Goal: Transaction & Acquisition: Purchase product/service

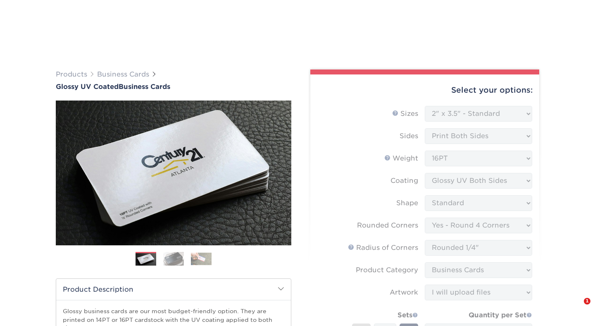
select select "2.00x3.50"
select select "7672df9e-0e0a-464d-8e1f-920c575e4da3"
select select "479fbfe7-6a0c-4895-8c9a-81739b7486c9"
select select "3b5148f1-0588-4f88-a218-97bcfdce65c1"
select select "upload"
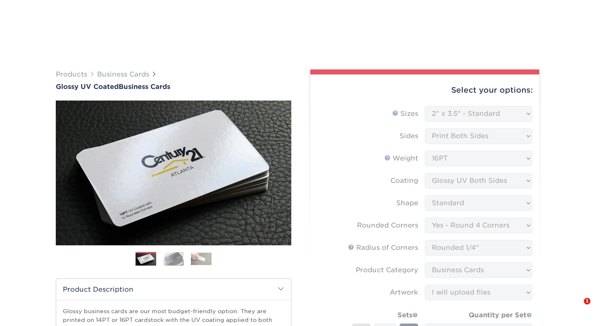
select select "250* – $39.00"
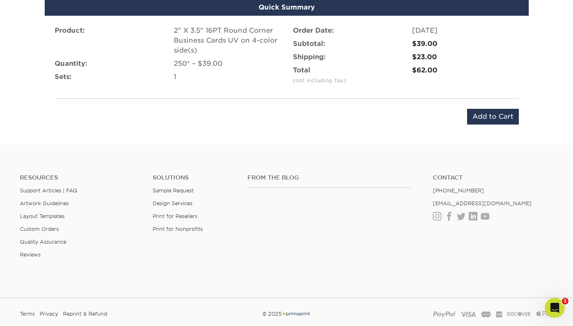
scroll to position [833, 0]
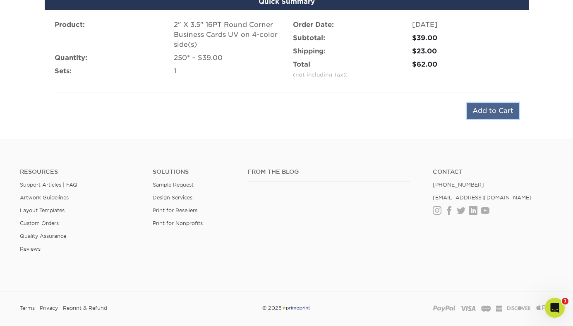
click at [483, 104] on input "Add to Cart" at bounding box center [493, 111] width 52 height 16
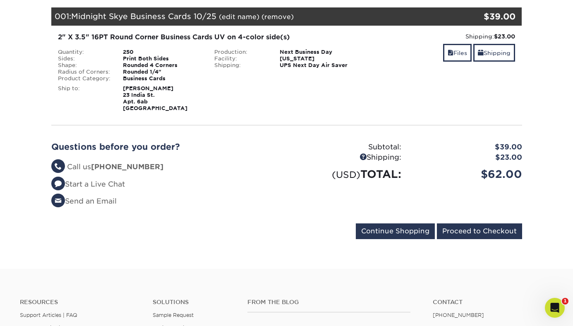
scroll to position [120, 0]
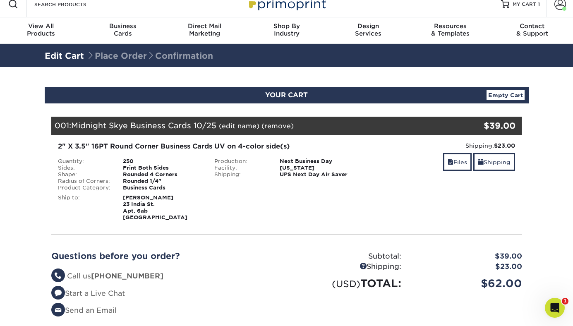
scroll to position [13, 0]
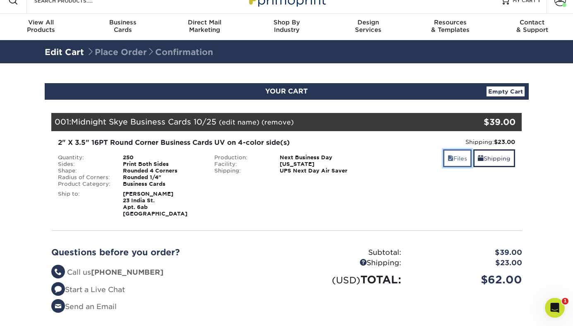
click at [447, 162] on link "Files" at bounding box center [457, 158] width 29 height 18
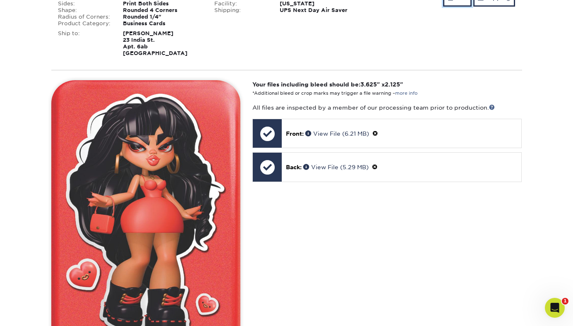
scroll to position [173, 0]
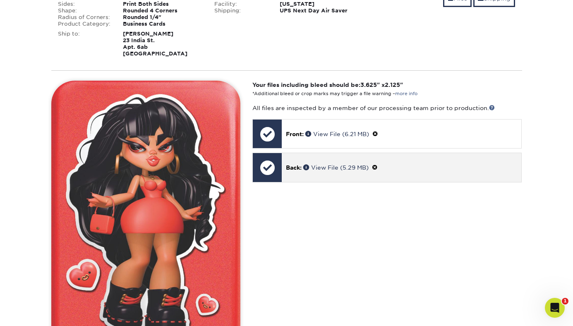
click at [269, 175] on div at bounding box center [267, 167] width 29 height 29
click at [319, 163] on p "Back: View File (5.29 MB)" at bounding box center [401, 167] width 231 height 9
click at [324, 167] on link "View File (5.29 MB)" at bounding box center [335, 167] width 65 height 7
click at [377, 165] on span at bounding box center [375, 167] width 6 height 7
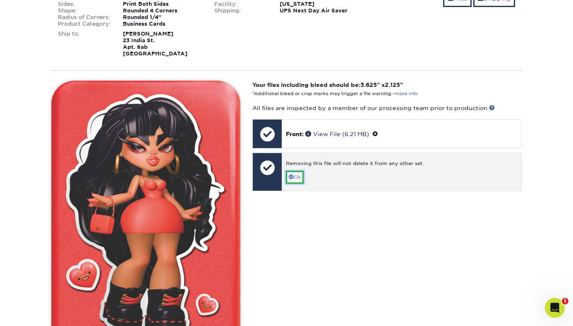
click at [293, 176] on span at bounding box center [291, 176] width 5 height 5
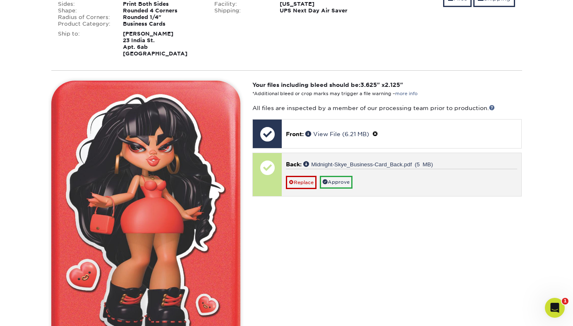
click at [275, 188] on div at bounding box center [267, 174] width 29 height 43
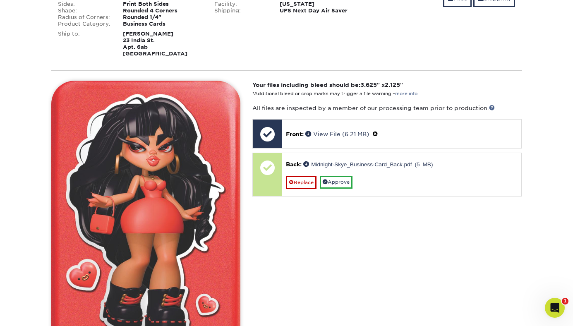
scroll to position [182, 0]
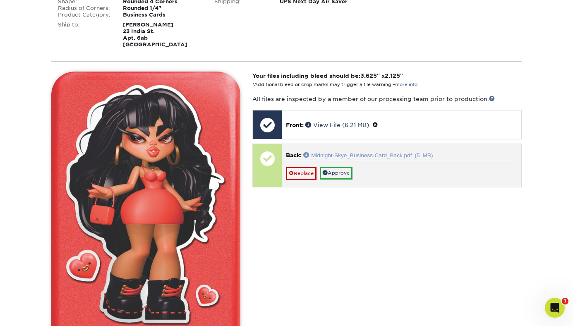
click at [347, 156] on link "Midnight-Skye_Business-Card_Back.pdf (5 MB)" at bounding box center [367, 155] width 129 height 6
click at [347, 173] on link "Approve" at bounding box center [336, 173] width 33 height 13
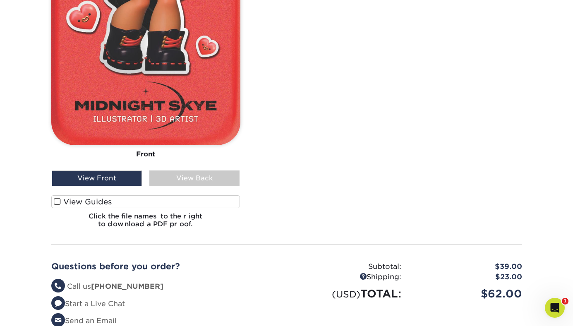
scroll to position [379, 0]
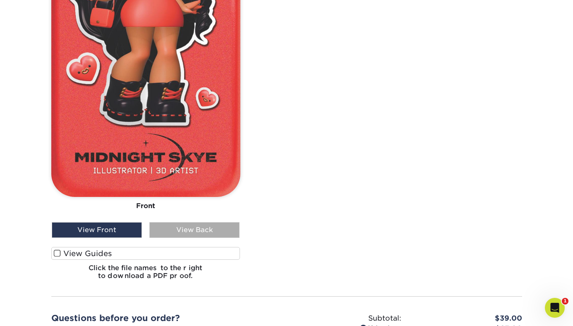
click at [213, 225] on div "View Back" at bounding box center [194, 230] width 90 height 16
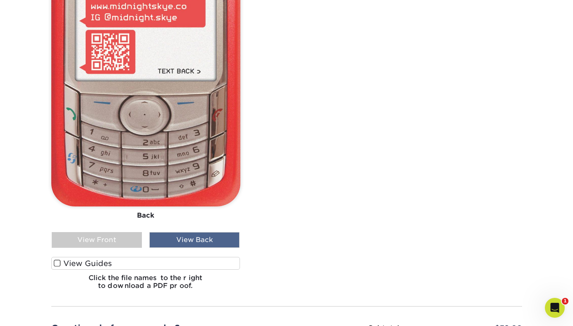
scroll to position [370, 0]
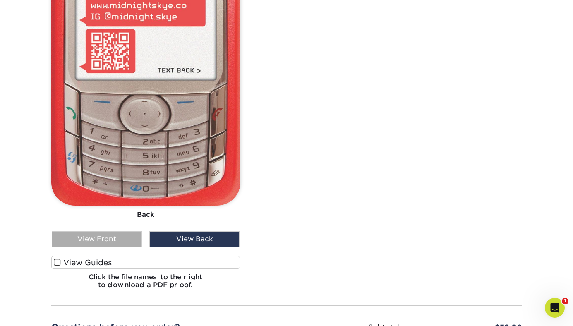
click at [113, 238] on div "View Front" at bounding box center [97, 239] width 90 height 16
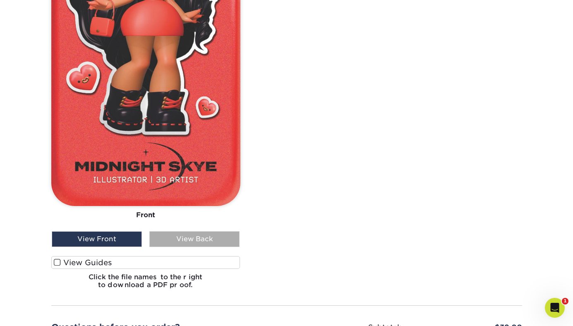
click at [174, 243] on div "View Back" at bounding box center [194, 239] width 90 height 16
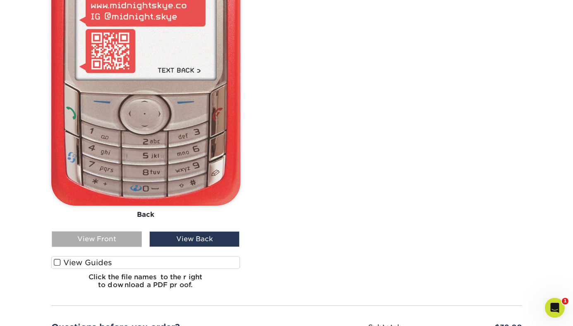
click at [114, 241] on div "View Front" at bounding box center [97, 239] width 90 height 16
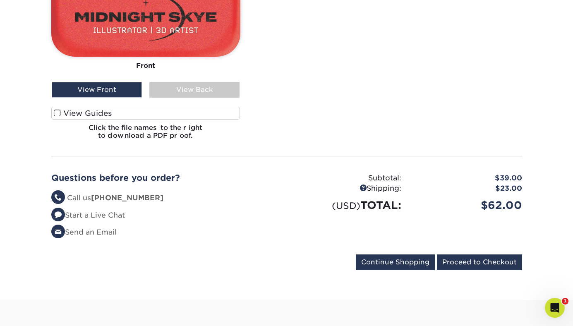
scroll to position [573, 0]
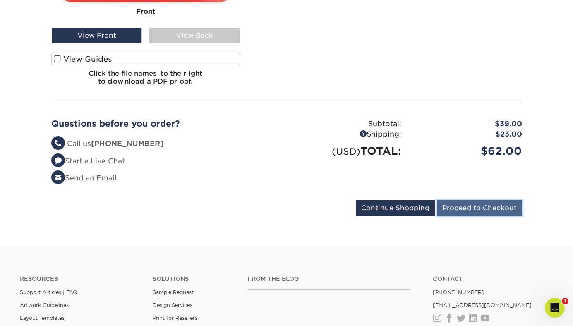
click at [475, 210] on input "Proceed to Checkout" at bounding box center [479, 208] width 85 height 16
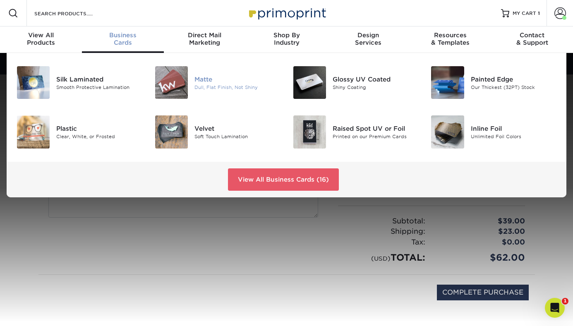
click at [204, 83] on div "Matte" at bounding box center [237, 78] width 86 height 9
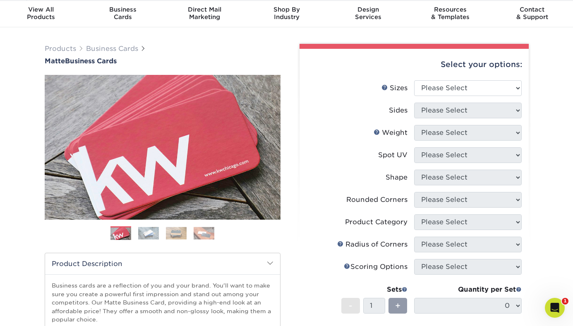
scroll to position [26, 0]
click at [459, 86] on select "Please Select 1.5" x 3.5" - Mini 1.75" x 3.5" - Mini 2" x 2" - Square 2" x 3" -…" at bounding box center [467, 88] width 107 height 16
select select "2.00x3.50"
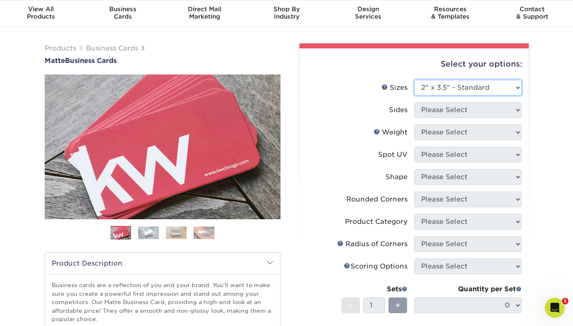
click at [414, 80] on select "Please Select 1.5" x 3.5" - Mini 1.75" x 3.5" - Mini 2" x 2" - Square 2" x 3" -…" at bounding box center [467, 88] width 107 height 16
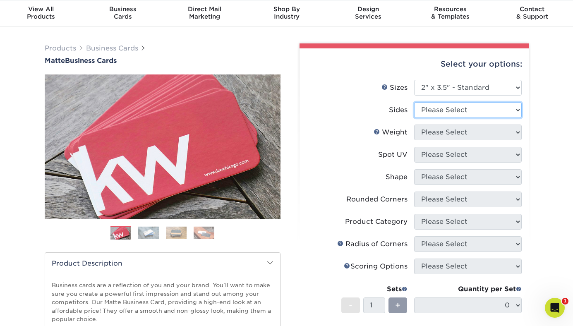
click at [458, 115] on select "Please Select Print Both Sides Print Front Only" at bounding box center [467, 110] width 107 height 16
select select "13abbda7-1d64-4f25-8bb2-c179b224825d"
click at [414, 102] on select "Please Select Print Both Sides Print Front Only" at bounding box center [467, 110] width 107 height 16
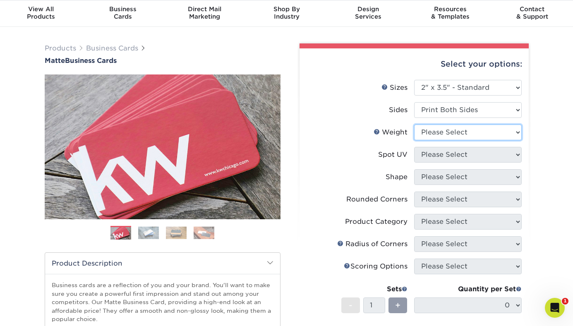
click at [459, 131] on select "Please Select 16PT 14PT" at bounding box center [467, 132] width 107 height 16
click at [459, 132] on select "Please Select 16PT 14PT" at bounding box center [467, 132] width 107 height 16
select select "16PT"
click at [414, 124] on select "Please Select 16PT 14PT" at bounding box center [467, 132] width 107 height 16
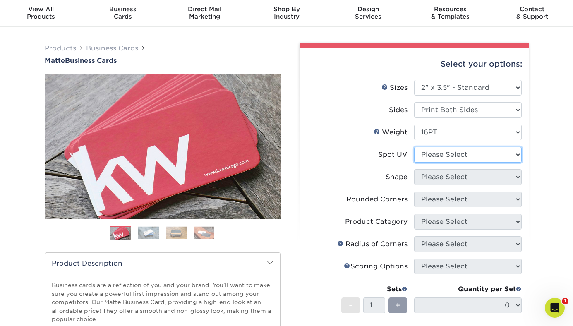
click at [461, 155] on select "Please Select No Spot UV Front and Back (Both Sides) Front Only Back Only" at bounding box center [467, 155] width 107 height 16
select select "3"
click at [414, 147] on select "Please Select No Spot UV Front and Back (Both Sides) Front Only Back Only" at bounding box center [467, 155] width 107 height 16
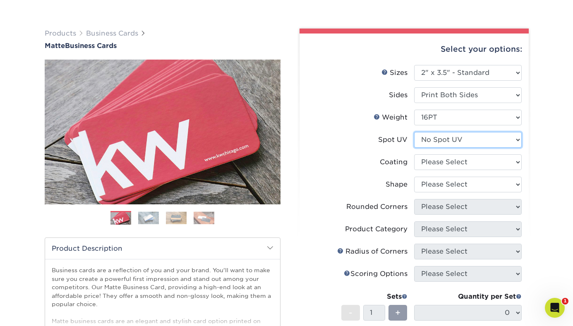
scroll to position [42, 0]
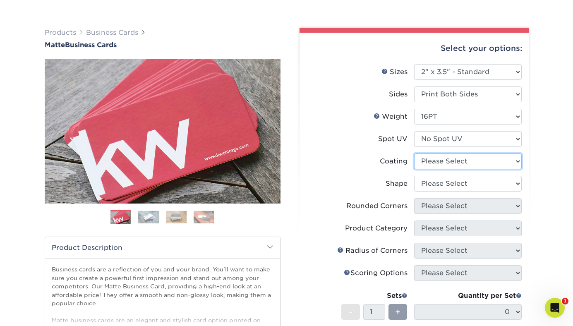
click at [458, 164] on select at bounding box center [467, 161] width 107 height 16
select select "121bb7b5-3b4d-429f-bd8d-bbf80e953313"
click at [414, 153] on select at bounding box center [467, 161] width 107 height 16
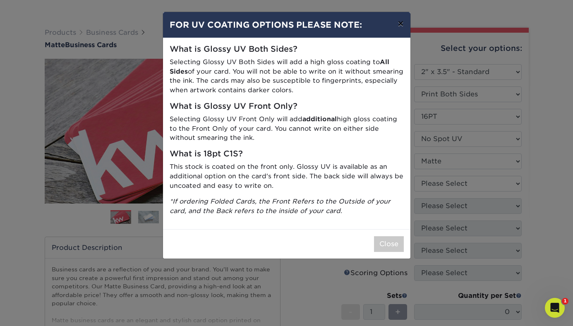
click at [399, 25] on button "×" at bounding box center [400, 23] width 19 height 23
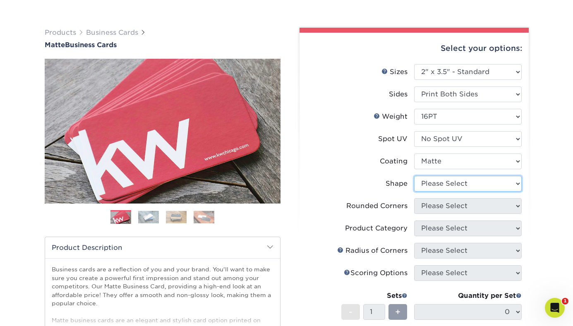
click at [445, 185] on select "Please Select Standard Oval" at bounding box center [467, 184] width 107 height 16
select select "standard"
click at [414, 176] on select "Please Select Standard Oval" at bounding box center [467, 184] width 107 height 16
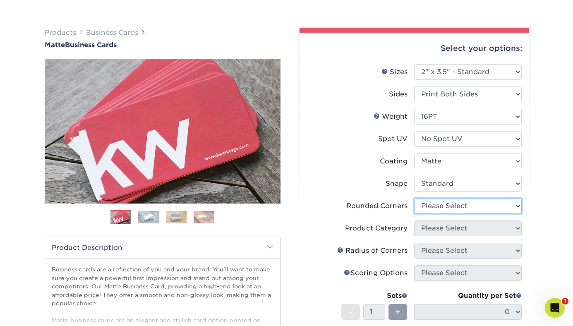
click at [446, 207] on select "Please Select Yes - Round 2 Corners Yes - Round 4 Corners No" at bounding box center [467, 206] width 107 height 16
select select "7672df9e-0e0a-464d-8e1f-920c575e4da3"
click at [414, 198] on select "Please Select Yes - Round 2 Corners Yes - Round 4 Corners No" at bounding box center [467, 206] width 107 height 16
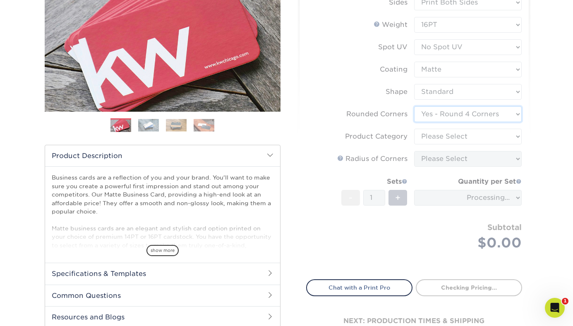
scroll to position [133, 0]
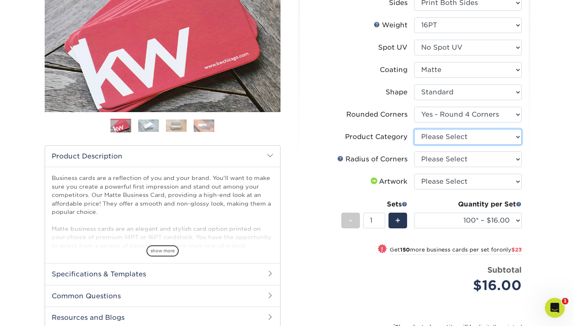
click at [449, 136] on select "Please Select Business Cards" at bounding box center [467, 137] width 107 height 16
select select "3b5148f1-0588-4f88-a218-97bcfdce65c1"
click at [414, 129] on select "Please Select Business Cards" at bounding box center [467, 137] width 107 height 16
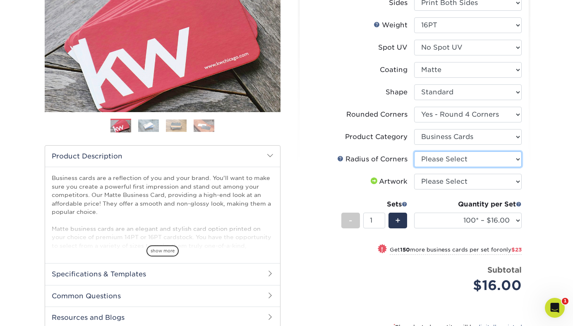
click at [452, 156] on select "Please Select Rounded 1/8" Rounded 1/4"" at bounding box center [467, 159] width 107 height 16
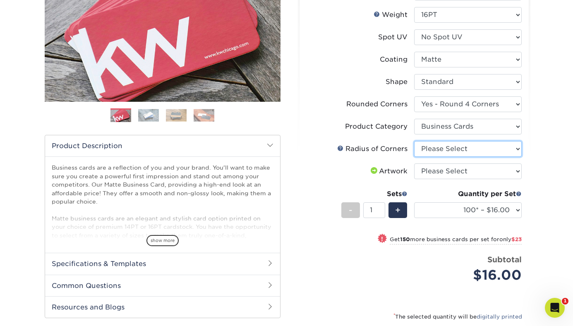
scroll to position [144, 0]
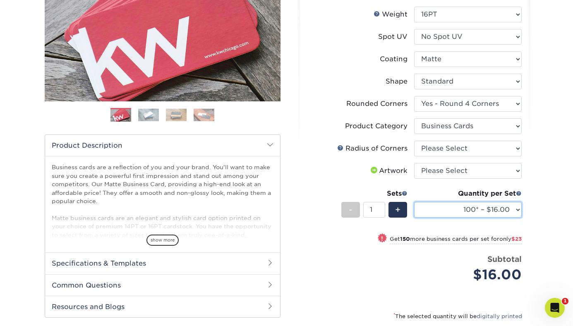
click at [511, 211] on select "100* – $16.00 250* – $39.00 500 – $77.00 1000 – $94.00 2500 – $173.00 5000 – $2…" at bounding box center [467, 210] width 107 height 16
select select "250* – $39.00"
click at [414, 202] on select "100* – $16.00 250* – $39.00 500 – $77.00 1000 – $94.00 2500 – $173.00 5000 – $2…" at bounding box center [467, 210] width 107 height 16
click at [542, 188] on div "Products Business Cards Matte Business Cards Previous Next 100 $ 9" at bounding box center [286, 166] width 573 height 515
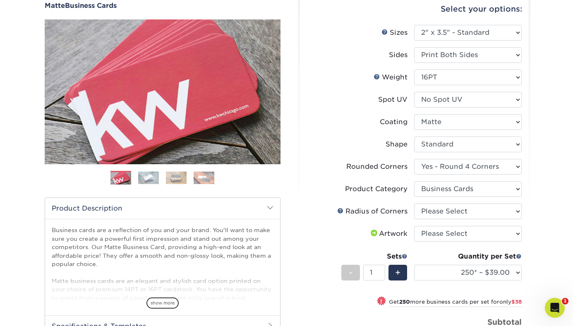
scroll to position [75, 0]
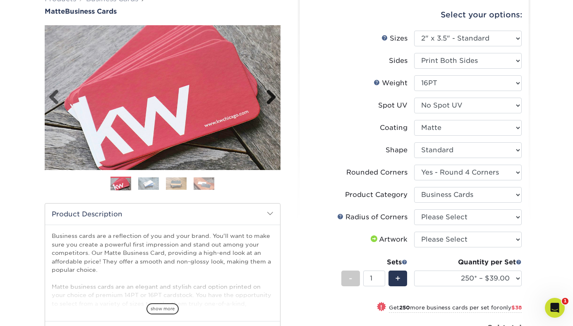
click at [272, 97] on link "Next" at bounding box center [268, 97] width 17 height 17
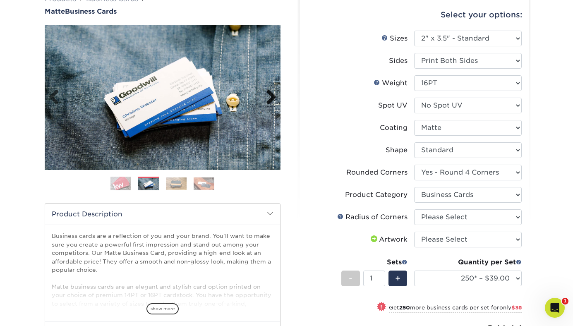
click at [272, 97] on link "Next" at bounding box center [268, 97] width 17 height 17
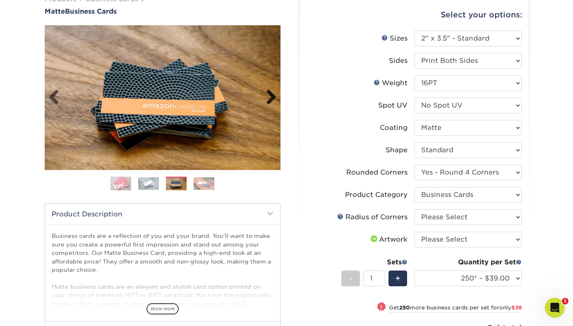
click at [272, 97] on link "Next" at bounding box center [268, 97] width 17 height 17
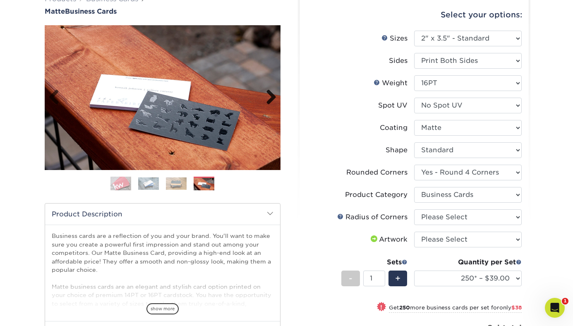
click at [272, 97] on link "Next" at bounding box center [268, 97] width 17 height 17
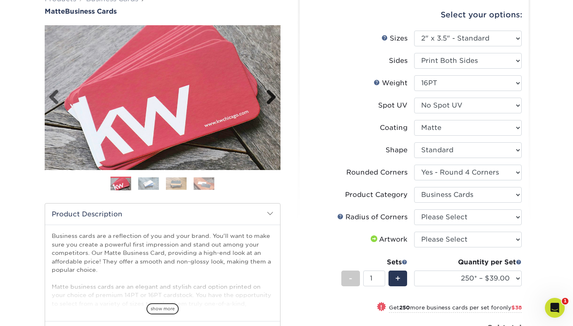
click at [272, 97] on link "Next" at bounding box center [268, 97] width 17 height 17
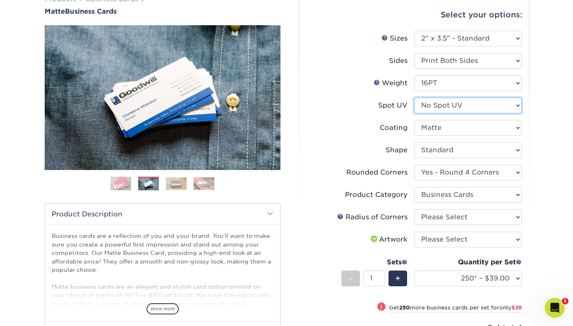
click at [471, 107] on select "Please Select No Spot UV Front and Back (Both Sides) Front Only Back Only" at bounding box center [467, 106] width 107 height 16
select select "1"
click at [414, 98] on select "Please Select No Spot UV Front and Back (Both Sides) Front Only Back Only" at bounding box center [467, 106] width 107 height 16
select select "-1"
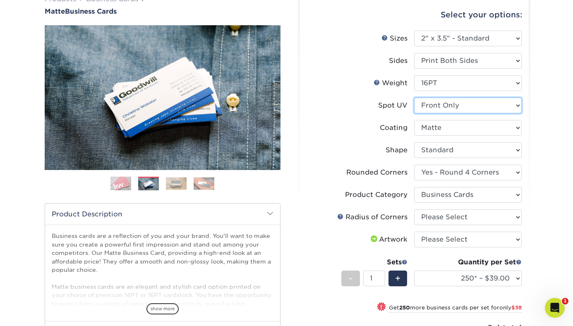
select select
select select "-1"
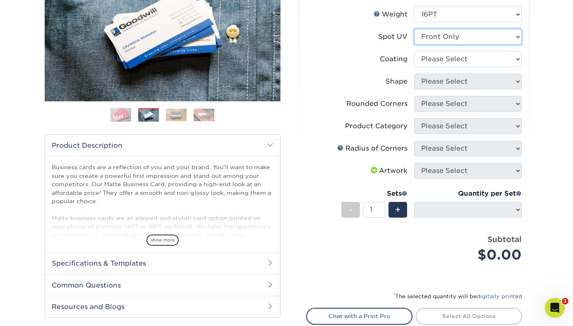
scroll to position [139, 0]
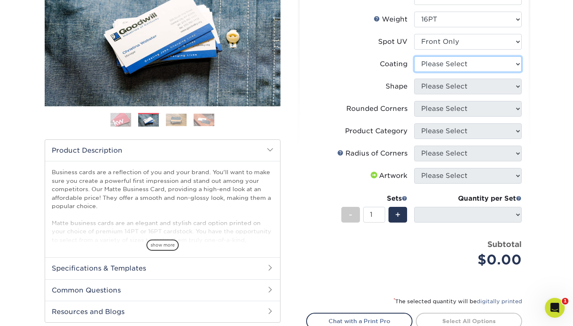
click at [470, 67] on select at bounding box center [467, 64] width 107 height 16
select select "121bb7b5-3b4d-429f-bd8d-bbf80e953313"
click at [414, 56] on select at bounding box center [467, 64] width 107 height 16
select select
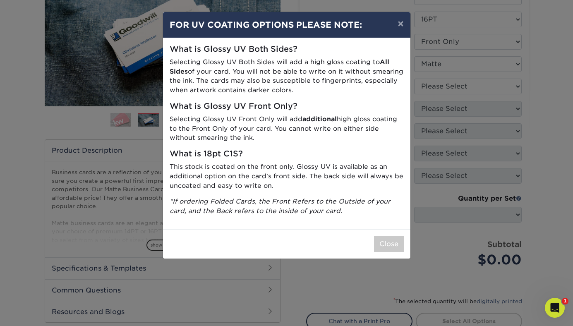
click at [470, 82] on div "× FOR UV COATING OPTIONS PLEASE NOTE: What is Glossy UV Both Sides? Selecting G…" at bounding box center [286, 163] width 573 height 326
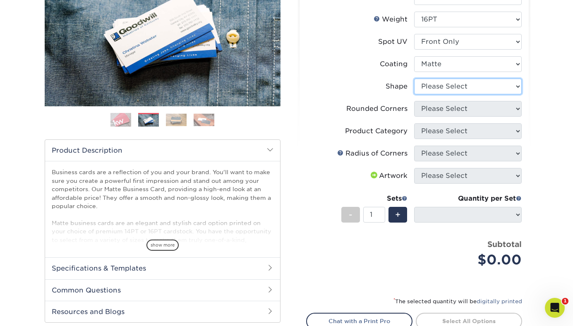
click at [459, 86] on select "Please Select Standard" at bounding box center [467, 87] width 107 height 16
select select "standard"
click at [414, 79] on select "Please Select Standard" at bounding box center [467, 87] width 107 height 16
select select
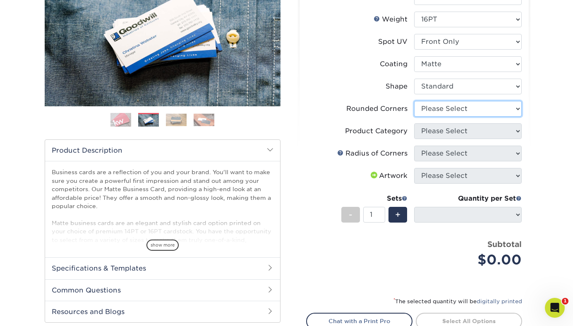
click at [458, 107] on select "Please Select Yes - Round 2 Corners Yes - Round 4 Corners No" at bounding box center [467, 109] width 107 height 16
select select "7672df9e-0e0a-464d-8e1f-920c575e4da3"
click at [414, 101] on select "Please Select Yes - Round 2 Corners Yes - Round 4 Corners No" at bounding box center [467, 109] width 107 height 16
select select "-1"
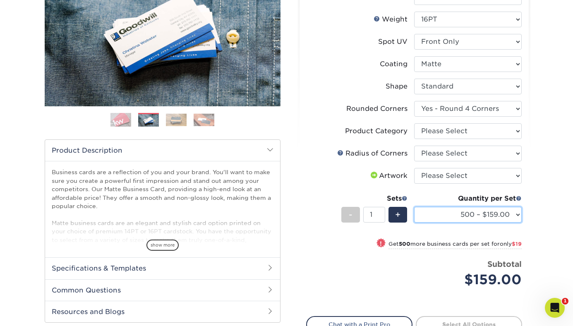
click at [477, 217] on select "500 – $159.00 1000 – $178.00 2500 – $346.00 5000 – $455.00 10000 – $964.00 1500…" at bounding box center [467, 215] width 107 height 16
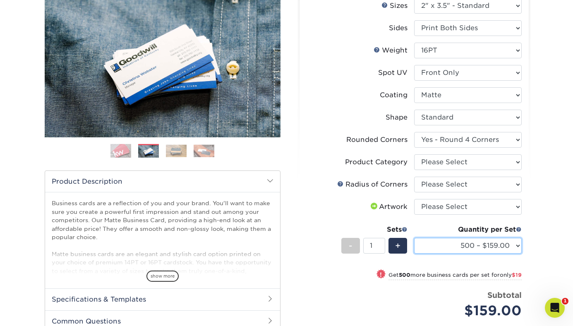
scroll to position [105, 0]
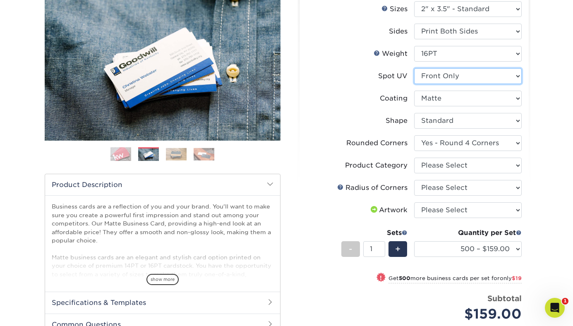
click at [500, 73] on select "Please Select No Spot UV Front and Back (Both Sides) Front Only Back Only" at bounding box center [467, 76] width 107 height 16
select select "3"
click at [414, 68] on select "Please Select No Spot UV Front and Back (Both Sides) Front Only Back Only" at bounding box center [467, 76] width 107 height 16
select select "-1"
select select
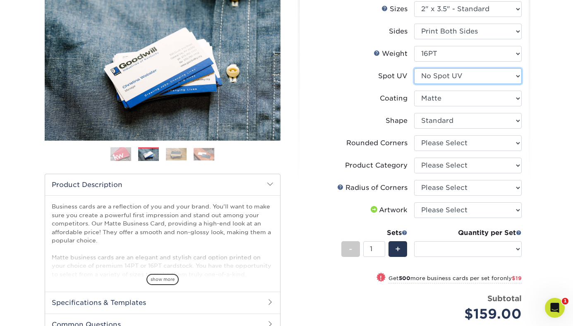
select select "-1"
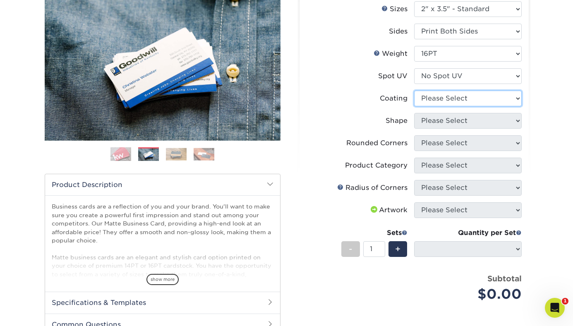
click at [501, 97] on select at bounding box center [467, 99] width 107 height 16
select select "121bb7b5-3b4d-429f-bd8d-bbf80e953313"
click at [414, 91] on select at bounding box center [467, 99] width 107 height 16
select select
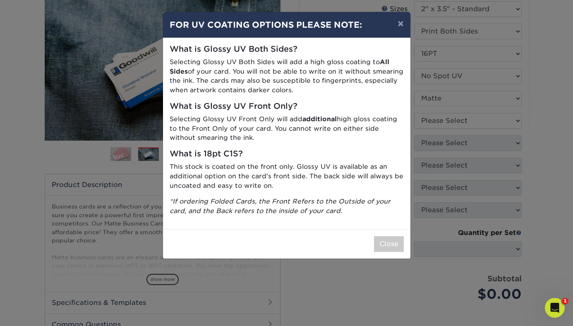
click at [500, 120] on div "× FOR UV COATING OPTIONS PLEASE NOTE: What is Glossy UV Both Sides? Selecting G…" at bounding box center [286, 163] width 573 height 326
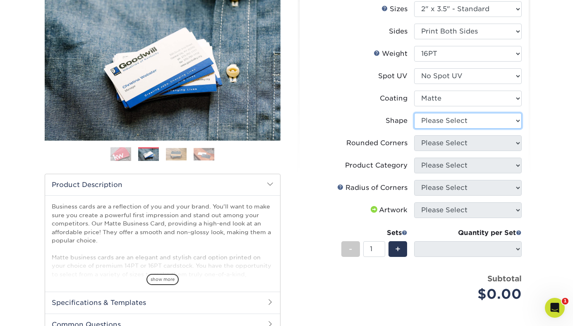
click at [499, 120] on select "Please Select Standard Oval" at bounding box center [467, 121] width 107 height 16
select select "standard"
click at [414, 113] on select "Please Select Standard Oval" at bounding box center [467, 121] width 107 height 16
select select
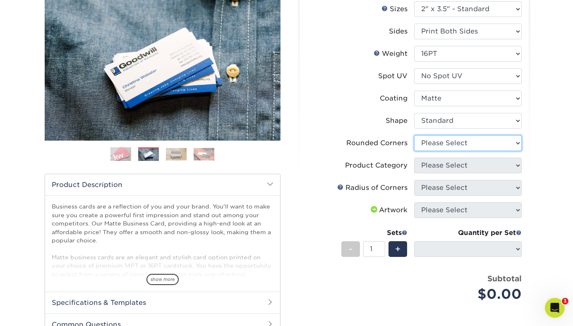
click at [492, 143] on select "Please Select Yes - Round 2 Corners Yes - Round 4 Corners No" at bounding box center [467, 143] width 107 height 16
select select "7672df9e-0e0a-464d-8e1f-920c575e4da3"
click at [414, 135] on select "Please Select Yes - Round 2 Corners Yes - Round 4 Corners No" at bounding box center [467, 143] width 107 height 16
select select "-1"
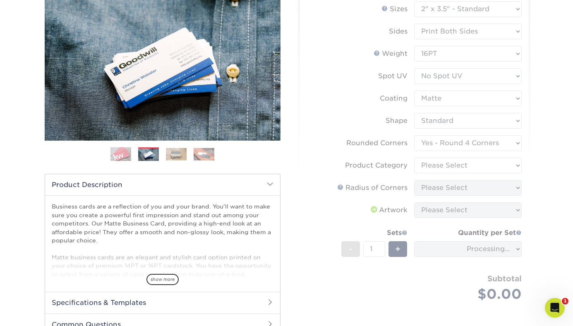
click at [488, 166] on form "Sizes Help Sizes Please Select 1.5" x 3.5" - Mini 1.75" x 3.5" - Mini 2" x 2" -…" at bounding box center [414, 161] width 216 height 320
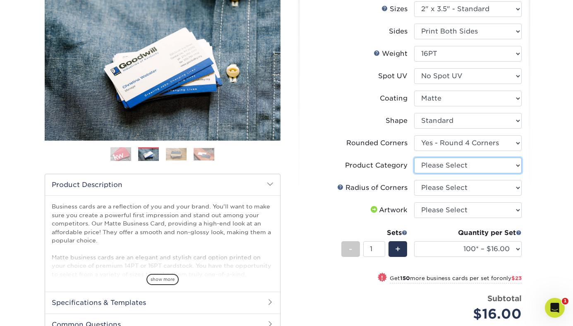
click at [488, 166] on select "Please Select Business Cards" at bounding box center [467, 166] width 107 height 16
select select "3b5148f1-0588-4f88-a218-97bcfdce65c1"
click at [414, 158] on select "Please Select Business Cards" at bounding box center [467, 166] width 107 height 16
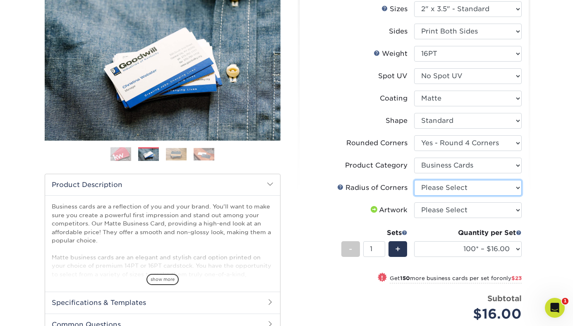
click at [487, 188] on select "Please Select Rounded 1/8" Rounded 1/4"" at bounding box center [467, 188] width 107 height 16
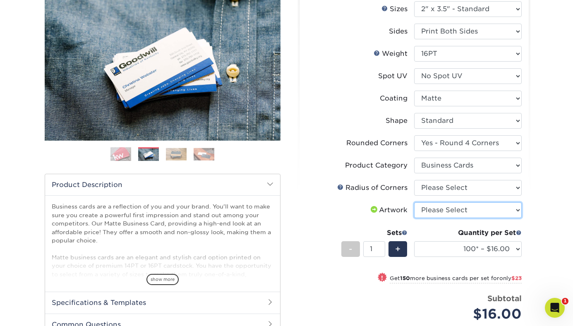
click at [507, 211] on select "Please Select I will upload files I need a design - $100" at bounding box center [467, 210] width 107 height 16
select select "upload"
click at [414, 202] on select "Please Select I will upload files I need a design - $100" at bounding box center [467, 210] width 107 height 16
click at [539, 201] on div "Products Business Cards Matte Business Cards Previous Next 100 $ 9" at bounding box center [286, 205] width 573 height 515
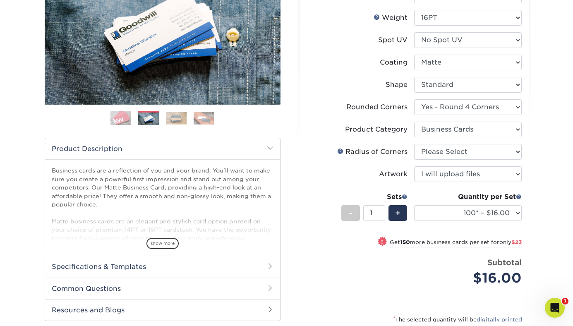
scroll to position [142, 0]
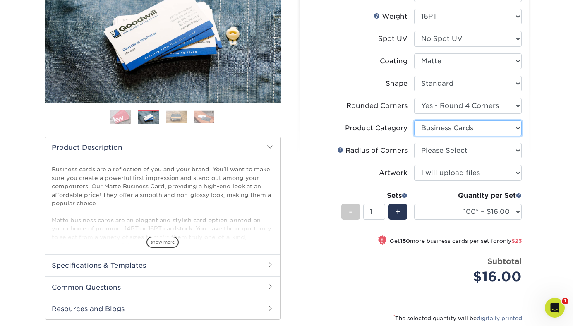
click at [486, 127] on select "Please Select Business Cards" at bounding box center [467, 128] width 107 height 16
click at [478, 150] on select "Please Select Rounded 1/8" Rounded 1/4"" at bounding box center [467, 151] width 107 height 16
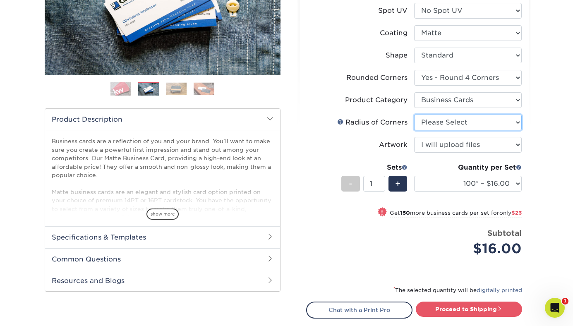
scroll to position [117, 0]
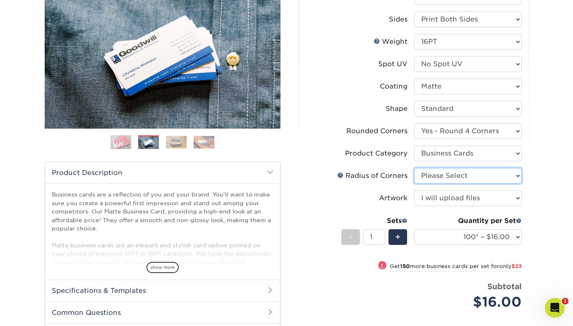
click at [466, 178] on select "Please Select Rounded 1/8" Rounded 1/4"" at bounding box center [467, 176] width 107 height 16
select select "589680c7-ee9a-431b-9d12-d7aeb1386a97"
click at [414, 168] on select "Please Select Rounded 1/8" Rounded 1/4"" at bounding box center [467, 176] width 107 height 16
click at [530, 216] on div "Select your options: Sizes Help Sizes Please Select 1.5" x 3.5" - Mini -" at bounding box center [411, 190] width 248 height 475
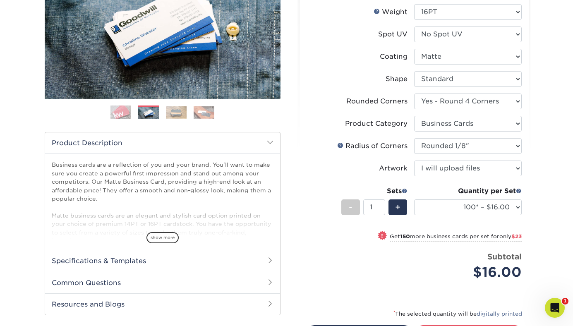
scroll to position [158, 0]
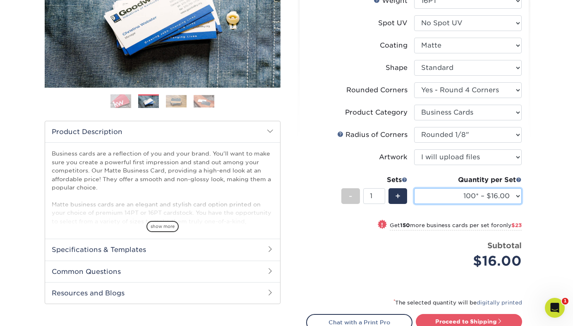
click at [511, 200] on select "100* – $16.00 250* – $39.00 500 – $77.00 1000 – $94.00 2500 – $173.00 5000 – $2…" at bounding box center [467, 196] width 107 height 16
select select "250* – $39.00"
click at [414, 188] on select "100* – $16.00 250* – $39.00 500 – $77.00 1000 – $94.00 2500 – $173.00 5000 – $2…" at bounding box center [467, 196] width 107 height 16
click at [551, 203] on div "Products Business Cards Matte Business Cards Previous Next 100 $ 9" at bounding box center [286, 152] width 573 height 515
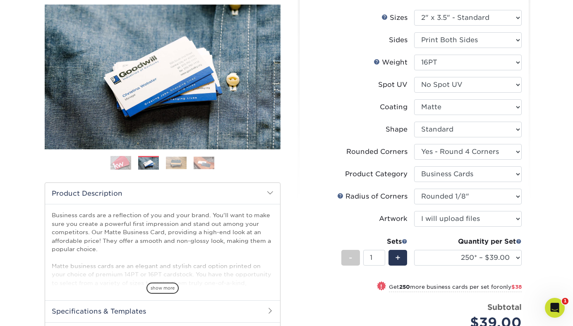
scroll to position [41, 0]
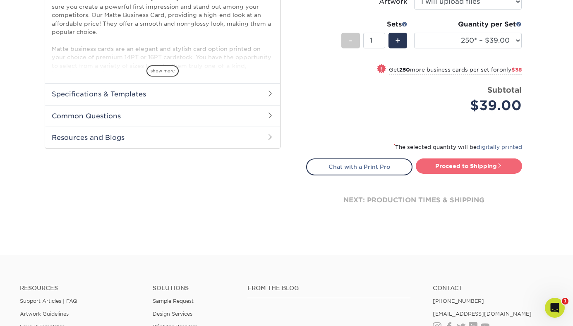
click at [503, 168] on link "Proceed to Shipping" at bounding box center [468, 165] width 106 height 15
type input "Set 1"
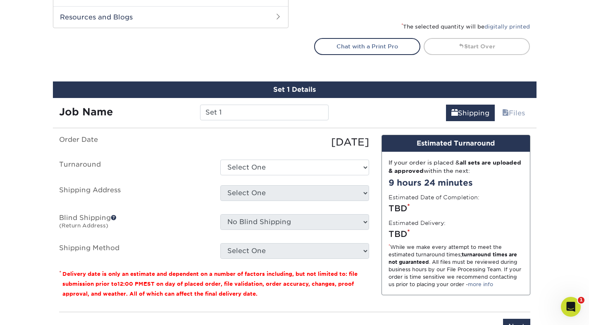
scroll to position [447, 0]
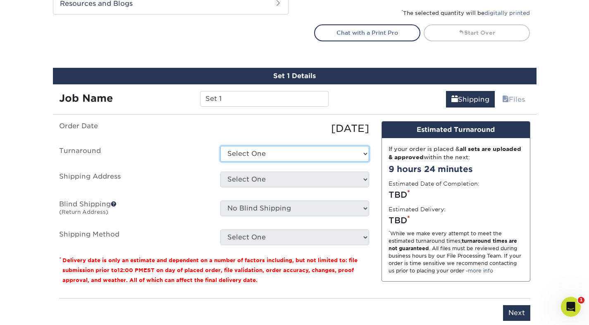
click at [315, 157] on select "Select One 2-4 Business Days 2 Day Next Business Day" at bounding box center [294, 154] width 149 height 16
select select "13662209-b514-41da-a8e3-783aedbea2ae"
click at [220, 146] on select "Select One 2-4 Business Days 2 Day Next Business Day" at bounding box center [294, 154] width 149 height 16
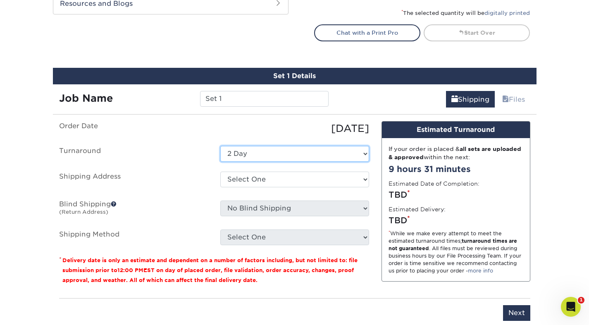
click at [310, 160] on select "Select One 2-4 Business Days 2 Day Next Business Day" at bounding box center [294, 154] width 149 height 16
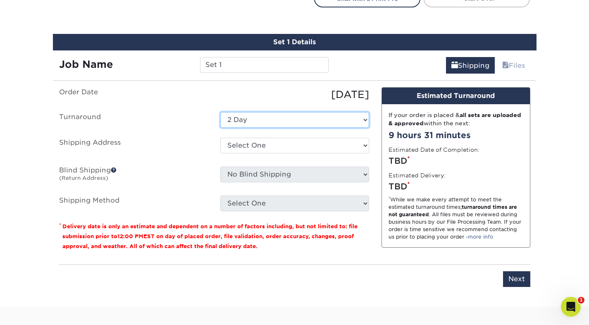
scroll to position [482, 0]
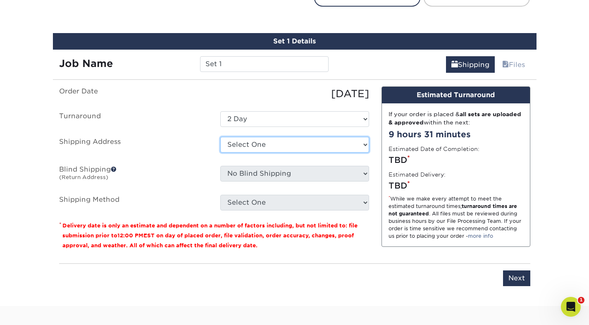
click at [334, 146] on select "Select One Studio + Add New Address" at bounding box center [294, 145] width 149 height 16
select select "282466"
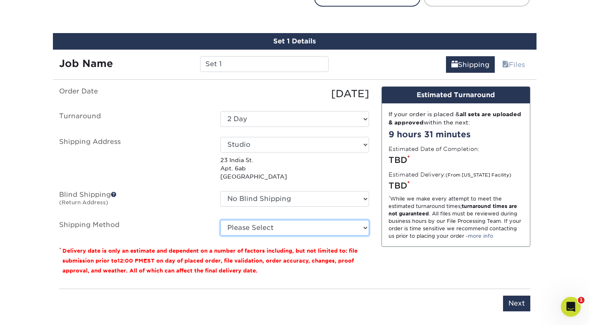
click at [305, 222] on select "Please Select Ground Shipping (+$7.84) 3 Day Shipping Service (+$20.07) 2 Day A…" at bounding box center [294, 228] width 149 height 16
select select "13"
click at [220, 220] on select "Please Select Ground Shipping (+$7.84) 3 Day Shipping Service (+$20.07) 2 Day A…" at bounding box center [294, 228] width 149 height 16
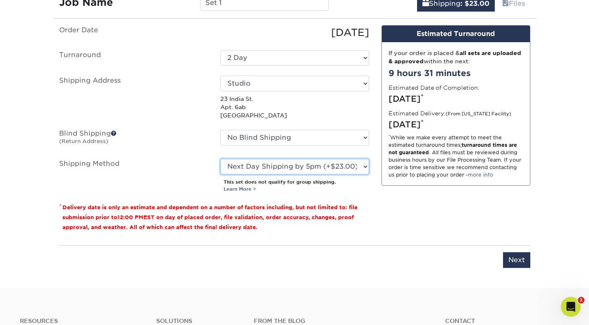
scroll to position [544, 0]
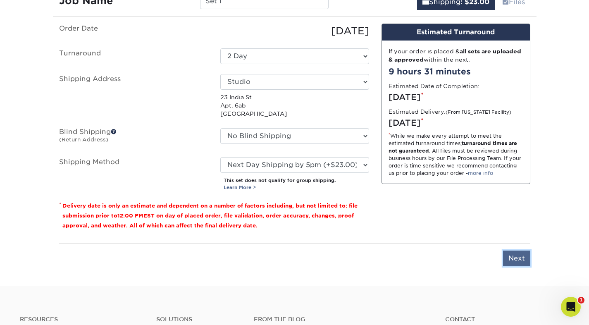
click at [513, 256] on input "Next" at bounding box center [516, 259] width 27 height 16
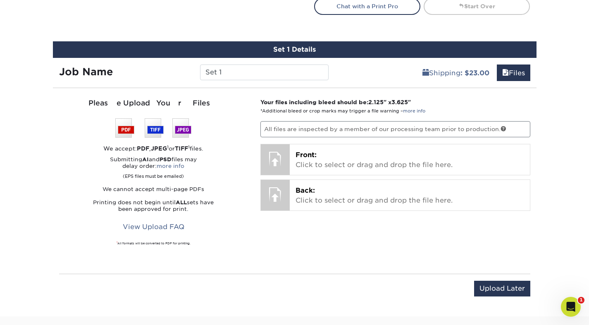
scroll to position [508, 0]
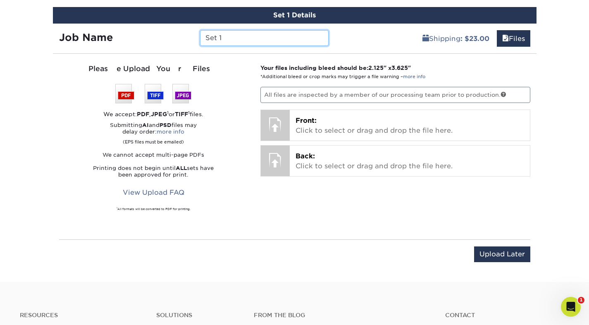
click at [241, 33] on input "Set 1" at bounding box center [264, 38] width 129 height 16
type input "F"
type input "Nandos Art Business Cards 10/25"
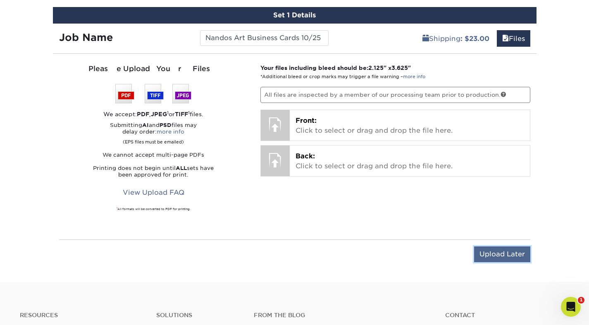
click at [487, 253] on input "Upload Later" at bounding box center [502, 254] width 56 height 16
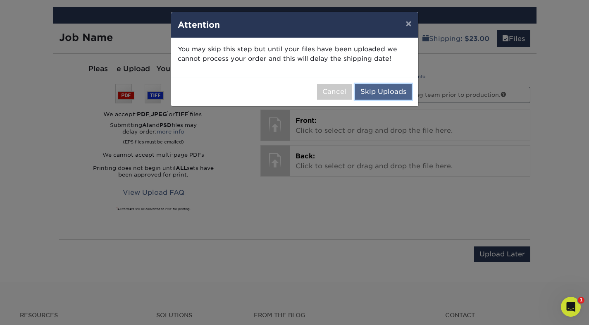
click at [377, 95] on button "Skip Uploads" at bounding box center [383, 92] width 57 height 16
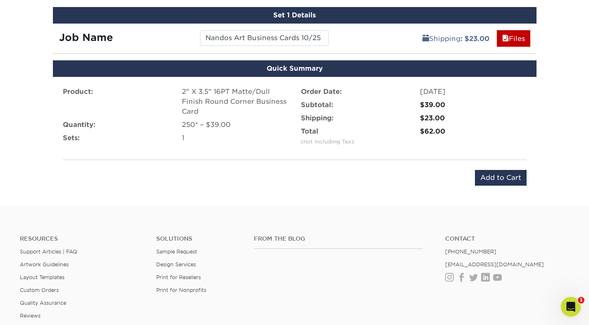
click at [529, 105] on div "$39.00" at bounding box center [473, 105] width 119 height 10
click at [505, 176] on input "Add to Cart" at bounding box center [501, 178] width 52 height 16
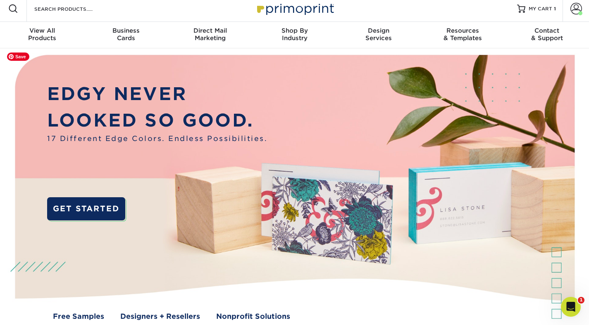
scroll to position [5, 0]
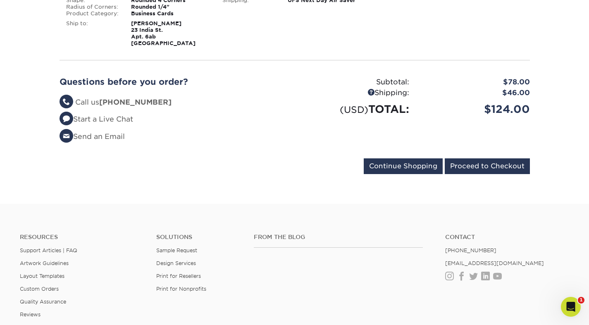
scroll to position [296, 0]
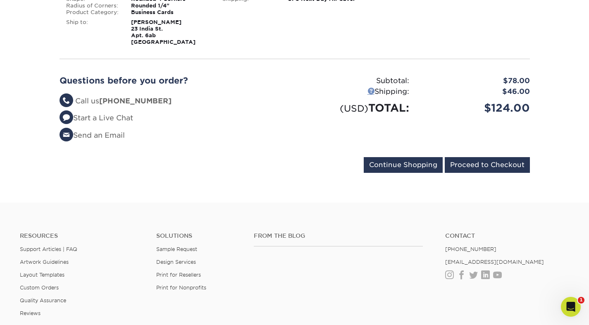
click at [370, 90] on link at bounding box center [371, 90] width 7 height 7
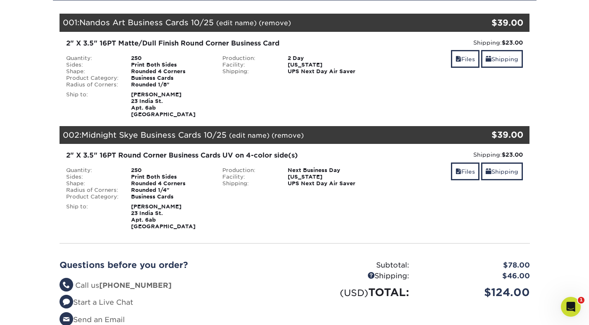
scroll to position [107, 0]
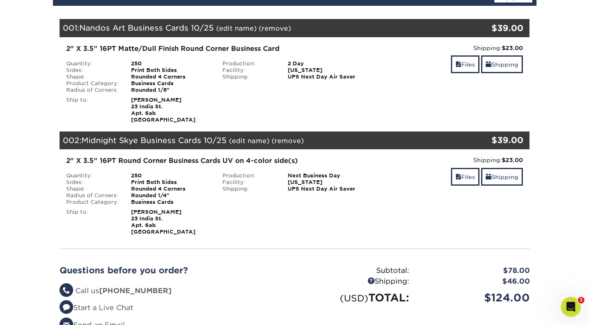
click at [291, 63] on div "2 Day" at bounding box center [327, 63] width 91 height 7
click at [297, 81] on div "Production: 2 Day Facility: New Jersey Shipping: UPS Next Day Air Saver" at bounding box center [294, 76] width 157 height 33
click at [298, 64] on div "2 Day" at bounding box center [327, 63] width 91 height 7
click at [169, 45] on div "2" X 3.5" 16PT Matte/Dull Finish Round Corner Business Card" at bounding box center [216, 49] width 301 height 10
click at [275, 41] on div "2" X 3.5" 16PT Matte/Dull Finish Round Corner Business Card Quantity: 250 Sides…" at bounding box center [294, 83] width 483 height 93
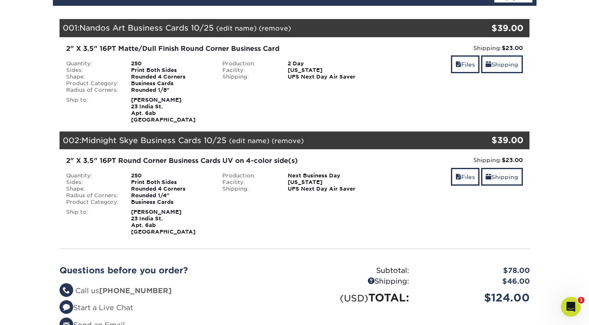
scroll to position [50, 0]
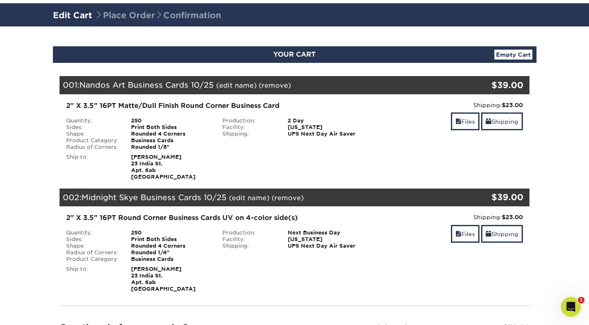
click at [293, 60] on div "YOUR CART Empty Cart" at bounding box center [295, 54] width 484 height 17
click at [497, 126] on link "Shipping" at bounding box center [502, 121] width 42 height 18
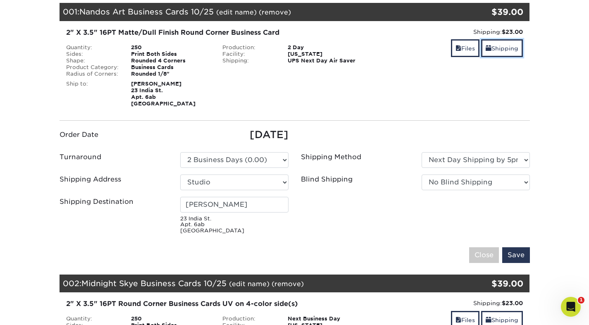
scroll to position [125, 0]
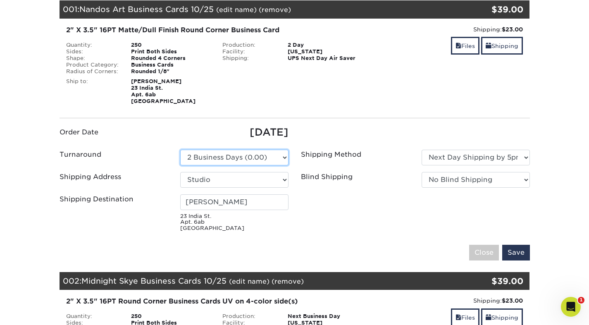
click at [225, 153] on select "Please Select 2 Business Days (0.00) 2-4 Business Days (0.00) Next Business Day…" at bounding box center [234, 158] width 108 height 16
select select "823306c4-fca3-4eef-b9dc-f915865d50ea"
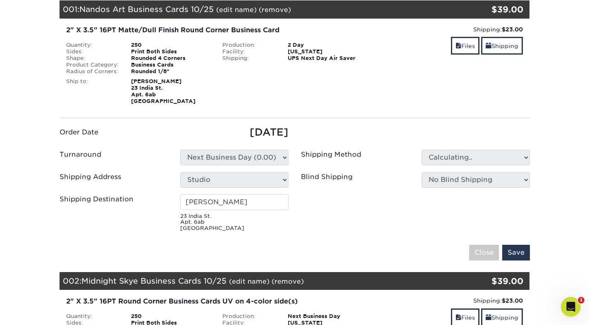
click at [401, 156] on div "Shipping Method" at bounding box center [355, 158] width 121 height 16
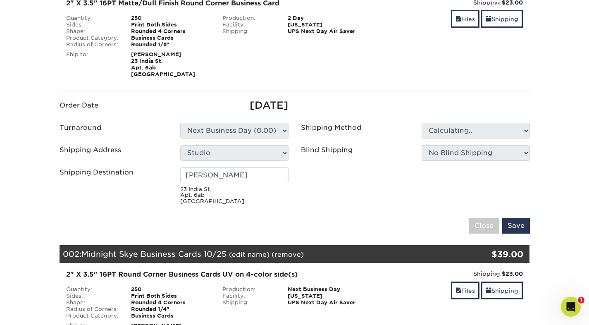
scroll to position [159, 0]
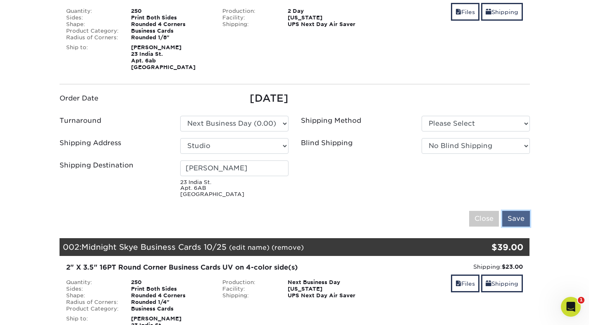
click at [523, 217] on input "Save" at bounding box center [516, 219] width 28 height 16
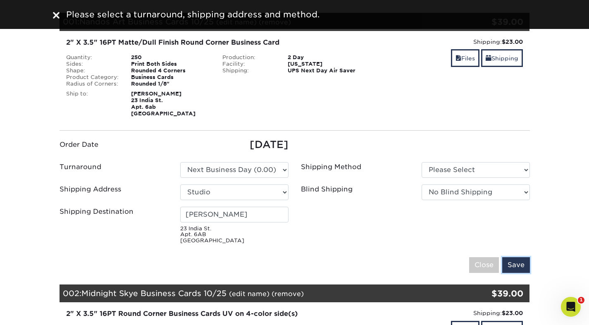
scroll to position [135, 0]
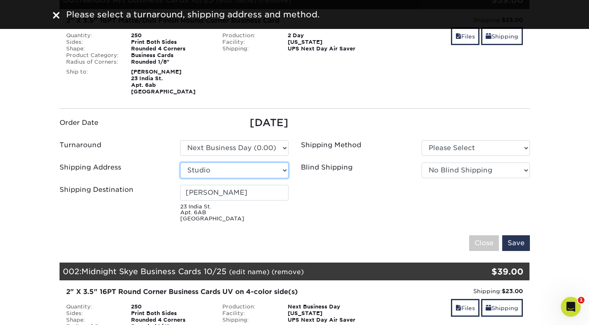
click at [238, 168] on select "Select One Studio + Add New Address" at bounding box center [234, 170] width 108 height 16
click at [180, 162] on select "Select One Studio + Add New Address" at bounding box center [234, 170] width 108 height 16
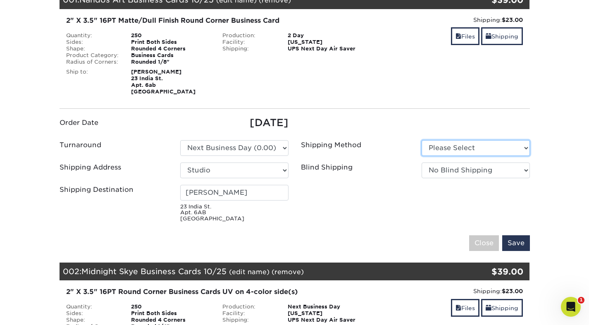
click at [432, 145] on select "Please Select Ground Shipping (+$7.84) 3 Day Shipping Service (+$20.07)" at bounding box center [476, 148] width 108 height 16
select select "02"
click at [422, 140] on select "Please Select Ground Shipping (+$7.84) 3 Day Shipping Service (+$20.07)" at bounding box center [476, 148] width 108 height 16
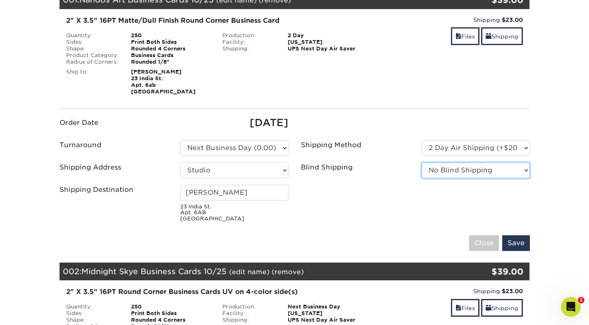
click at [459, 170] on select "No Blind Shipping Studio + Add New Address" at bounding box center [476, 170] width 108 height 16
click at [519, 243] on input "Save" at bounding box center [516, 243] width 28 height 16
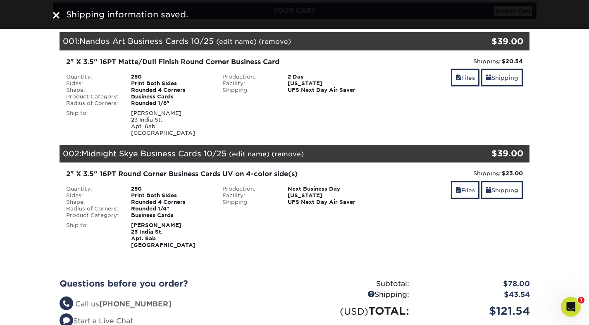
scroll to position [95, 0]
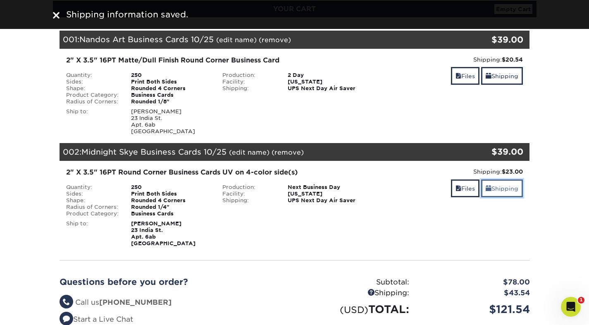
click at [501, 186] on link "Shipping" at bounding box center [502, 188] width 42 height 18
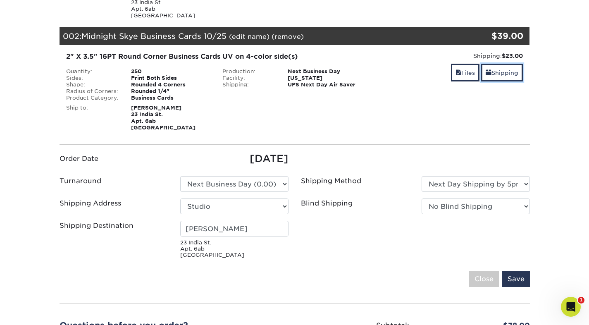
scroll to position [217, 0]
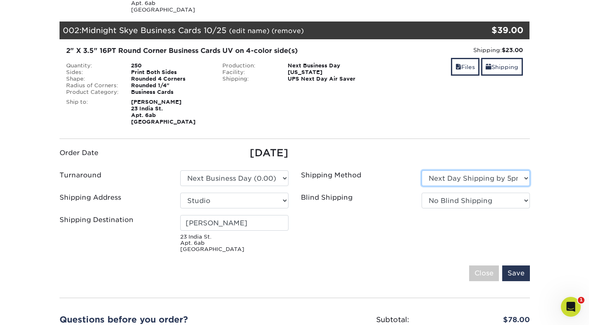
click at [459, 180] on select "Please Select Ground Shipping (+$7.84) 3 Day Shipping Service (+$20.07) 2 Day A…" at bounding box center [476, 178] width 108 height 16
click at [422, 170] on select "Please Select Ground Shipping (+$7.84) 3 Day Shipping Service (+$20.07) 2 Day A…" at bounding box center [476, 178] width 108 height 16
click at [542, 182] on div "YOUR CART Empty Cart Your Cart is Empty View Account Active Orders Order Histor…" at bounding box center [295, 150] width 496 height 542
click at [523, 275] on input "Save" at bounding box center [516, 273] width 28 height 16
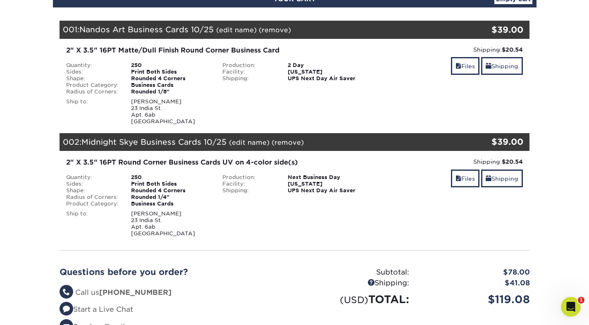
scroll to position [102, 0]
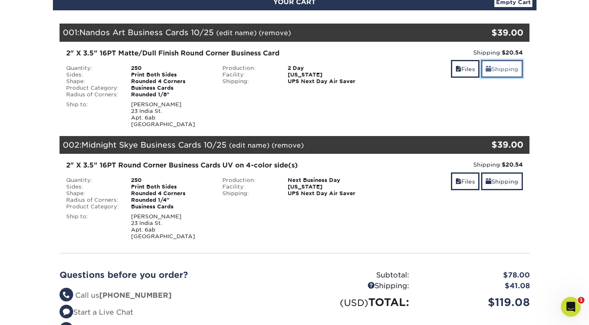
click at [505, 67] on link "Shipping" at bounding box center [502, 69] width 42 height 18
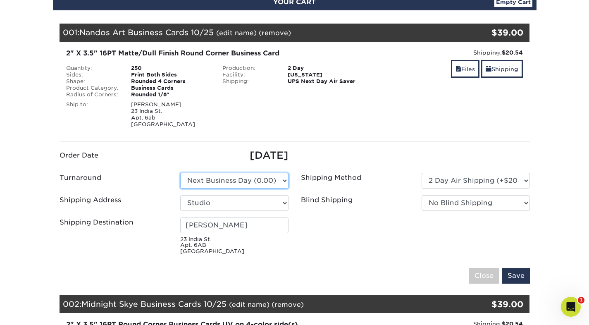
click at [236, 183] on select "Please Select 2 Business Days (0.00) 2-4 Business Days (0.00) Next Business Day…" at bounding box center [234, 181] width 108 height 16
click at [180, 173] on select "Please Select 2 Business Days (0.00) 2-4 Business Days (0.00) Next Business Day…" at bounding box center [234, 181] width 108 height 16
click at [380, 134] on div "Order Date 10/12/2025 Turnaround Please Select Shipping Method" at bounding box center [295, 213] width 470 height 159
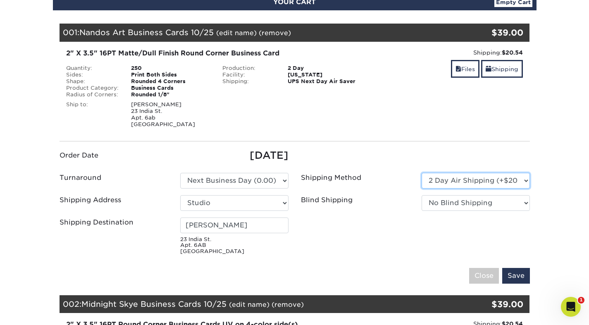
click at [482, 178] on select "Please Select Ground Shipping (+$7.84) 3 Day Shipping Service (+$20.07)" at bounding box center [476, 181] width 108 height 16
click at [422, 173] on select "Please Select Ground Shipping (+$7.84) 3 Day Shipping Service (+$20.07)" at bounding box center [476, 181] width 108 height 16
click at [511, 278] on input "Save" at bounding box center [516, 276] width 28 height 16
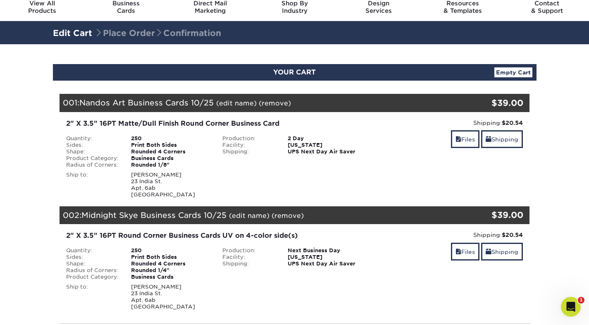
scroll to position [41, 0]
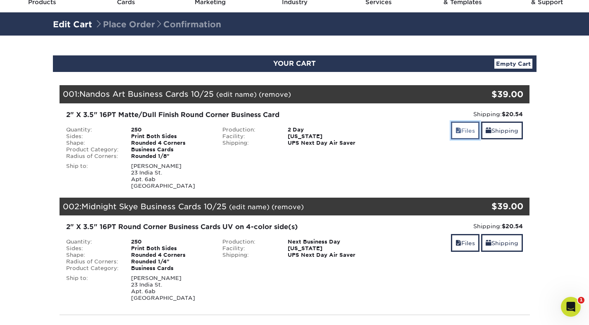
click at [466, 131] on link "Files" at bounding box center [465, 131] width 29 height 18
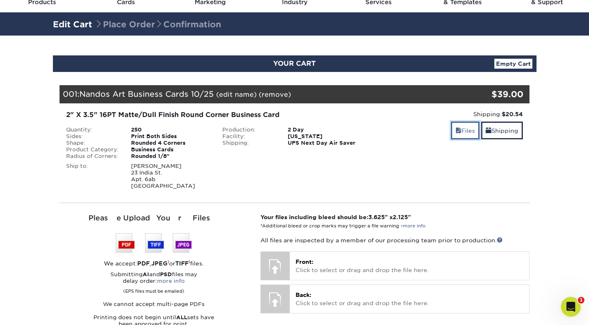
click at [466, 129] on link "Files" at bounding box center [465, 131] width 29 height 18
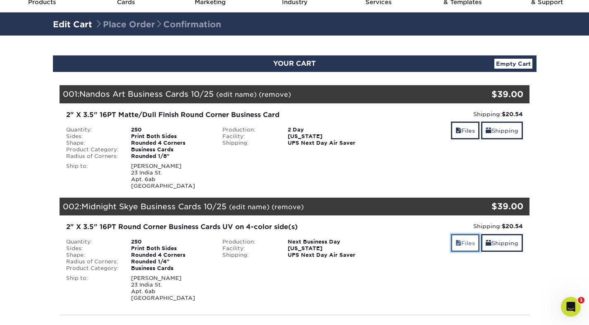
click at [463, 238] on link "Files" at bounding box center [465, 243] width 29 height 18
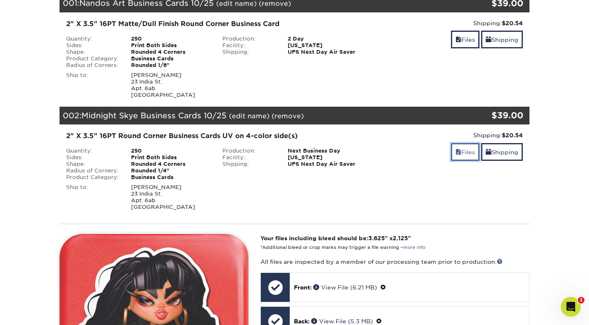
scroll to position [146, 0]
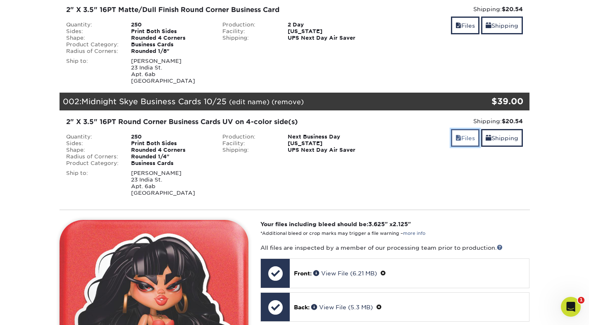
click at [466, 136] on link "Files" at bounding box center [465, 138] width 29 height 18
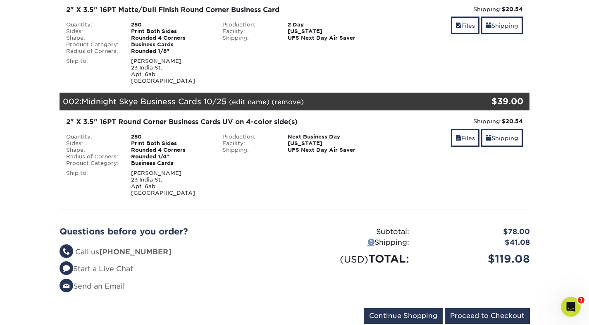
click at [368, 240] on link at bounding box center [371, 241] width 7 height 7
click at [336, 138] on div "Next Business Day" at bounding box center [327, 137] width 91 height 7
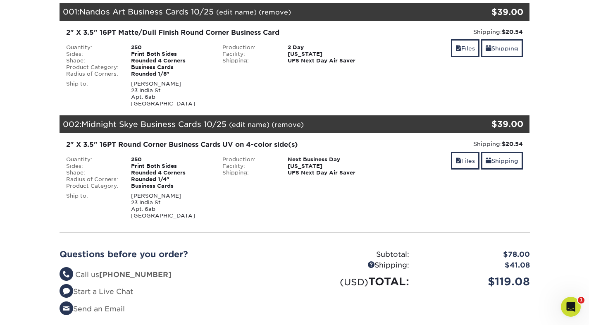
scroll to position [120, 0]
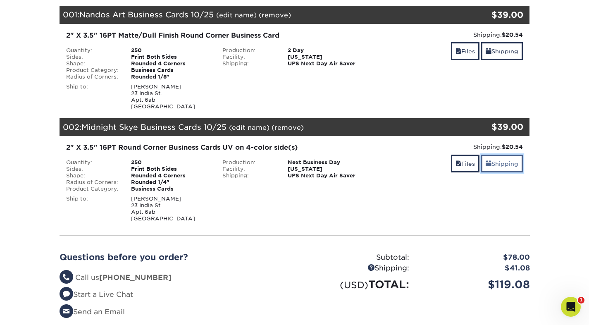
click at [502, 157] on link "Shipping" at bounding box center [502, 164] width 42 height 18
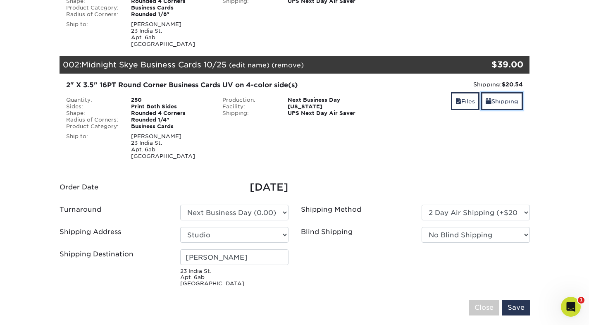
scroll to position [194, 0]
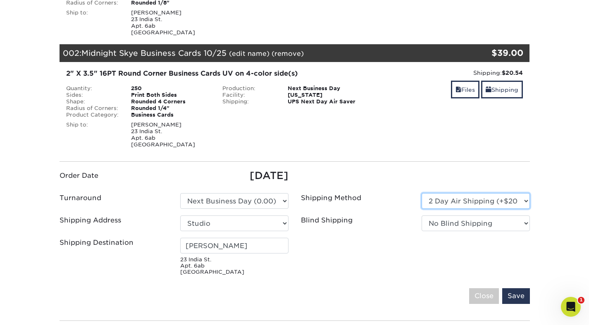
click at [460, 201] on select "Please Select Ground Shipping (+$7.84) 3 Day Shipping Service (+$20.07) 2 Day A…" at bounding box center [476, 201] width 108 height 16
click at [422, 193] on select "Please Select Ground Shipping (+$7.84) 3 Day Shipping Service (+$20.07) 2 Day A…" at bounding box center [476, 201] width 108 height 16
click at [494, 201] on select "Please Select Ground Shipping (+$7.84) 3 Day Shipping Service (+$20.07) 2 Day A…" at bounding box center [476, 201] width 108 height 16
click at [422, 193] on select "Please Select Ground Shipping (+$7.84) 3 Day Shipping Service (+$20.07) 2 Day A…" at bounding box center [476, 201] width 108 height 16
click at [509, 203] on select "Please Select Ground Shipping (+$7.84) 3 Day Shipping Service (+$20.07) 2 Day A…" at bounding box center [476, 201] width 108 height 16
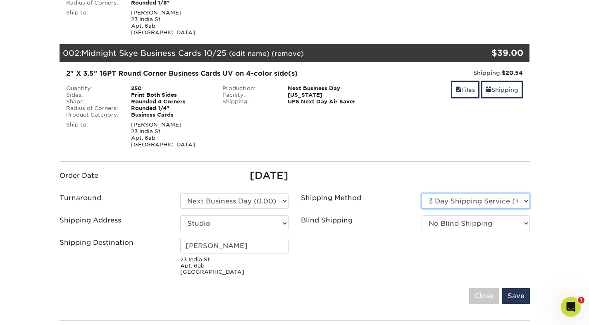
select select "02"
click at [422, 193] on select "Please Select Ground Shipping (+$7.84) 3 Day Shipping Service (+$20.07) 2 Day A…" at bounding box center [476, 201] width 108 height 16
click at [518, 298] on input "Save" at bounding box center [516, 296] width 28 height 16
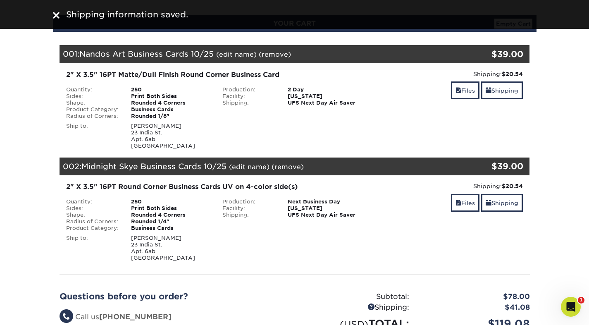
scroll to position [80, 0]
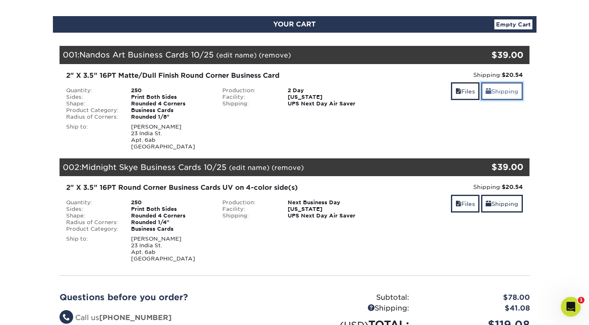
click at [497, 85] on link "Shipping" at bounding box center [502, 91] width 42 height 18
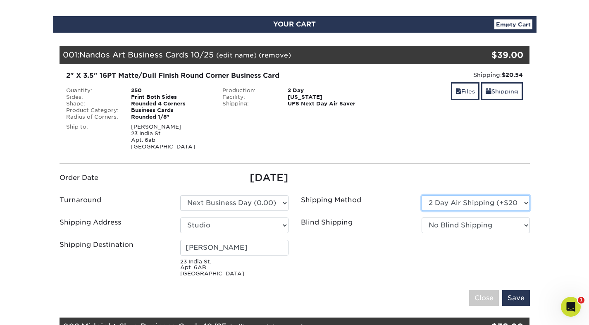
click at [503, 202] on select "Please Select Ground Shipping (+$7.84) 3 Day Shipping Service (+$20.07)" at bounding box center [476, 203] width 108 height 16
click at [422, 195] on select "Please Select Ground Shipping (+$7.84) 3 Day Shipping Service (+$20.07)" at bounding box center [476, 203] width 108 height 16
click at [518, 291] on input "Save" at bounding box center [516, 298] width 28 height 16
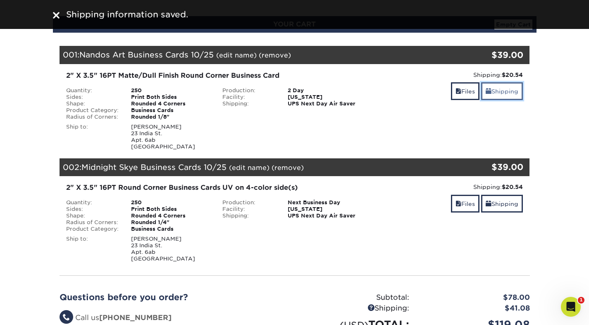
click at [496, 94] on link "Shipping" at bounding box center [502, 91] width 42 height 18
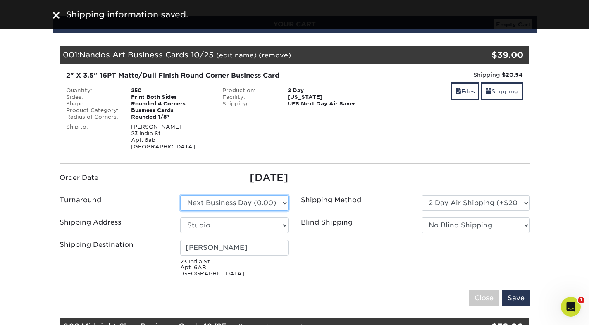
click at [255, 204] on select "Please Select 2 Business Days (0.00) 2-4 Business Days (0.00) Next Business Day…" at bounding box center [234, 203] width 108 height 16
click at [180, 195] on select "Please Select 2 Business Days (0.00) 2-4 Business Days (0.00) Next Business Day…" at bounding box center [234, 203] width 108 height 16
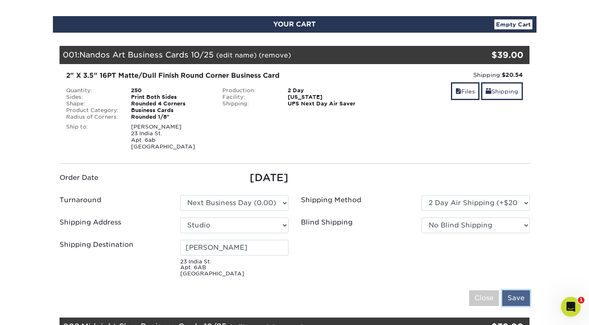
click at [512, 294] on input "Save" at bounding box center [516, 298] width 28 height 16
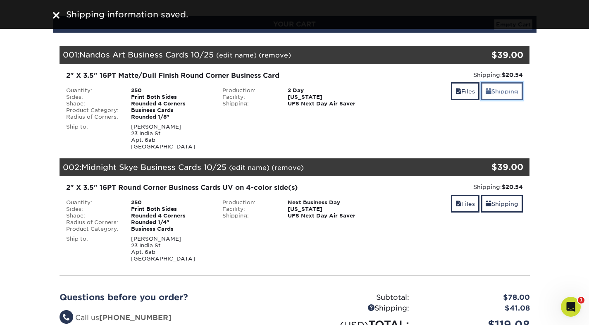
click at [492, 93] on link "Shipping" at bounding box center [502, 91] width 42 height 18
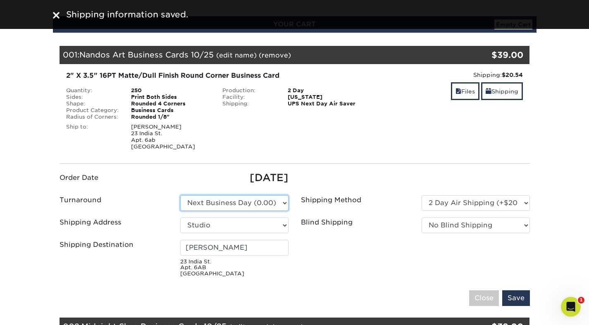
click at [232, 205] on select "Please Select 2 Business Days (0.00) 2-4 Business Days (0.00) Next Business Day…" at bounding box center [234, 203] width 108 height 16
select select "4fbc2a82-edda-4a59-863f-72b731eb7375"
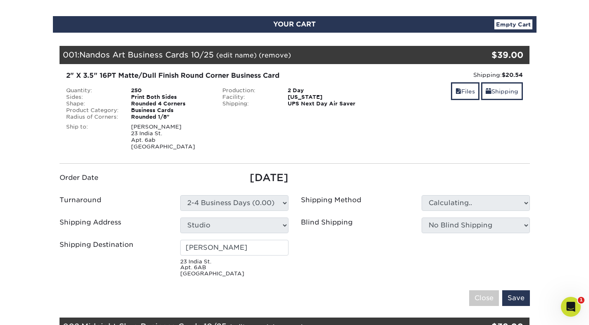
click at [251, 215] on ul "Order Date 10/12/2025 Turnaround Please Select Select One" at bounding box center [294, 225] width 483 height 110
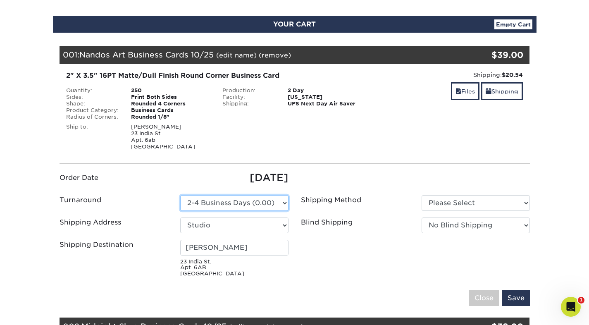
click at [279, 203] on select "Please Select 2 Business Days (0.00) 2-4 Business Days (0.00) Next Business Day…" at bounding box center [234, 203] width 108 height 16
click at [482, 296] on input "Close" at bounding box center [484, 298] width 30 height 16
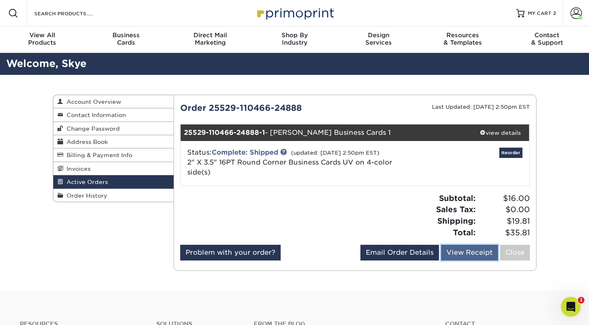
click at [471, 251] on link "View Receipt" at bounding box center [469, 253] width 57 height 16
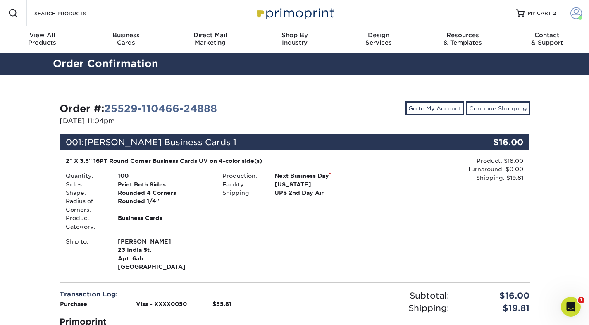
click at [573, 12] on span at bounding box center [577, 13] width 12 height 12
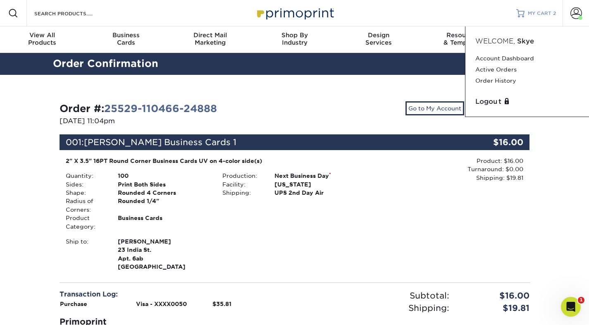
click at [540, 15] on span "MY CART" at bounding box center [540, 13] width 24 height 7
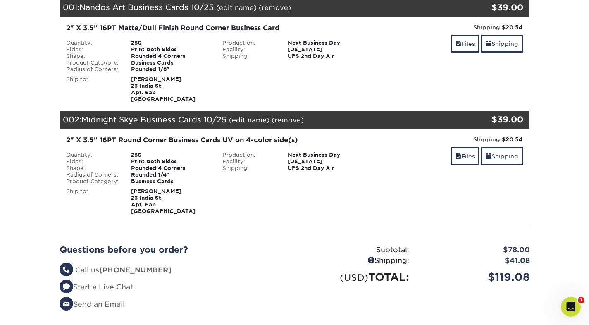
scroll to position [128, 0]
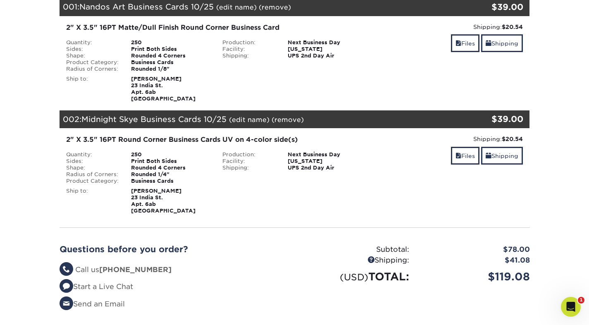
click at [146, 159] on div "Print Both Sides" at bounding box center [170, 161] width 91 height 7
click at [471, 157] on link "Files" at bounding box center [465, 156] width 29 height 18
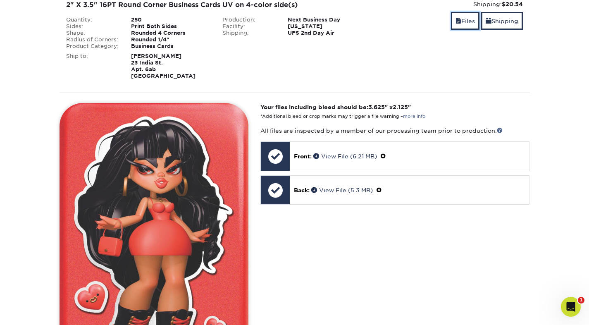
scroll to position [223, 0]
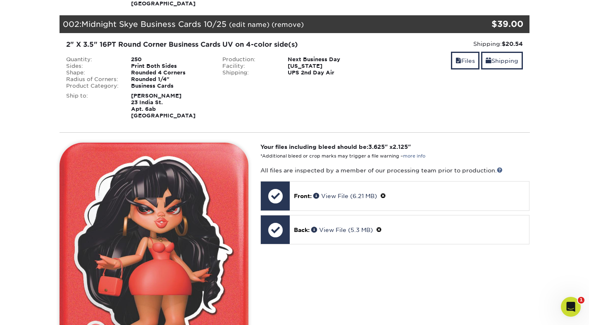
click at [316, 61] on div "Next Business Day" at bounding box center [327, 59] width 91 height 7
click at [504, 60] on link "Shipping" at bounding box center [502, 61] width 42 height 18
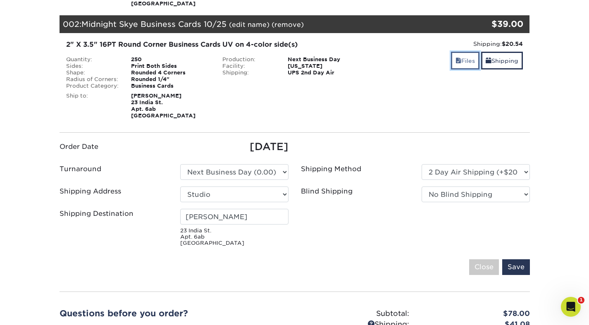
click at [466, 63] on link "Files" at bounding box center [465, 61] width 29 height 18
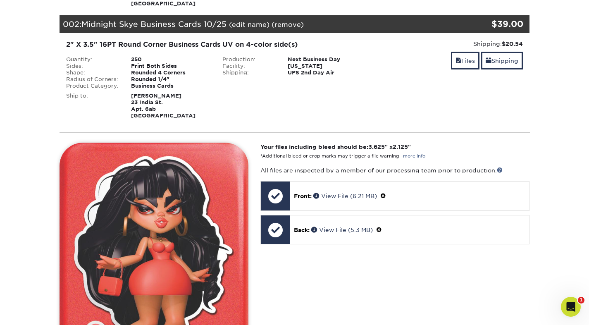
click at [384, 24] on div "002: Midnight Skye Business Cards 10/25 (edit name) (remove) Are you sure you w…" at bounding box center [256, 24] width 392 height 18
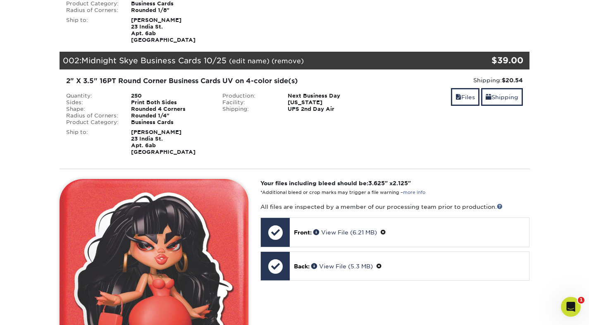
scroll to position [177, 0]
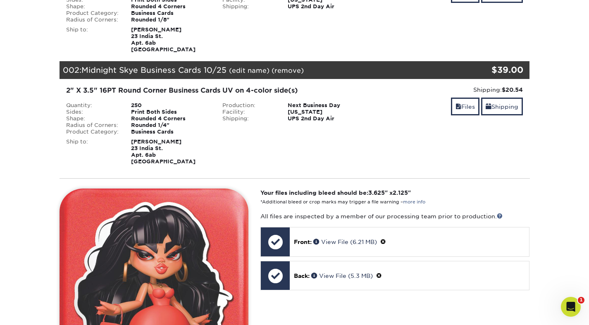
click at [249, 70] on link "(edit name)" at bounding box center [249, 71] width 41 height 8
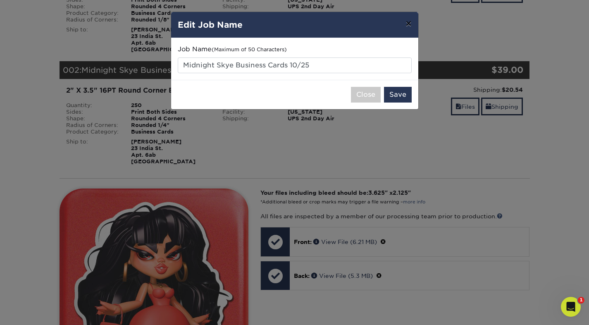
click at [405, 22] on button "×" at bounding box center [408, 23] width 19 height 23
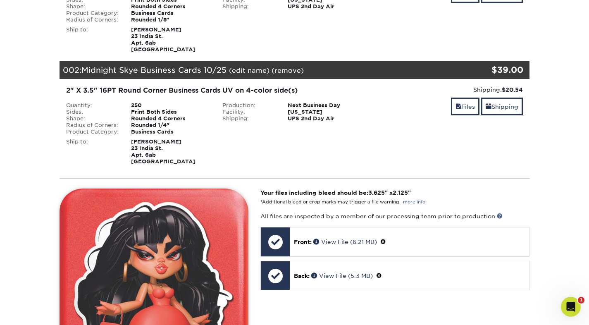
click at [281, 71] on link "(remove)" at bounding box center [288, 71] width 32 height 8
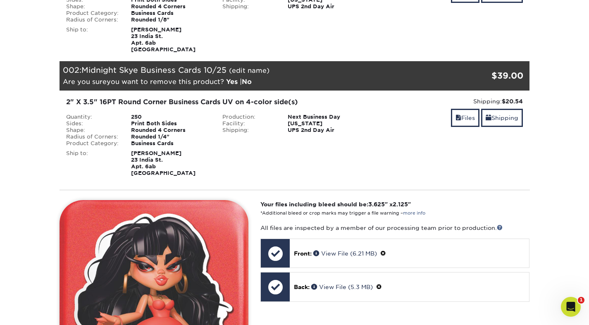
click at [234, 82] on link "Yes" at bounding box center [232, 82] width 12 height 8
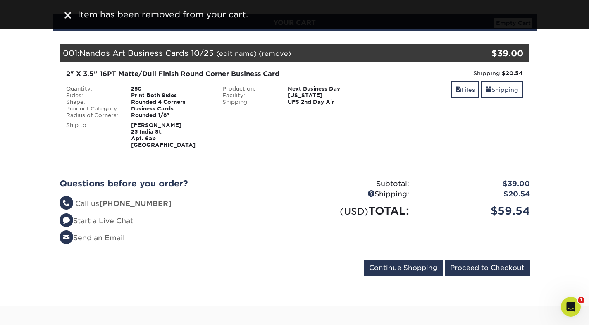
scroll to position [0, 0]
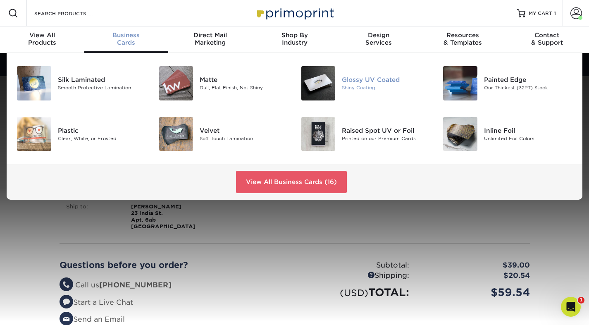
click at [370, 83] on div "Glossy UV Coated" at bounding box center [386, 79] width 88 height 9
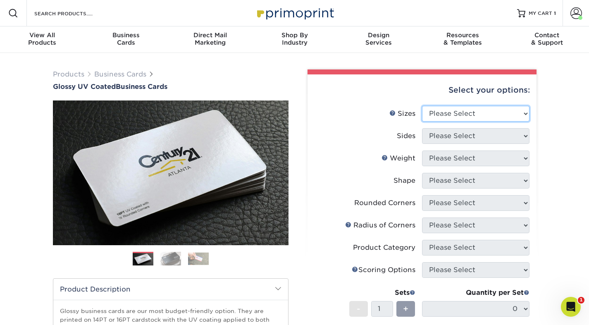
click at [462, 117] on select "Please Select 1.5" x 3.5" - Mini 1.75" x 3.5" - Mini 2" x 2" - Square 2" x 3" -…" at bounding box center [475, 114] width 107 height 16
select select "2.00x3.50"
click at [422, 106] on select "Please Select 1.5" x 3.5" - Mini 1.75" x 3.5" - Mini 2" x 2" - Square 2" x 3" -…" at bounding box center [475, 114] width 107 height 16
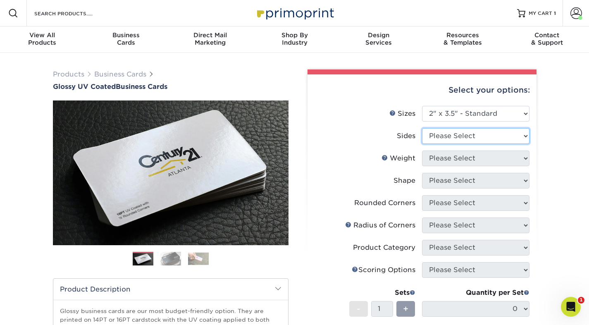
click at [478, 131] on select "Please Select Print Both Sides Print Front Only" at bounding box center [475, 136] width 107 height 16
select select "13abbda7-1d64-4f25-8bb2-c179b224825d"
click at [422, 128] on select "Please Select Print Both Sides Print Front Only" at bounding box center [475, 136] width 107 height 16
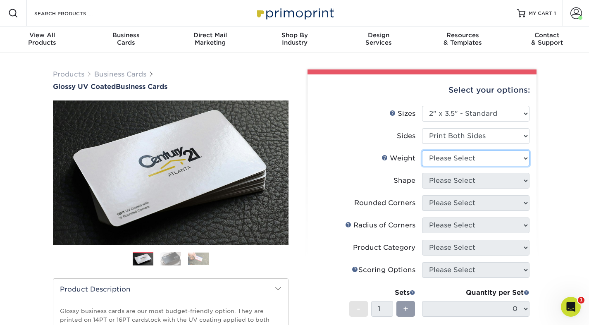
click at [477, 160] on select "Please Select 16PT 14PT" at bounding box center [475, 158] width 107 height 16
select select "16PT"
click at [422, 150] on select "Please Select 16PT 14PT" at bounding box center [475, 158] width 107 height 16
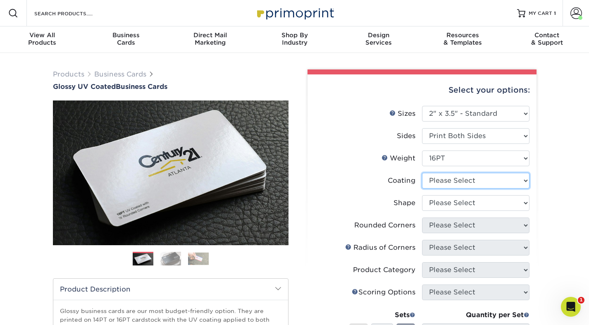
click at [476, 184] on select at bounding box center [475, 181] width 107 height 16
select select "ae367451-b2b8-45df-a344-0f05b6a12993"
click at [422, 173] on select at bounding box center [475, 181] width 107 height 16
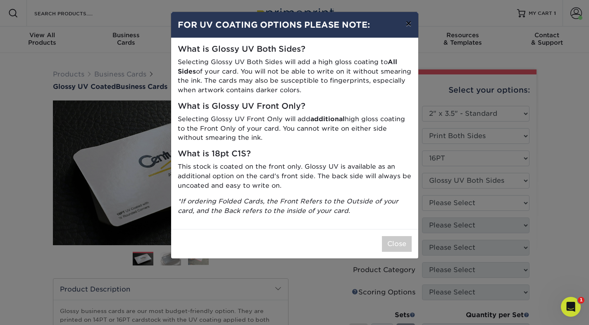
click at [409, 28] on button "×" at bounding box center [408, 23] width 19 height 23
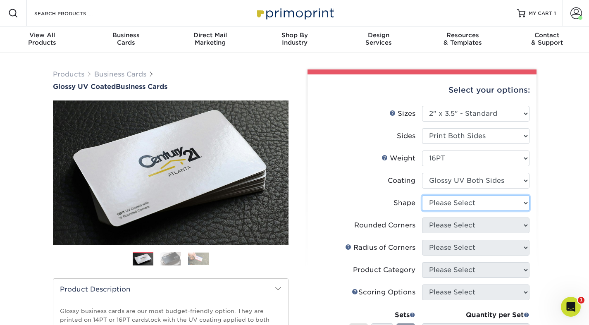
click at [484, 204] on select "Please Select Standard Oval" at bounding box center [475, 203] width 107 height 16
select select "standard"
click at [422, 195] on select "Please Select Standard Oval" at bounding box center [475, 203] width 107 height 16
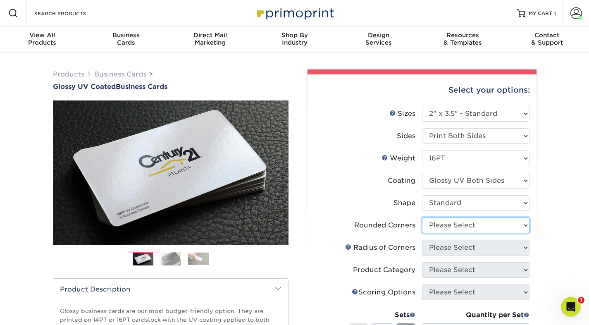
click at [484, 225] on select "Please Select Yes - Round 2 Corners Yes - Round 4 Corners No" at bounding box center [475, 225] width 107 height 16
select select "7672df9e-0e0a-464d-8e1f-920c575e4da3"
click at [422, 217] on select "Please Select Yes - Round 2 Corners Yes - Round 4 Corners No" at bounding box center [475, 225] width 107 height 16
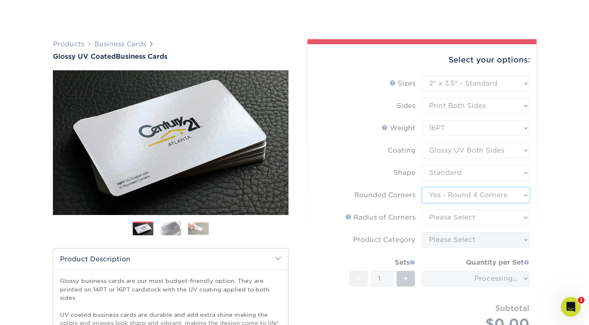
scroll to position [49, 0]
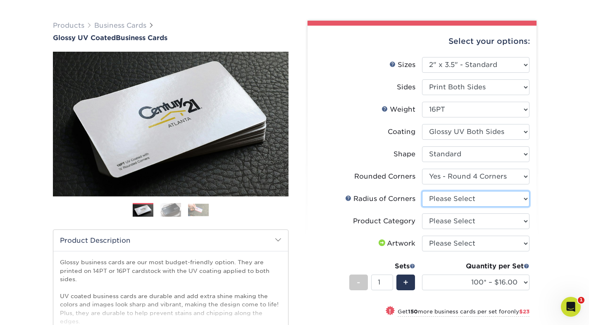
click at [480, 197] on select "Please Select Rounded 1/8" Rounded 1/4"" at bounding box center [475, 199] width 107 height 16
select select "479fbfe7-6a0c-4895-8c9a-81739b7486c9"
click at [422, 191] on select "Please Select Rounded 1/8" Rounded 1/4"" at bounding box center [475, 199] width 107 height 16
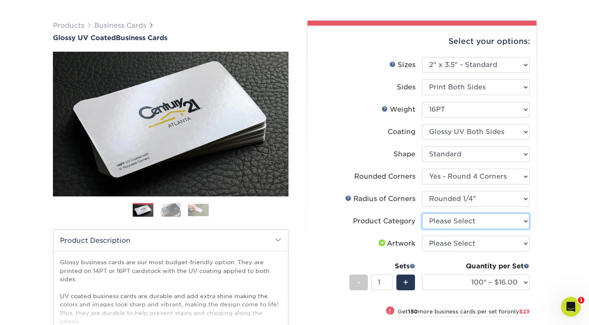
click at [483, 219] on select "Please Select Business Cards" at bounding box center [475, 221] width 107 height 16
select select "3b5148f1-0588-4f88-a218-97bcfdce65c1"
click at [422, 213] on select "Please Select Business Cards" at bounding box center [475, 221] width 107 height 16
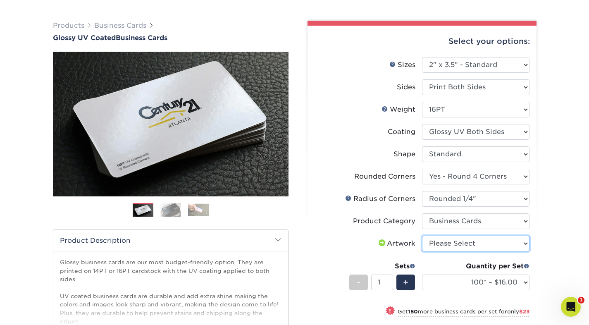
click at [482, 246] on select "Please Select I will upload files I need a design - $100" at bounding box center [475, 244] width 107 height 16
select select "upload"
click at [422, 236] on select "Please Select I will upload files I need a design - $100" at bounding box center [475, 244] width 107 height 16
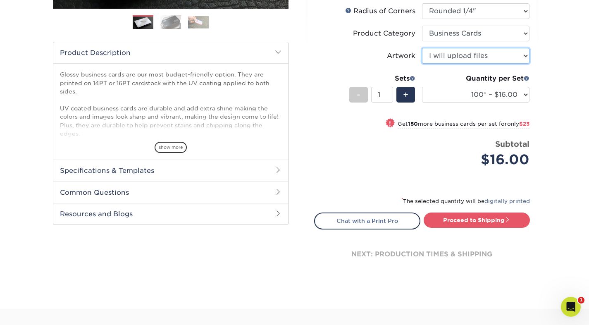
scroll to position [242, 0]
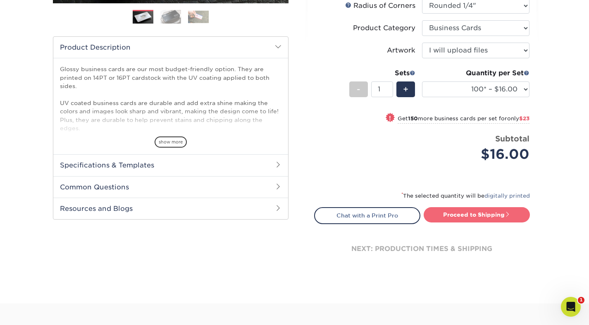
click at [484, 219] on link "Proceed to Shipping" at bounding box center [477, 214] width 106 height 15
type input "Set 1"
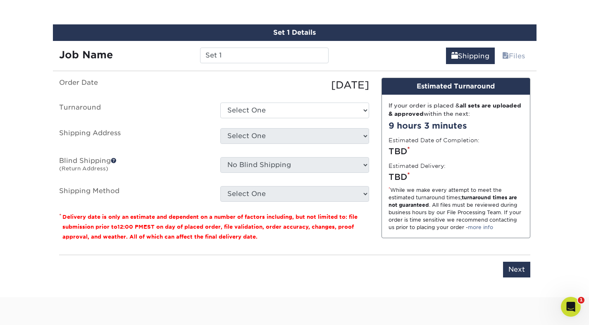
scroll to position [471, 0]
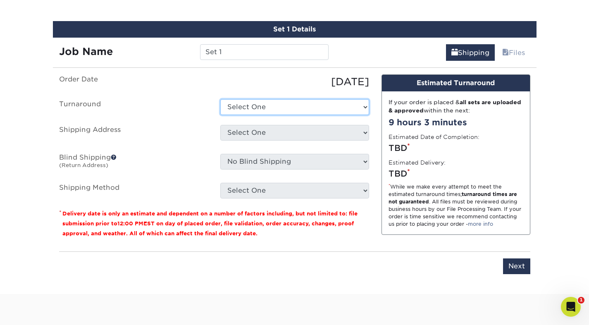
click at [280, 110] on select "Select One 2-4 Business Days 2 Day Next Business Day" at bounding box center [294, 107] width 149 height 16
select select "594557bf-9f98-4313-b1a3-27fbde445822"
click at [220, 99] on select "Select One 2-4 Business Days 2 Day Next Business Day" at bounding box center [294, 107] width 149 height 16
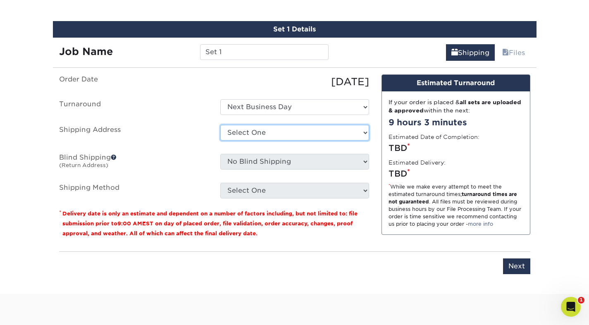
click at [290, 127] on select "Select One Studio + Add New Address" at bounding box center [294, 133] width 149 height 16
select select "282466"
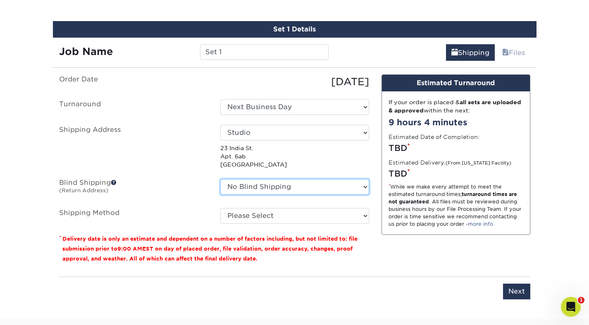
click at [298, 185] on select "No Blind Shipping Studio + Add New Address" at bounding box center [294, 187] width 149 height 16
select select "282466"
click at [220, 179] on select "No Blind Shipping Studio + Add New Address" at bounding box center [294, 187] width 149 height 16
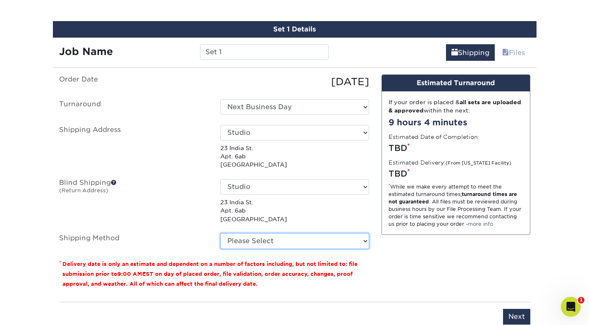
click at [300, 242] on select "Please Select Ground Shipping (+$7.84) 3 Day Shipping Service (+$20.07) 2 Day A…" at bounding box center [294, 241] width 149 height 16
select select "02"
click at [220, 233] on select "Please Select Ground Shipping (+$7.84) 3 Day Shipping Service (+$20.07) 2 Day A…" at bounding box center [294, 241] width 149 height 16
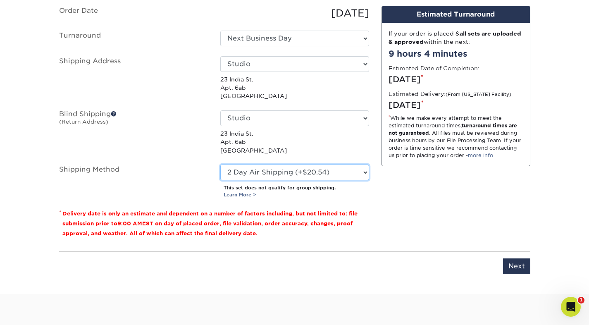
scroll to position [547, 0]
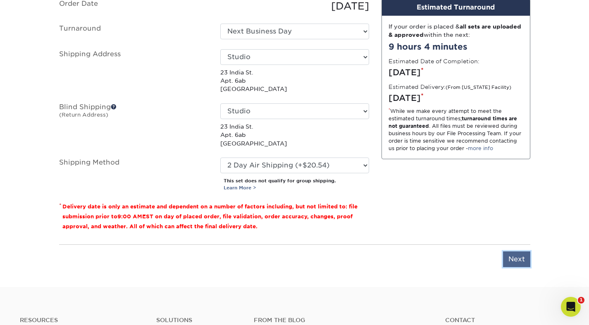
click at [512, 258] on input "Next" at bounding box center [516, 259] width 27 height 16
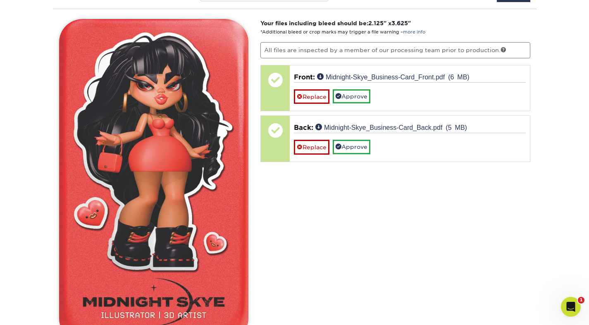
scroll to position [525, 0]
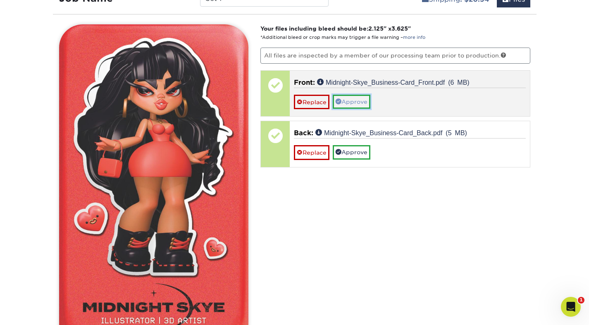
click at [364, 102] on link "Approve" at bounding box center [352, 102] width 38 height 14
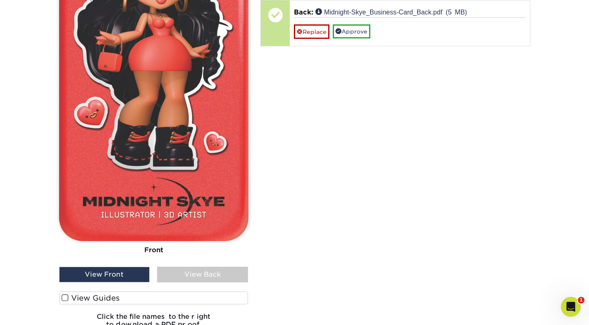
scroll to position [633, 0]
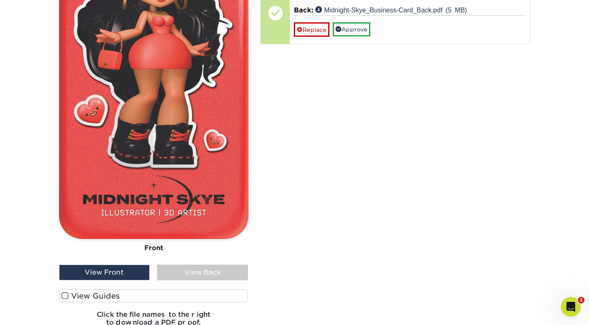
click at [226, 270] on div "View Back" at bounding box center [202, 273] width 91 height 16
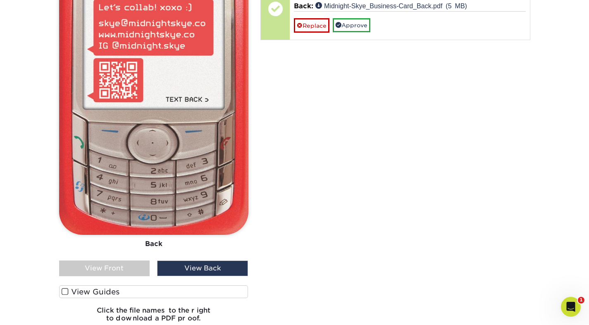
scroll to position [648, 0]
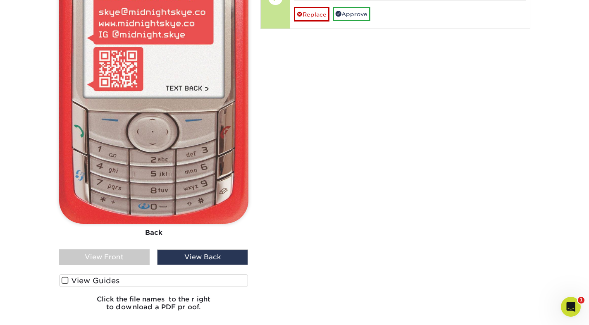
click at [127, 258] on div "View Front" at bounding box center [104, 257] width 91 height 16
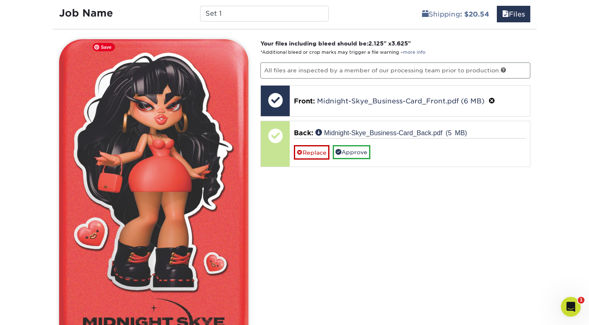
scroll to position [506, 0]
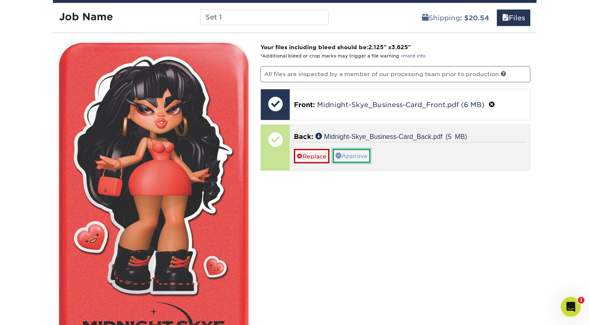
click at [344, 150] on link "Approve" at bounding box center [352, 156] width 38 height 14
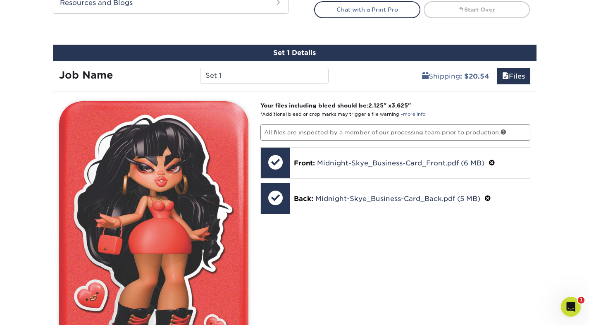
scroll to position [446, 0]
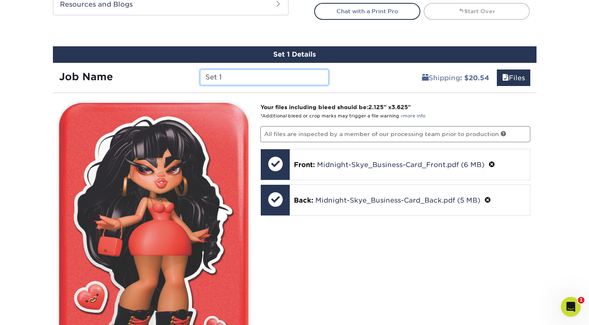
click at [292, 73] on input "Set 1" at bounding box center [264, 77] width 129 height 16
type input "Midnight Skye Business Cards 10/25"
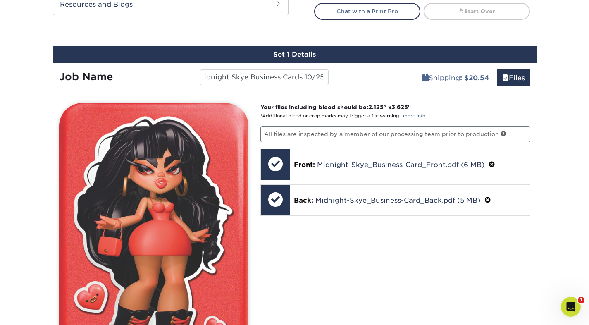
scroll to position [0, 0]
click at [353, 232] on div "Your files including bleed should be: 2.125 " x 3.625 " *Additional bleed or cr…" at bounding box center [395, 311] width 282 height 417
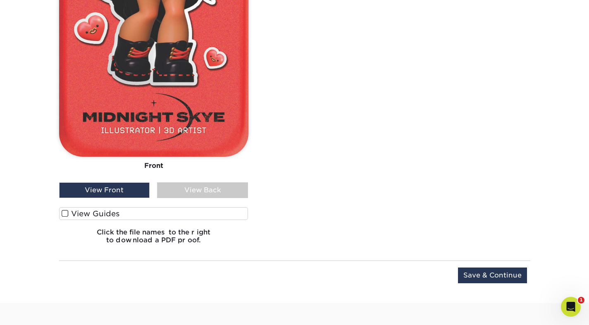
scroll to position [760, 0]
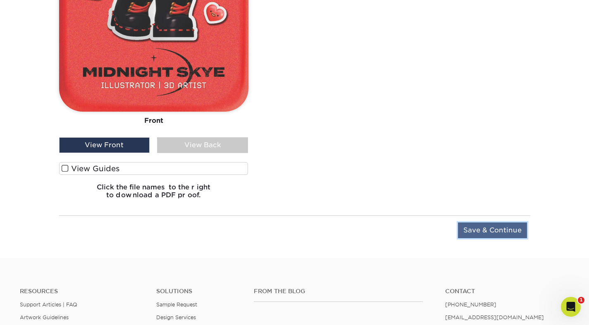
click at [509, 231] on input "Save & Continue" at bounding box center [492, 230] width 69 height 16
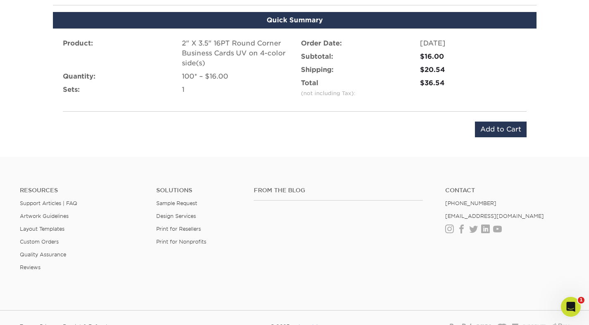
scroll to position [536, 0]
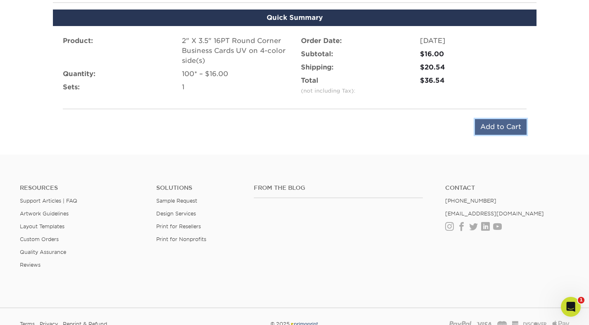
click at [500, 124] on input "Add to Cart" at bounding box center [501, 127] width 52 height 16
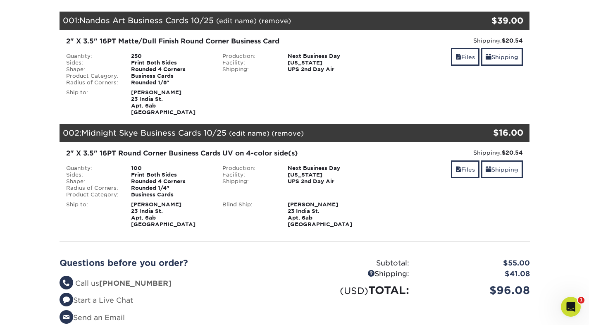
scroll to position [110, 0]
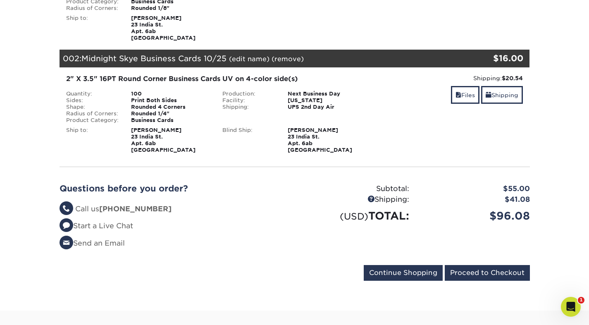
scroll to position [190, 0]
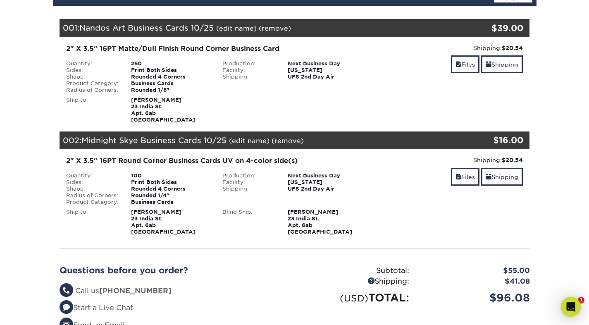
scroll to position [111, 0]
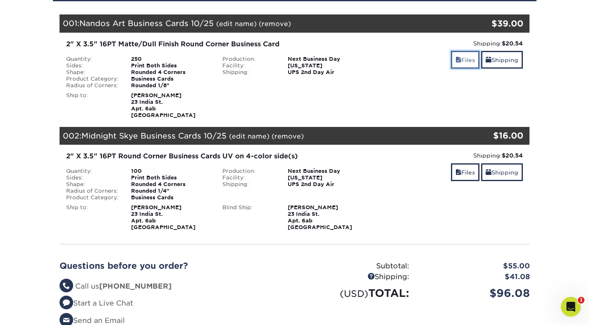
click at [462, 59] on link "Files" at bounding box center [465, 60] width 29 height 18
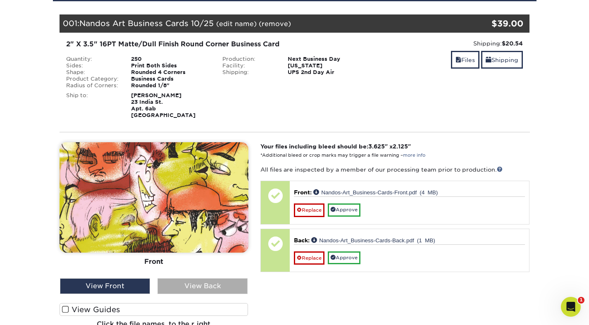
click at [175, 281] on div "View Back" at bounding box center [203, 286] width 90 height 16
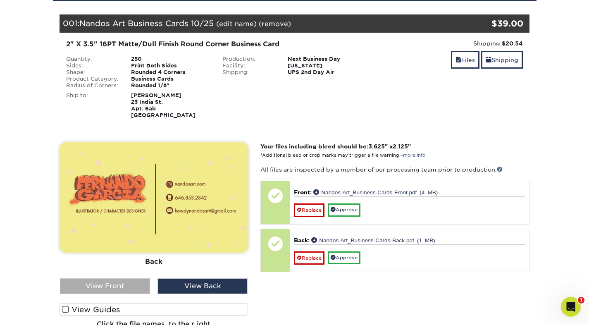
click at [130, 284] on div "View Front" at bounding box center [105, 286] width 90 height 16
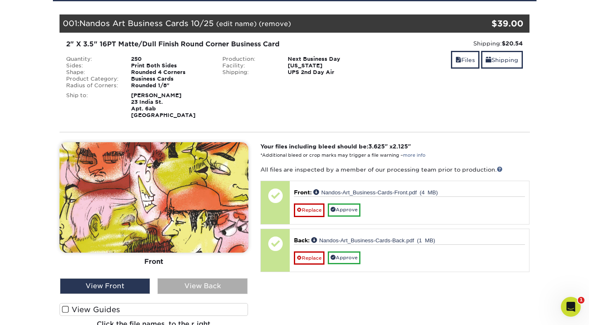
click at [188, 283] on div "View Back" at bounding box center [203, 286] width 90 height 16
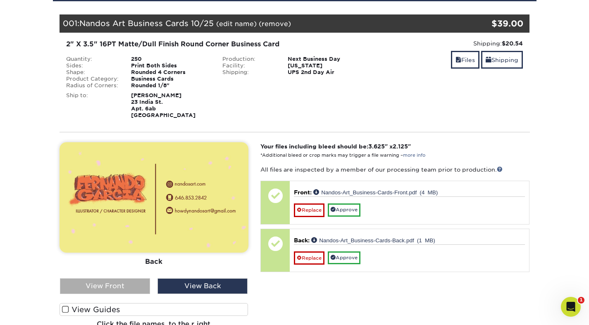
click at [139, 290] on div "View Front" at bounding box center [105, 286] width 90 height 16
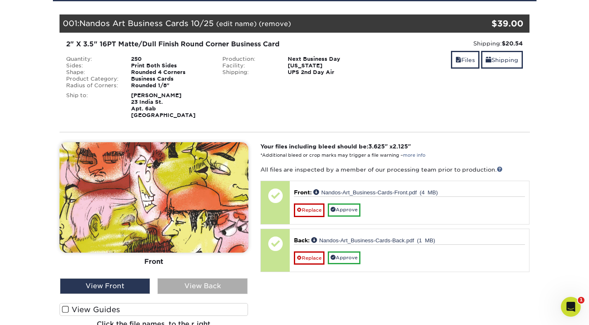
click at [198, 287] on div "View Back" at bounding box center [203, 286] width 90 height 16
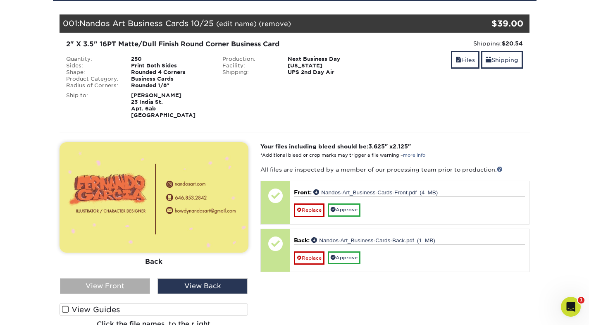
click at [105, 292] on div "View Front" at bounding box center [105, 286] width 90 height 16
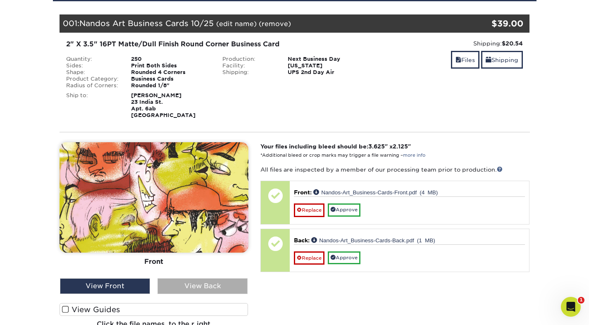
click at [180, 282] on div "View Back" at bounding box center [203, 286] width 90 height 16
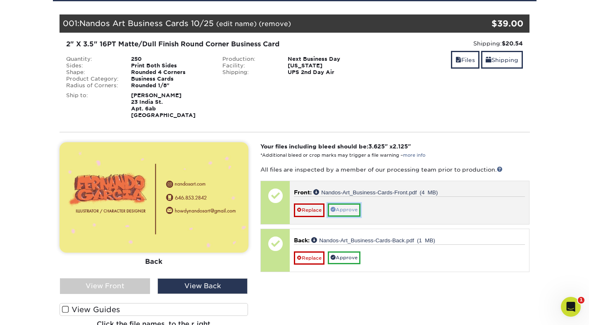
click at [340, 210] on link "Approve" at bounding box center [344, 209] width 33 height 13
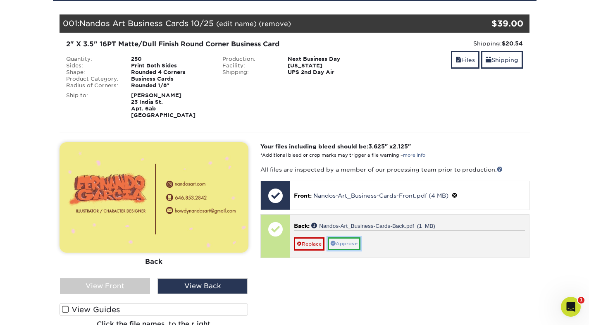
click at [346, 240] on link "Approve" at bounding box center [344, 243] width 33 height 13
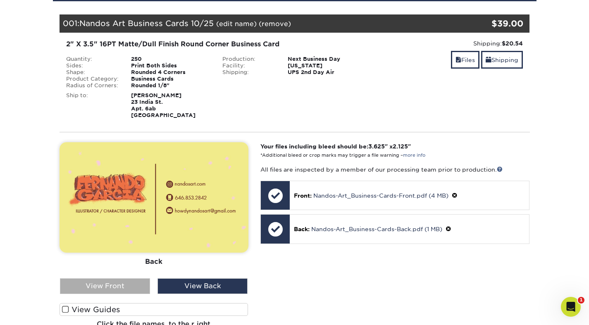
click at [79, 287] on div "View Front" at bounding box center [105, 286] width 90 height 16
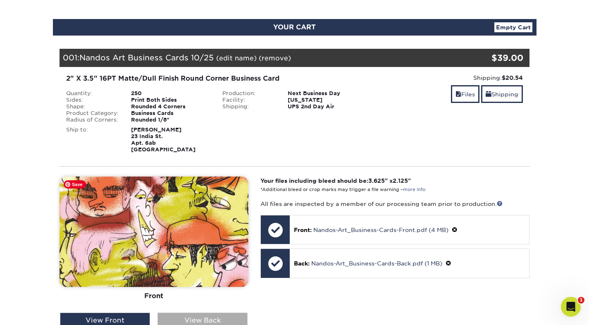
scroll to position [72, 0]
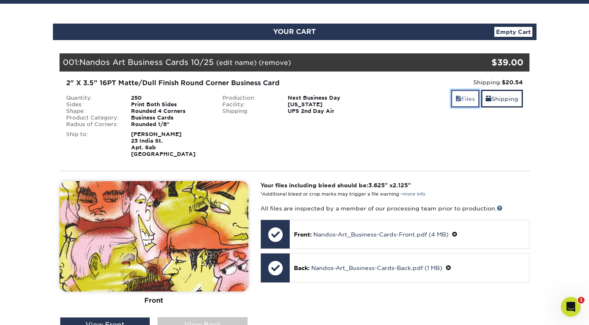
click at [465, 99] on link "Files" at bounding box center [465, 99] width 29 height 18
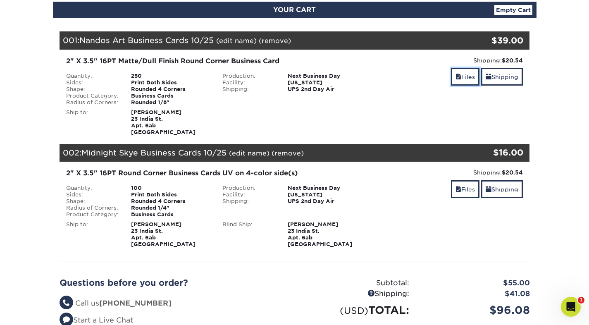
scroll to position [95, 0]
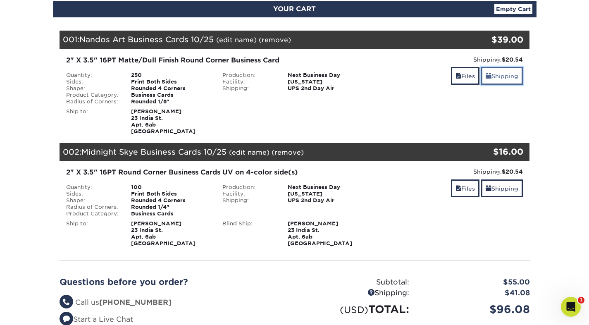
click at [487, 78] on span at bounding box center [489, 76] width 6 height 7
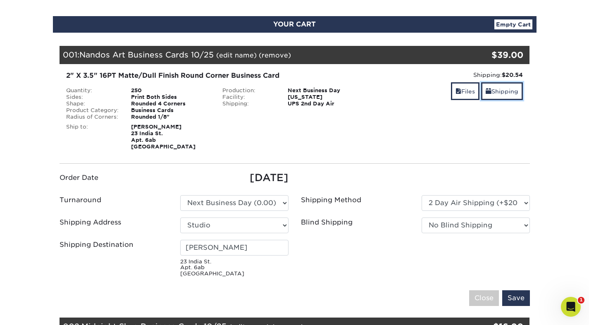
scroll to position [104, 0]
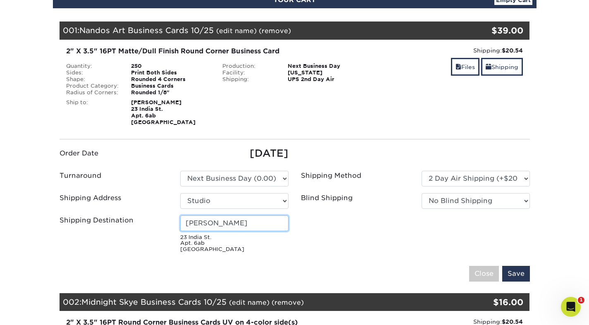
click at [222, 226] on input "[PERSON_NAME]" at bounding box center [234, 223] width 108 height 16
click at [208, 239] on small "[STREET_ADDRESS] [STREET_ADDRESS]" at bounding box center [234, 243] width 108 height 18
click at [218, 206] on select "Select One Studio + Add New Address" at bounding box center [234, 201] width 108 height 16
select select "newaddress"
click at [180, 193] on select "Select One Studio + Add New Address" at bounding box center [234, 201] width 108 height 16
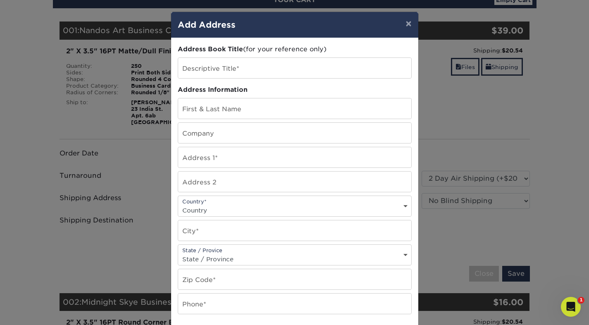
click at [235, 80] on div "Address Book Title (for your reference only) Descriptive Title* Address Informa…" at bounding box center [295, 223] width 234 height 357
click at [238, 65] on input "text" at bounding box center [294, 68] width 233 height 20
type input "[PERSON_NAME] Studio"
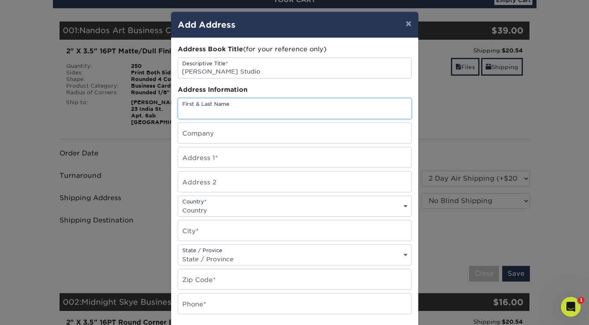
click at [239, 105] on input "text" at bounding box center [294, 108] width 233 height 20
type input "[PERSON_NAME]"
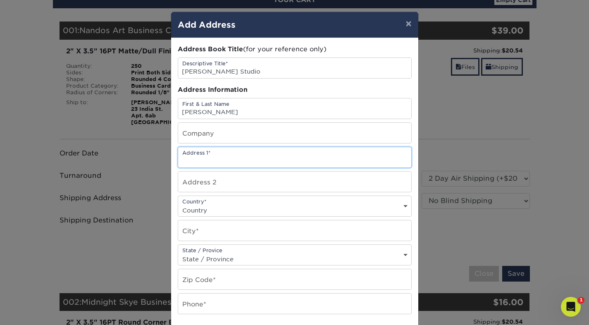
click at [224, 157] on input "text" at bounding box center [294, 157] width 233 height 20
type input "40-05 21 Ave"
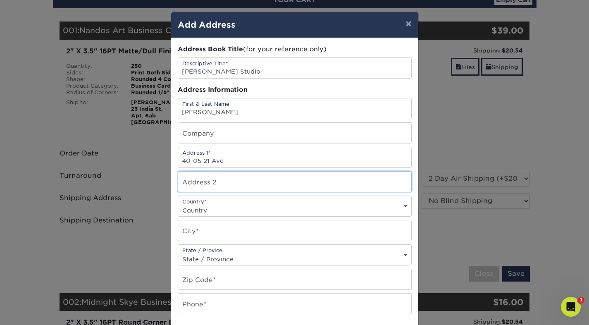
click at [225, 184] on input "text" at bounding box center [294, 182] width 233 height 20
type input "A"
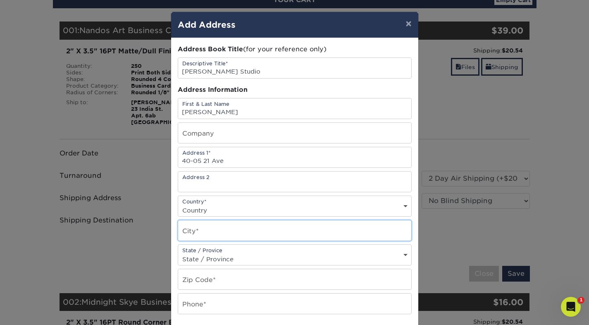
click at [245, 230] on input "text" at bounding box center [294, 230] width 233 height 20
type input "Astoria"
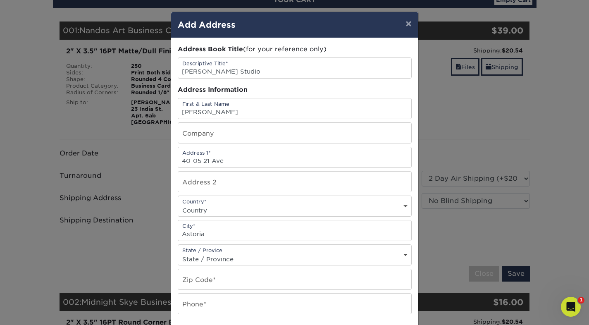
click at [253, 260] on select "State / Province [US_STATE] [US_STATE] [US_STATE] [US_STATE] [US_STATE] [US_STA…" at bounding box center [294, 259] width 233 height 12
select select "NY"
click at [178, 253] on select "State / Province [US_STATE] [US_STATE] [US_STATE] [US_STATE] [US_STATE] [US_STA…" at bounding box center [294, 259] width 233 height 12
click at [215, 138] on input "text" at bounding box center [294, 133] width 233 height 20
type input "Floor 2"
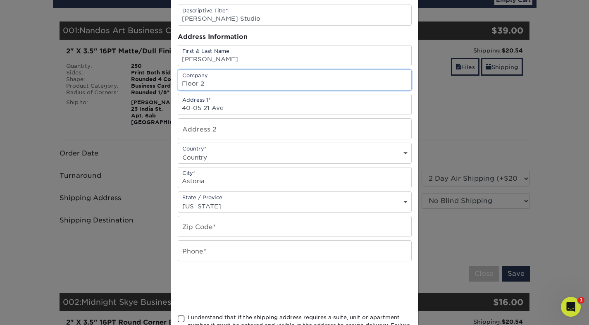
scroll to position [0, 0]
drag, startPoint x: 225, startPoint y: 86, endPoint x: 154, endPoint y: 84, distance: 71.1
click at [154, 84] on div "× Add Address Address Book Title (for your reference only) Descriptive Title* F…" at bounding box center [294, 162] width 589 height 325
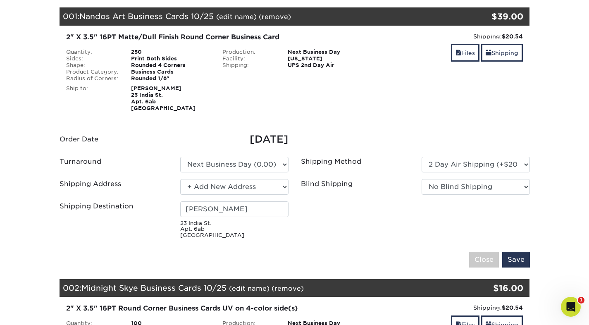
scroll to position [116, 0]
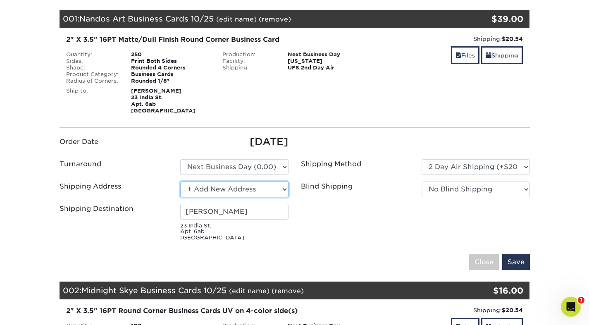
click at [230, 191] on select "Select One Studio + Add New Address" at bounding box center [234, 189] width 108 height 16
click at [180, 181] on select "Select One Studio + Add New Address" at bounding box center [234, 189] width 108 height 16
click at [232, 189] on select "Select One Studio + Add New Address" at bounding box center [234, 189] width 108 height 16
click at [180, 181] on select "Select One Studio + Add New Address" at bounding box center [234, 189] width 108 height 16
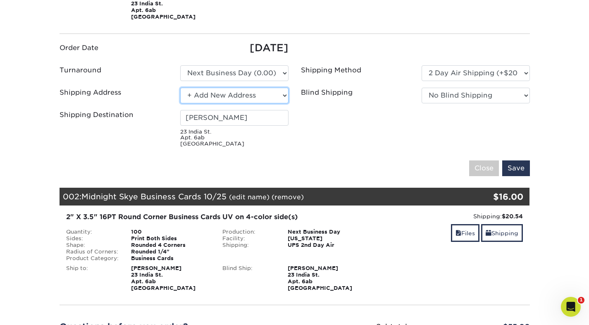
scroll to position [197, 0]
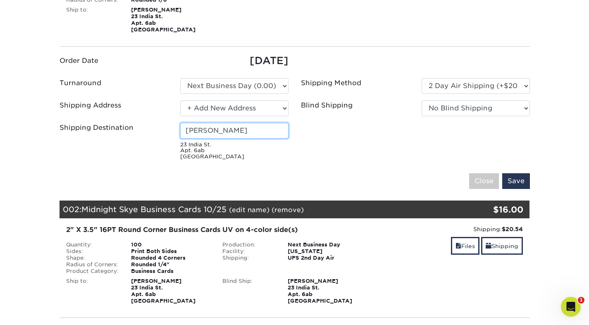
click at [219, 129] on input "[PERSON_NAME]" at bounding box center [234, 131] width 108 height 16
click at [237, 114] on select "Select One Studio + Add New Address" at bounding box center [234, 108] width 108 height 16
click at [180, 100] on select "Select One Studio + Add New Address" at bounding box center [234, 108] width 108 height 16
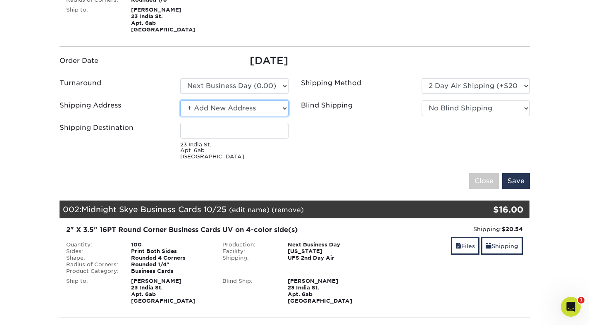
scroll to position [0, 0]
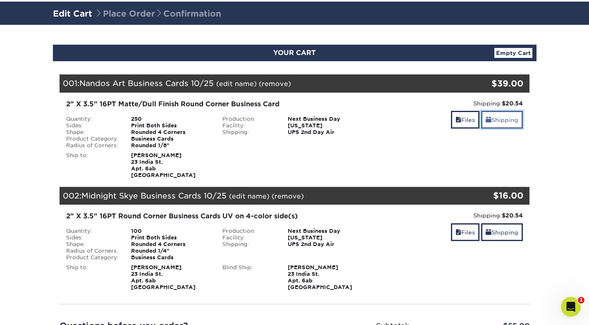
click at [500, 122] on link "Shipping" at bounding box center [502, 120] width 42 height 18
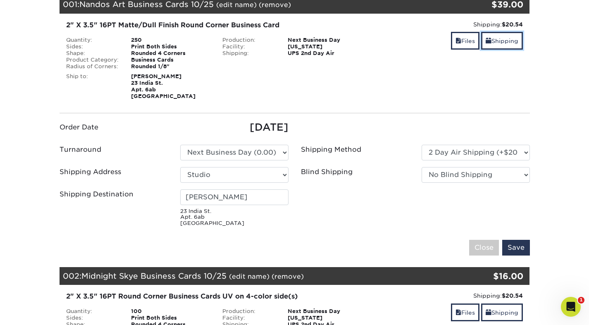
scroll to position [149, 0]
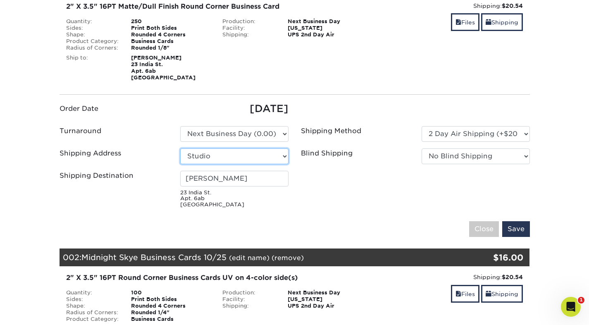
click at [251, 159] on select "Select One Studio + Add New Address" at bounding box center [234, 156] width 108 height 16
select select "newaddress"
click at [180, 148] on select "Select One Studio + Add New Address" at bounding box center [234, 156] width 108 height 16
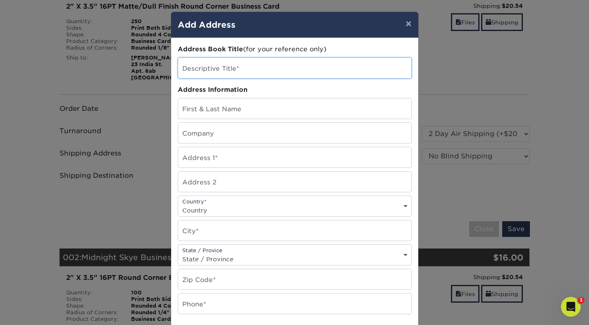
click at [244, 72] on input "text" at bounding box center [294, 68] width 233 height 20
type input "[PERSON_NAME] Studio"
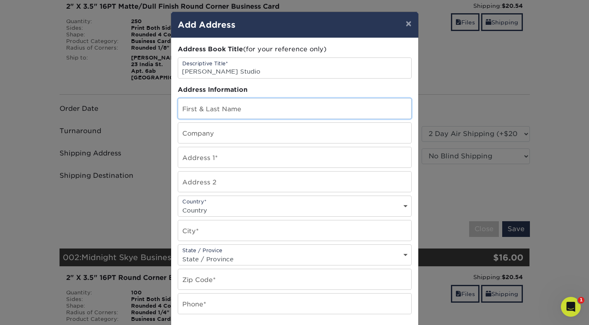
click at [237, 107] on input "text" at bounding box center [294, 108] width 233 height 20
type input "[PERSON_NAME]"
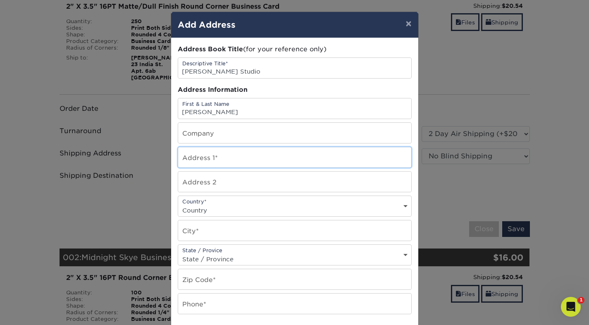
click at [241, 151] on input "text" at bounding box center [294, 157] width 233 height 20
type input "40-05 21 Ave"
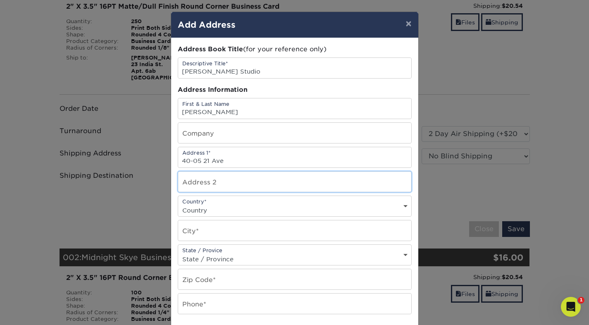
click at [226, 184] on input "text" at bounding box center [294, 182] width 233 height 20
type input "Floor 2"
click at [232, 208] on select "Country [GEOGRAPHIC_DATA] [GEOGRAPHIC_DATA] ----------------------------- [GEOG…" at bounding box center [294, 210] width 233 height 12
select select "US"
click at [178, 204] on select "Country [GEOGRAPHIC_DATA] [GEOGRAPHIC_DATA] ----------------------------- [GEOG…" at bounding box center [294, 210] width 233 height 12
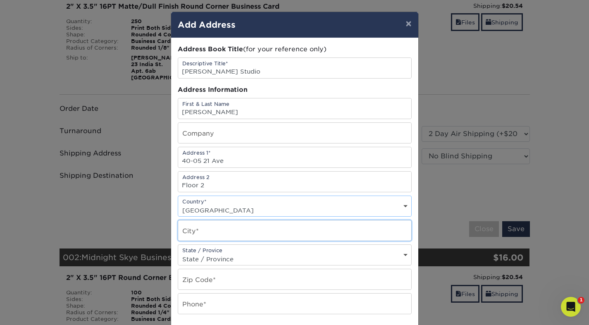
click at [226, 229] on input "text" at bounding box center [294, 230] width 233 height 20
type input "Astoria"
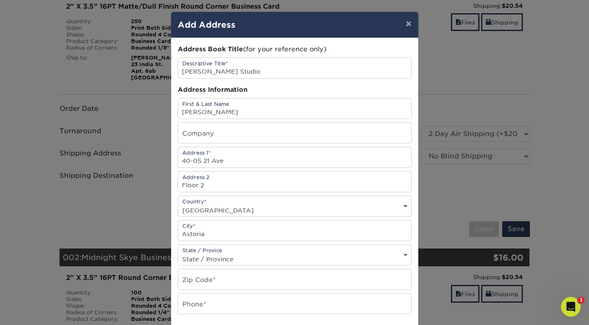
click at [232, 255] on select "State / Province Alabama Alaska Arizona Arkansas California Colorado Connecticu…" at bounding box center [294, 259] width 233 height 12
select select "NY"
click at [178, 253] on select "State / Province Alabama Alaska Arizona Arkansas California Colorado Connecticu…" at bounding box center [294, 259] width 233 height 12
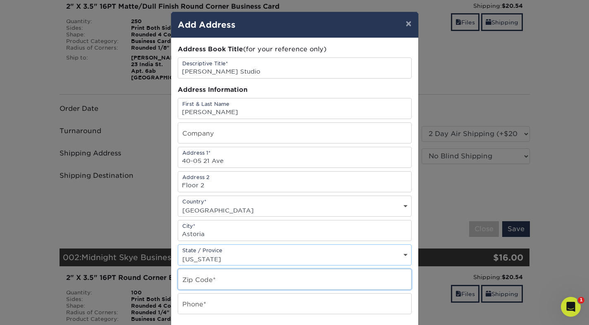
click at [223, 283] on input "text" at bounding box center [294, 279] width 233 height 20
type input "11105"
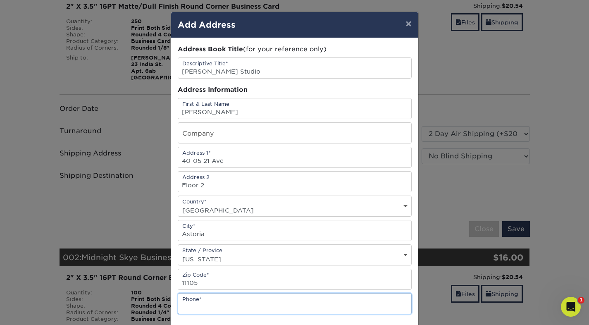
click at [270, 307] on input "text" at bounding box center [294, 304] width 233 height 20
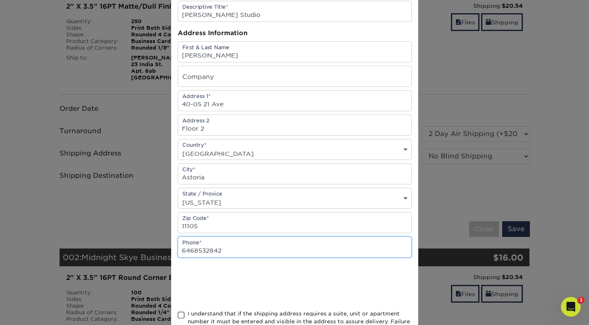
scroll to position [58, 0]
type input "6468532842"
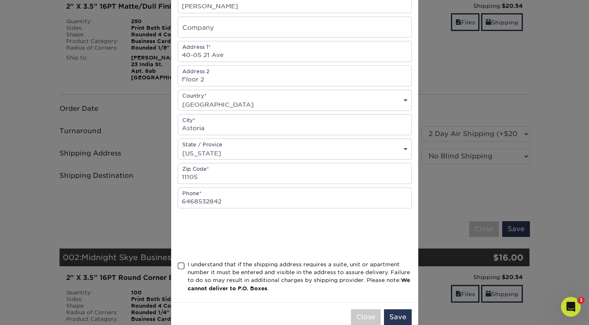
scroll to position [107, 0]
click at [184, 265] on span at bounding box center [181, 265] width 7 height 8
click at [0, 0] on input "I understand that if the shipping address requires a suite, unit or apartment n…" at bounding box center [0, 0] width 0 height 0
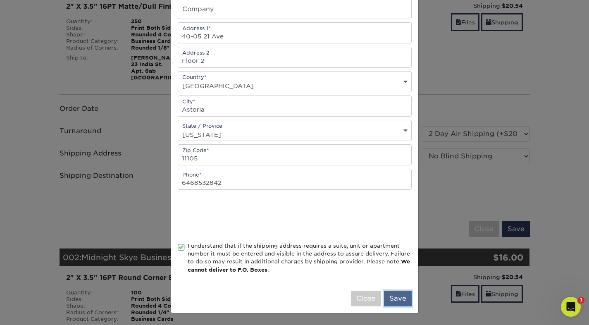
click at [404, 299] on button "Save" at bounding box center [398, 299] width 28 height 16
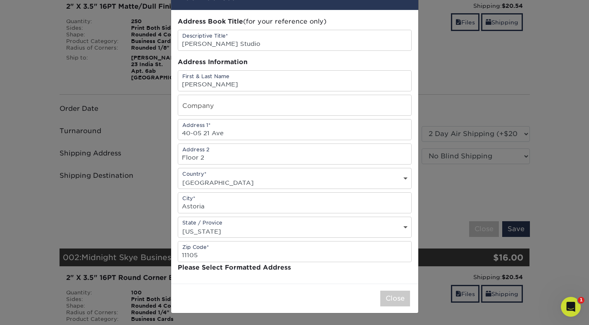
scroll to position [0, 0]
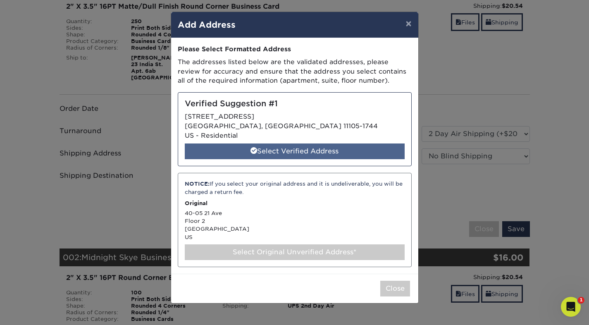
click at [350, 150] on div "Select Verified Address" at bounding box center [295, 151] width 220 height 16
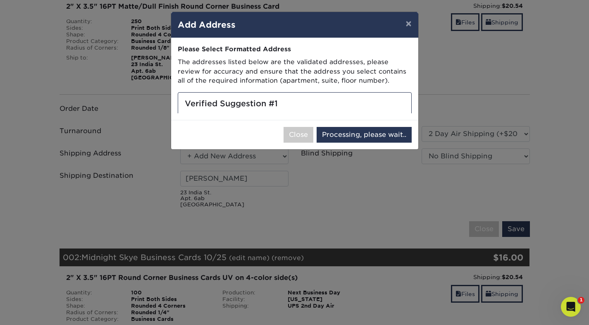
select select "286897"
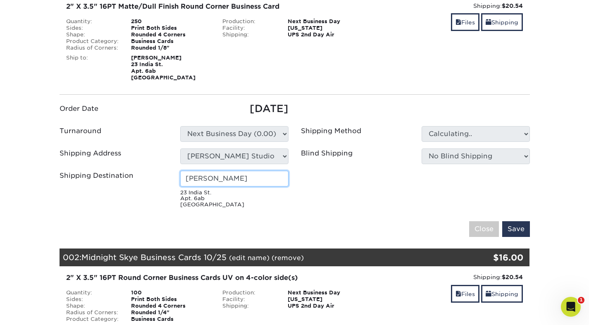
click at [224, 174] on input "Skye Bolluyt" at bounding box center [234, 179] width 108 height 16
type input "F"
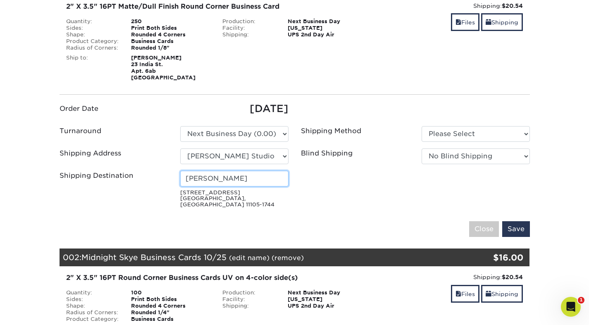
type input "Fernando Garcia"
click at [301, 206] on fieldset "Order Date 10/13/2025 Turnaround Please Select 2 Business Days (0.00) Save" at bounding box center [295, 174] width 470 height 146
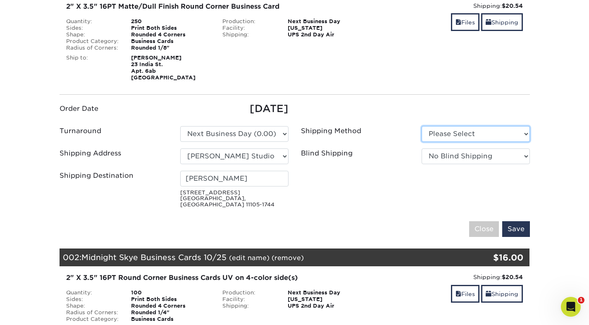
click at [441, 129] on select "Please Select Ground Shipping (+$7.84) 3 Day Shipping Service (+$20.04)" at bounding box center [476, 134] width 108 height 16
select select "02"
click at [422, 126] on select "Please Select Ground Shipping (+$7.84) 3 Day Shipping Service (+$20.04)" at bounding box center [476, 134] width 108 height 16
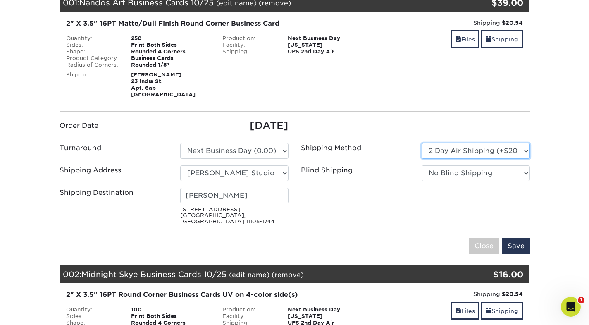
scroll to position [142, 0]
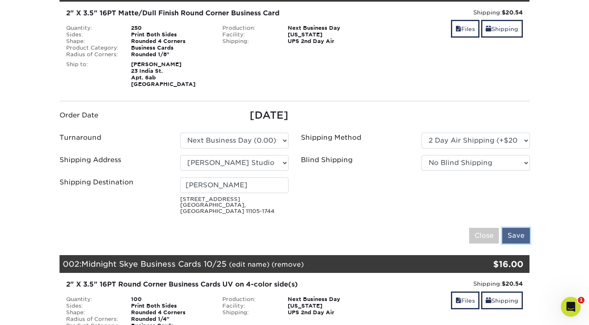
click at [516, 232] on input "Save" at bounding box center [516, 236] width 28 height 16
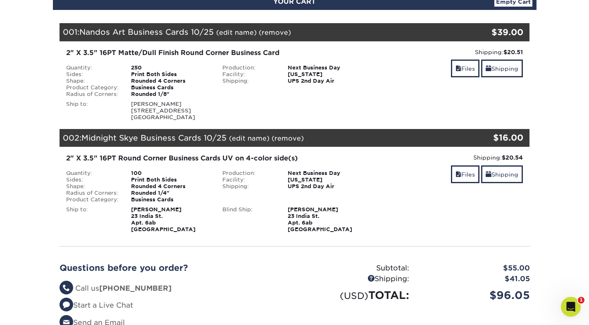
scroll to position [100, 0]
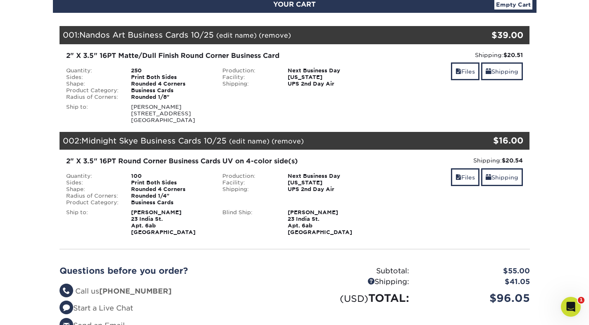
click at [267, 36] on link "(remove)" at bounding box center [275, 35] width 32 height 8
drag, startPoint x: 131, startPoint y: 123, endPoint x: 175, endPoint y: 124, distance: 44.2
click at [175, 124] on div "Fernando Garcia 4005 21st Ave Astoria, NY 11105" at bounding box center [170, 114] width 91 height 20
copy div "[STREET_ADDRESS]"
click at [133, 74] on div "250" at bounding box center [170, 70] width 91 height 7
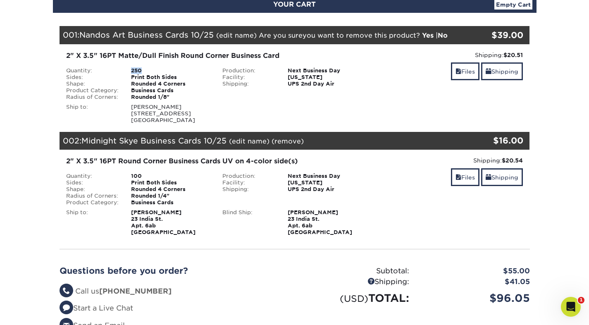
click at [133, 74] on div "250" at bounding box center [170, 70] width 91 height 7
click at [422, 39] on link "Yes" at bounding box center [428, 35] width 12 height 8
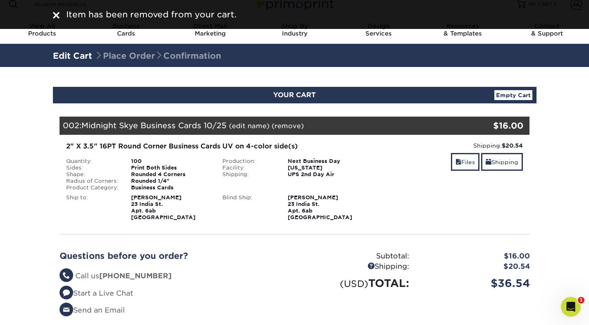
scroll to position [0, 0]
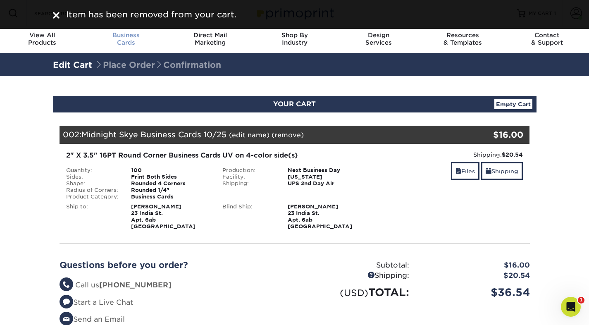
click at [138, 39] on div "Business Cards" at bounding box center [126, 38] width 84 height 15
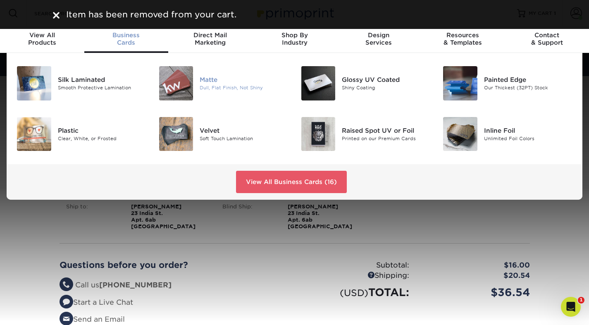
click at [203, 88] on div "Dull, Flat Finish, Not Shiny" at bounding box center [244, 87] width 88 height 7
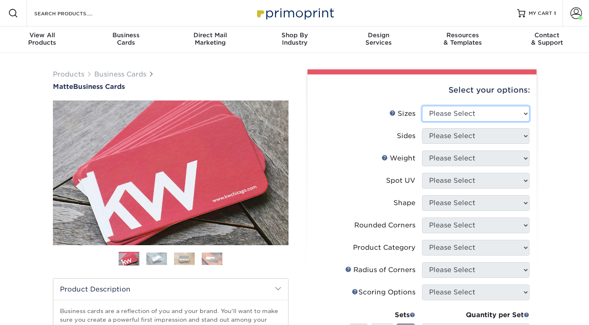
click at [460, 115] on select "Please Select 1.5" x 3.5" - Mini 1.75" x 3.5" - Mini 2" x 2" - Square 2" x 3" -…" at bounding box center [475, 114] width 107 height 16
select select "2.00x3.50"
click at [422, 106] on select "Please Select 1.5" x 3.5" - Mini 1.75" x 3.5" - Mini 2" x 2" - Square 2" x 3" -…" at bounding box center [475, 114] width 107 height 16
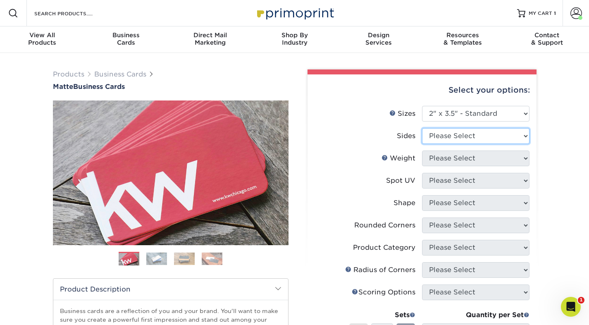
click at [477, 138] on select "Please Select Print Both Sides Print Front Only" at bounding box center [475, 136] width 107 height 16
select select "13abbda7-1d64-4f25-8bb2-c179b224825d"
click at [422, 128] on select "Please Select Print Both Sides Print Front Only" at bounding box center [475, 136] width 107 height 16
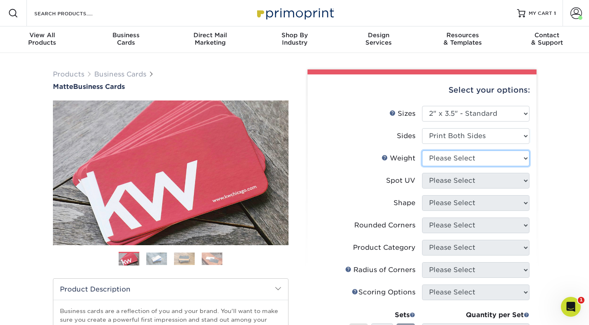
click at [474, 161] on select "Please Select 16PT 14PT" at bounding box center [475, 158] width 107 height 16
select select "16PT"
click at [422, 150] on select "Please Select 16PT 14PT" at bounding box center [475, 158] width 107 height 16
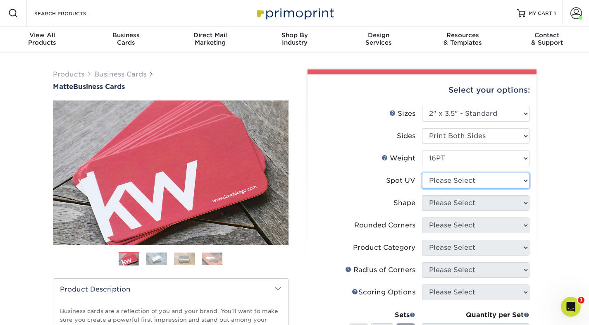
click at [471, 177] on select "Please Select No Spot UV Front and Back (Both Sides) Front Only Back Only" at bounding box center [475, 181] width 107 height 16
select select "3"
click at [422, 173] on select "Please Select No Spot UV Front and Back (Both Sides) Front Only Back Only" at bounding box center [475, 181] width 107 height 16
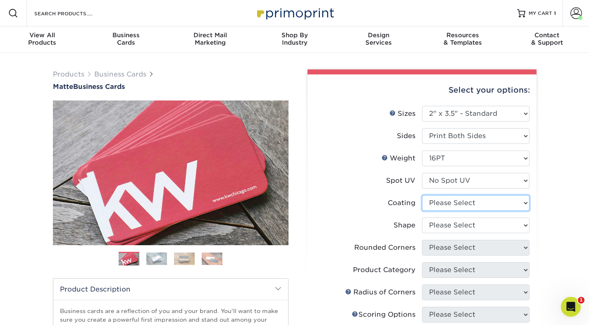
click at [468, 200] on select at bounding box center [475, 203] width 107 height 16
select select "121bb7b5-3b4d-429f-bd8d-bbf80e953313"
click at [422, 195] on select at bounding box center [475, 203] width 107 height 16
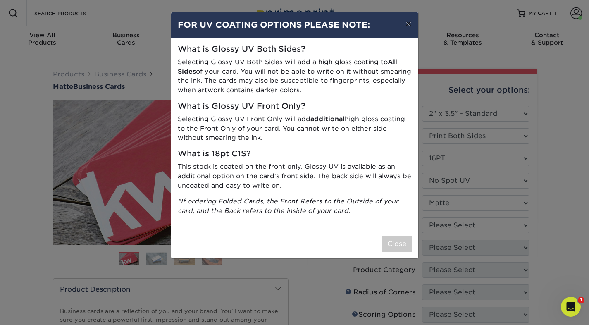
click at [406, 23] on button "×" at bounding box center [408, 23] width 19 height 23
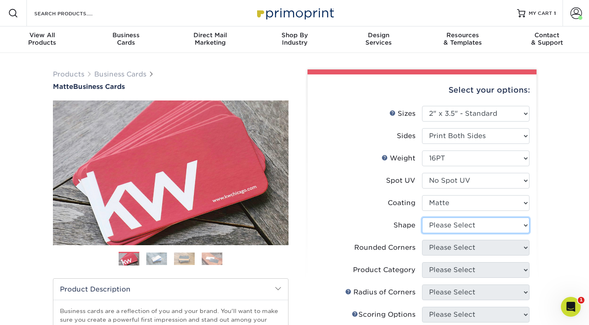
click at [435, 225] on select "Please Select Standard Oval" at bounding box center [475, 225] width 107 height 16
select select "standard"
click at [422, 217] on select "Please Select Standard Oval" at bounding box center [475, 225] width 107 height 16
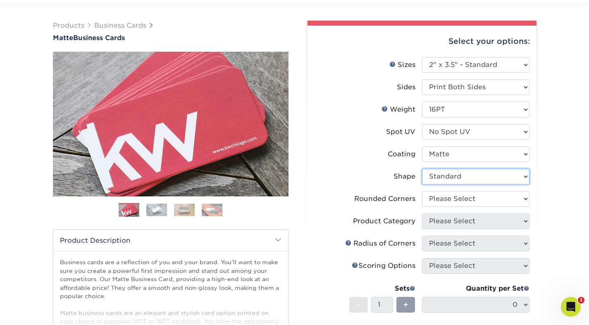
scroll to position [69, 0]
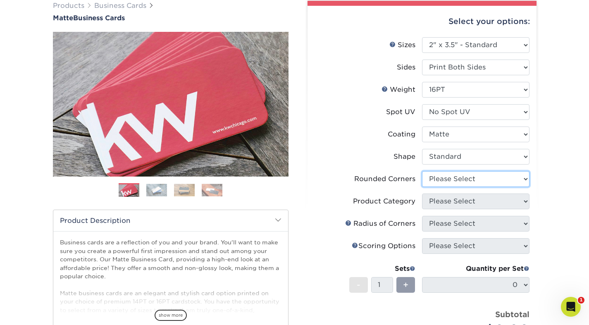
click at [453, 181] on select "Please Select Yes - Round 2 Corners Yes - Round 4 Corners No" at bounding box center [475, 179] width 107 height 16
select select "7672df9e-0e0a-464d-8e1f-920c575e4da3"
click at [422, 171] on select "Please Select Yes - Round 2 Corners Yes - Round 4 Corners No" at bounding box center [475, 179] width 107 height 16
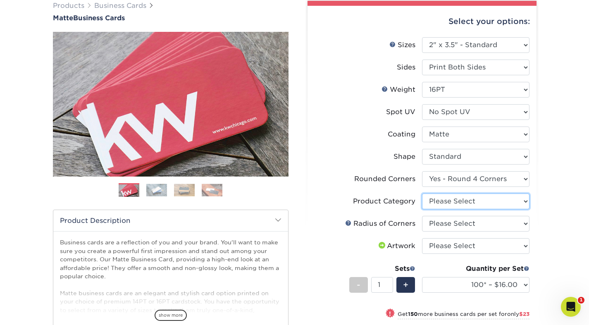
click at [449, 201] on select "Please Select Business Cards" at bounding box center [475, 201] width 107 height 16
select select "3b5148f1-0588-4f88-a218-97bcfdce65c1"
click at [422, 193] on select "Please Select Business Cards" at bounding box center [475, 201] width 107 height 16
click at [449, 222] on select "Please Select Rounded 1/8" Rounded 1/4"" at bounding box center [475, 224] width 107 height 16
select select "589680c7-ee9a-431b-9d12-d7aeb1386a97"
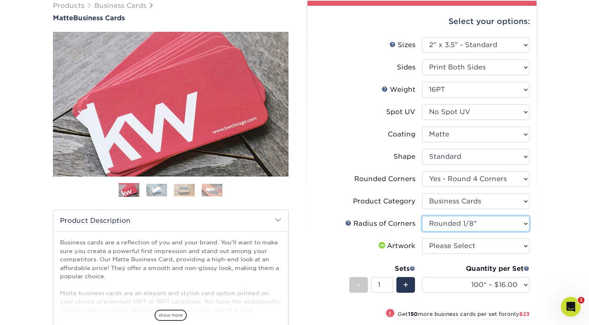
click at [422, 216] on select "Please Select Rounded 1/8" Rounded 1/4"" at bounding box center [475, 224] width 107 height 16
click at [447, 248] on select "Please Select I will upload files I need a design - $100" at bounding box center [475, 246] width 107 height 16
select select "upload"
click at [422, 238] on select "Please Select I will upload files I need a design - $100" at bounding box center [475, 246] width 107 height 16
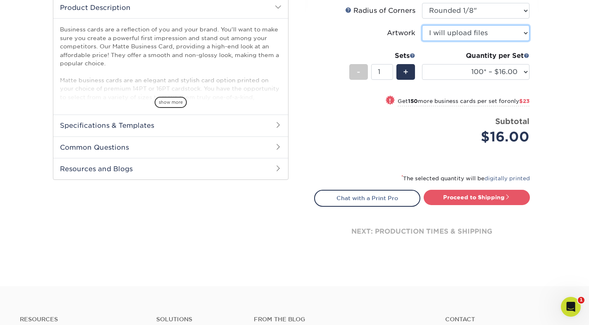
scroll to position [283, 0]
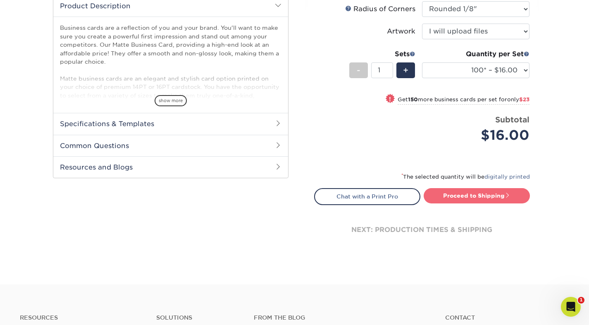
click at [461, 199] on link "Proceed to Shipping" at bounding box center [477, 195] width 106 height 15
type input "Set 1"
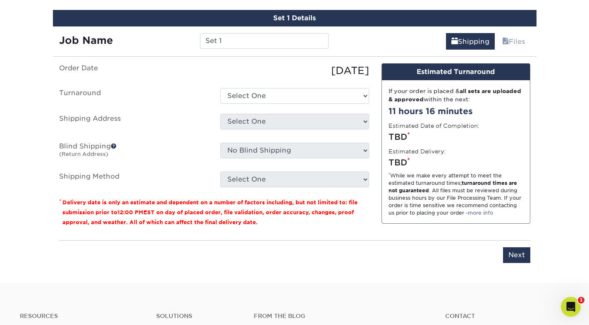
scroll to position [505, 0]
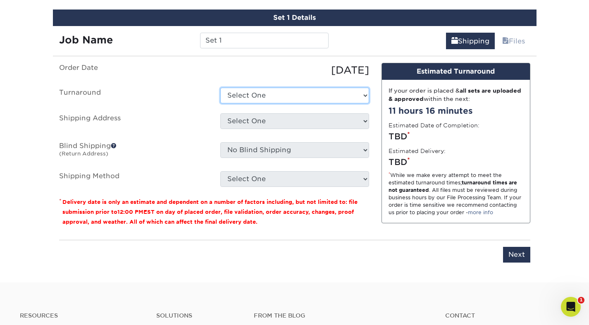
click at [298, 92] on select "Select One 2-4 Business Days 2 Day Next Business Day" at bounding box center [294, 96] width 149 height 16
select select "e46496d5-6793-4f91-b33b-72997750b8f1"
click at [220, 88] on select "Select One 2-4 Business Days 2 Day Next Business Day" at bounding box center [294, 96] width 149 height 16
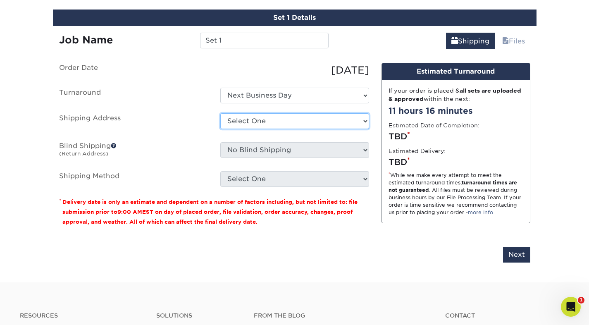
click at [298, 121] on select "Select One [PERSON_NAME] Studio Studio + Add New Address" at bounding box center [294, 121] width 149 height 16
select select "286897"
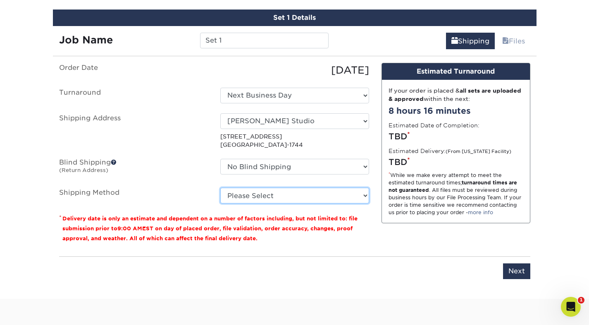
click at [288, 195] on select "Please Select Ground Shipping (+$7.84) 3 Day Shipping Service (+$20.04) 2 Day A…" at bounding box center [294, 196] width 149 height 16
select select "02"
click at [220, 188] on select "Please Select Ground Shipping (+$7.84) 3 Day Shipping Service (+$20.04) 2 Day A…" at bounding box center [294, 196] width 149 height 16
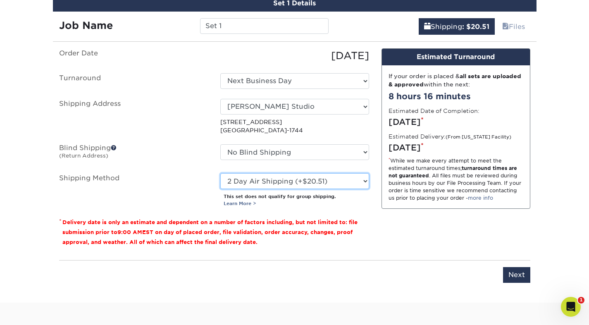
scroll to position [524, 0]
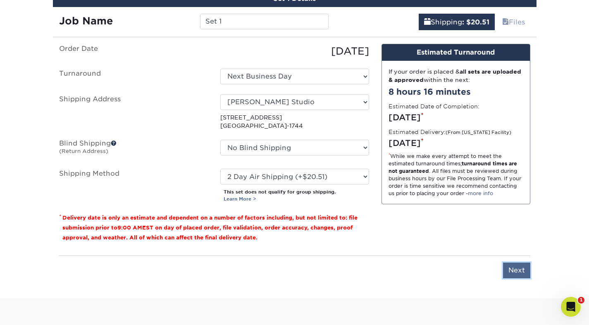
click at [521, 272] on input "Next" at bounding box center [516, 271] width 27 height 16
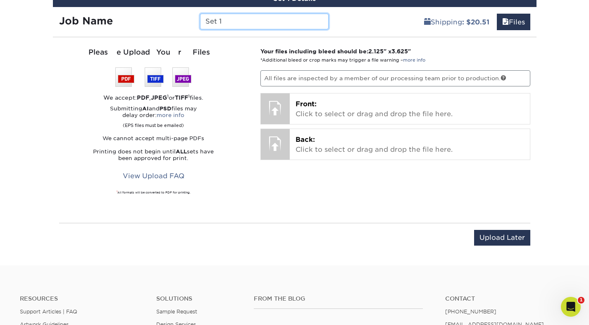
click at [241, 17] on input "Set 1" at bounding box center [264, 22] width 129 height 16
type input "F"
type input "Nandos Art Business Cards 10/25"
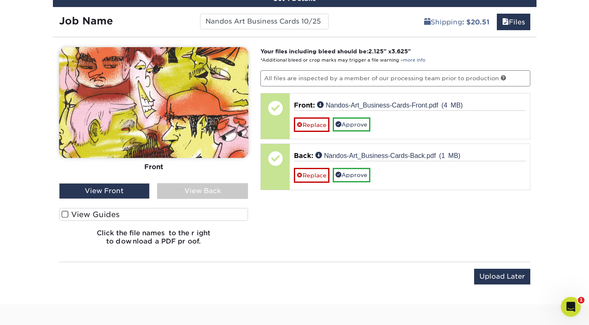
click at [214, 184] on div "View Back" at bounding box center [202, 191] width 91 height 16
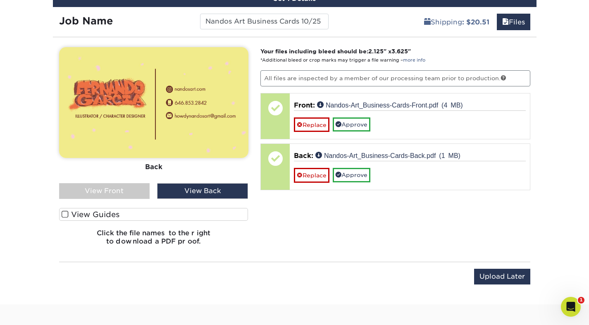
click at [130, 188] on div "View Front" at bounding box center [104, 191] width 91 height 16
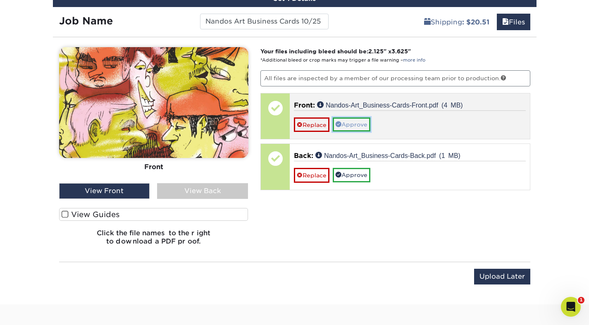
click at [368, 127] on link "Approve" at bounding box center [352, 124] width 38 height 14
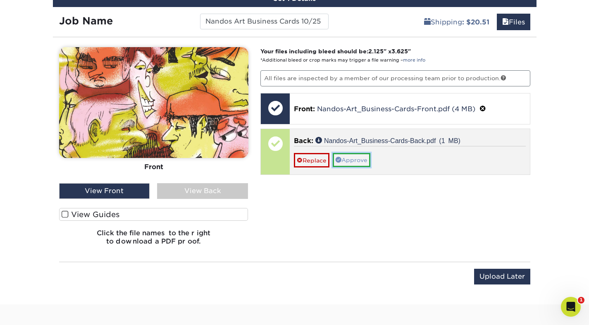
click at [358, 157] on link "Approve" at bounding box center [352, 160] width 38 height 14
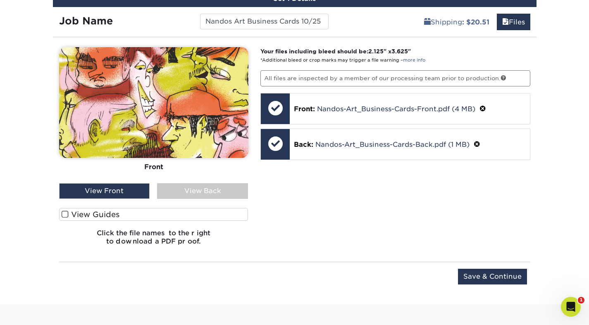
click at [193, 198] on div "View Back" at bounding box center [202, 191] width 91 height 16
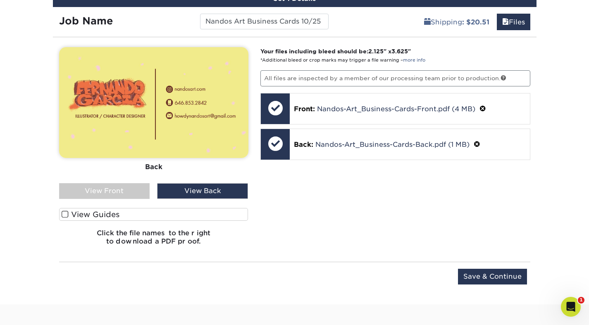
click at [107, 190] on div "View Front" at bounding box center [104, 191] width 91 height 16
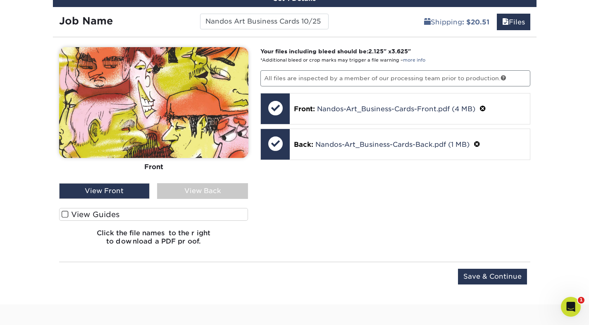
click at [209, 189] on div "View Back" at bounding box center [202, 191] width 91 height 16
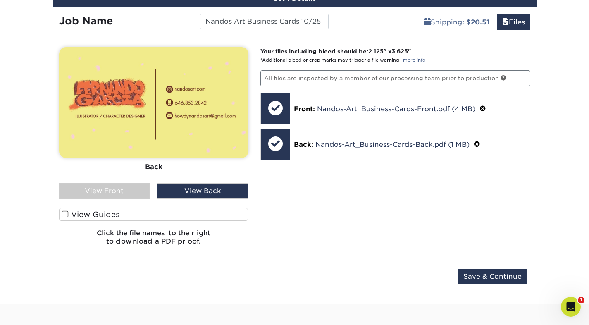
click at [127, 188] on div "View Front" at bounding box center [104, 191] width 91 height 16
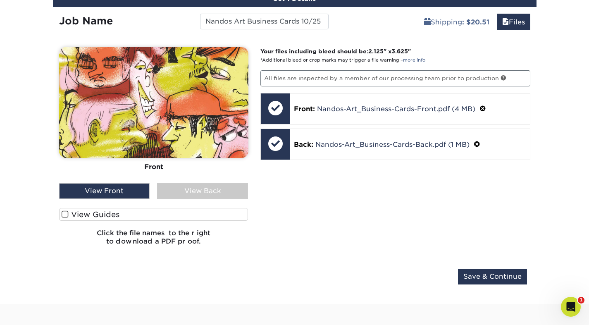
click at [191, 184] on div "View Back" at bounding box center [202, 191] width 91 height 16
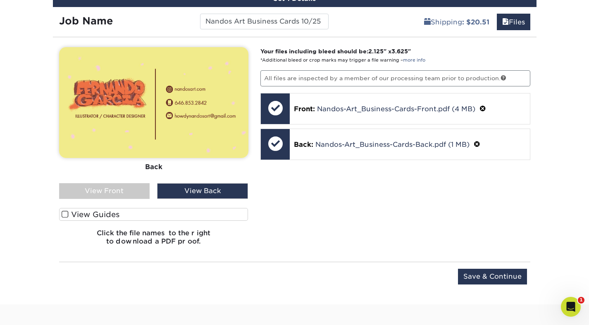
click at [120, 190] on div "View Front" at bounding box center [104, 191] width 91 height 16
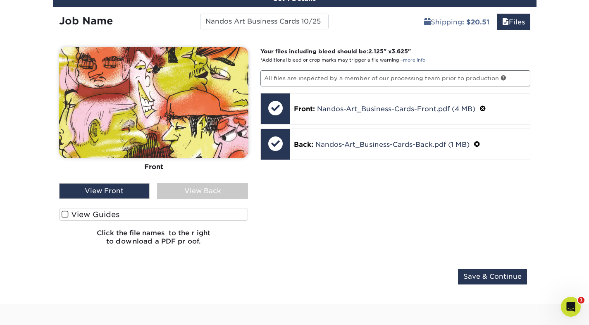
click at [169, 189] on div "View Back" at bounding box center [202, 191] width 91 height 16
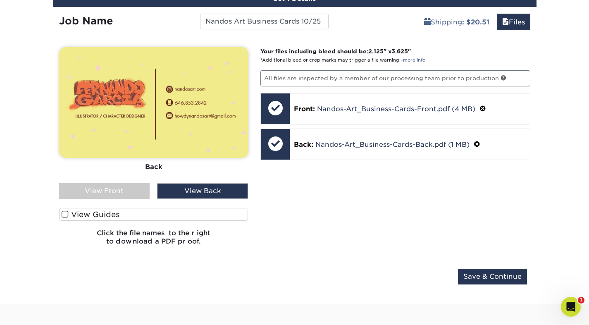
click at [107, 191] on div "View Front" at bounding box center [104, 191] width 91 height 16
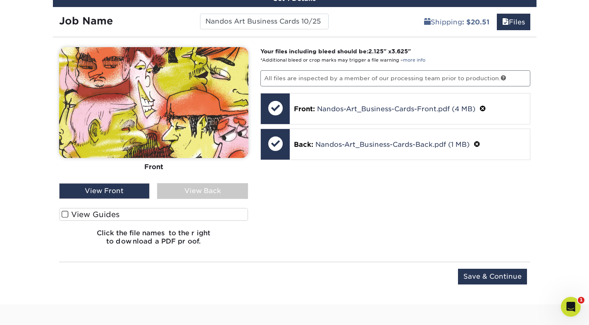
click at [63, 214] on span at bounding box center [65, 214] width 7 height 8
click at [0, 0] on input "View Guides" at bounding box center [0, 0] width 0 height 0
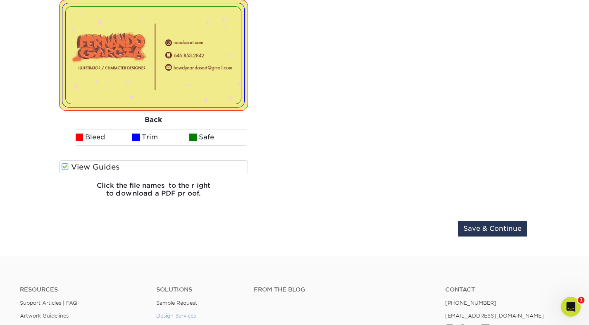
scroll to position [764, 0]
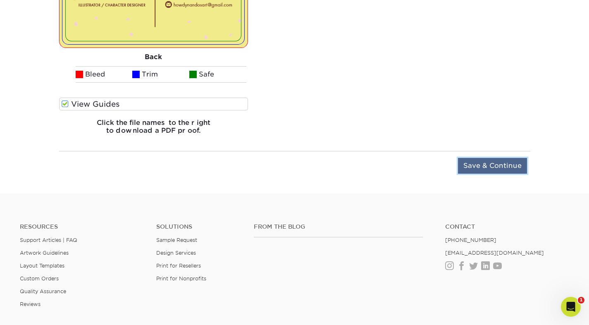
click at [484, 165] on input "Save & Continue" at bounding box center [492, 166] width 69 height 16
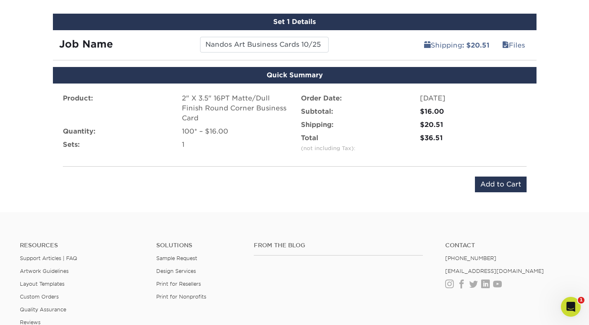
scroll to position [504, 0]
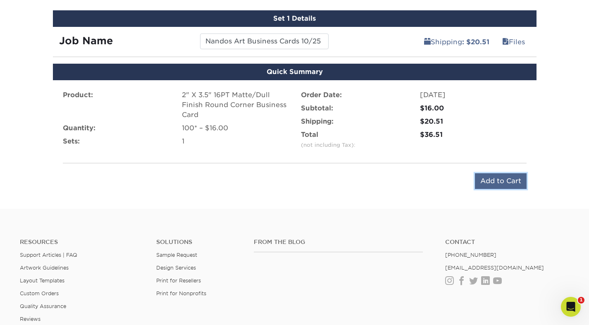
click at [492, 183] on input "Add to Cart" at bounding box center [501, 181] width 52 height 16
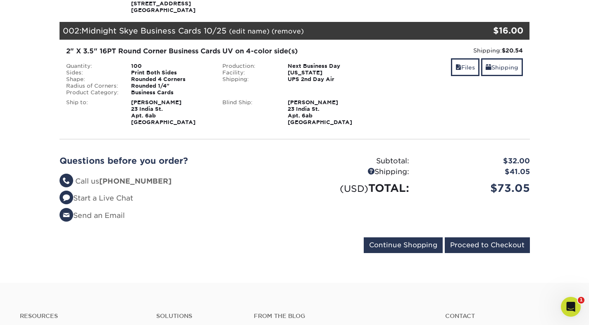
scroll to position [212, 0]
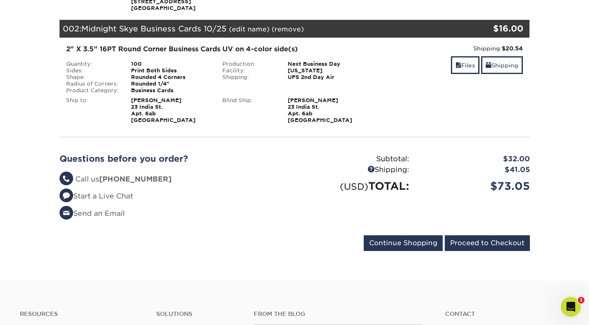
click at [253, 204] on ul "Questions? Call us (888) 822-5815 Start a Live Chat Send an Email" at bounding box center [174, 196] width 229 height 45
click at [469, 240] on input "Proceed to Checkout" at bounding box center [487, 243] width 85 height 16
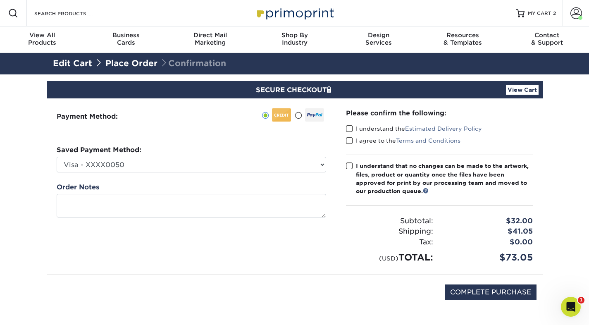
click at [346, 128] on span at bounding box center [349, 129] width 7 height 8
click at [0, 0] on input "I understand the Estimated Delivery Policy" at bounding box center [0, 0] width 0 height 0
click at [346, 142] on span at bounding box center [349, 141] width 7 height 8
click at [0, 0] on input "I agree to the Terms and Conditions" at bounding box center [0, 0] width 0 height 0
click at [348, 167] on span at bounding box center [349, 166] width 7 height 8
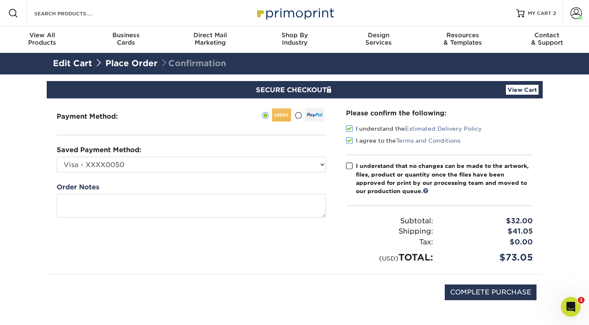
click at [0, 0] on input "I understand that no changes can be made to the artwork, files, product or quan…" at bounding box center [0, 0] width 0 height 0
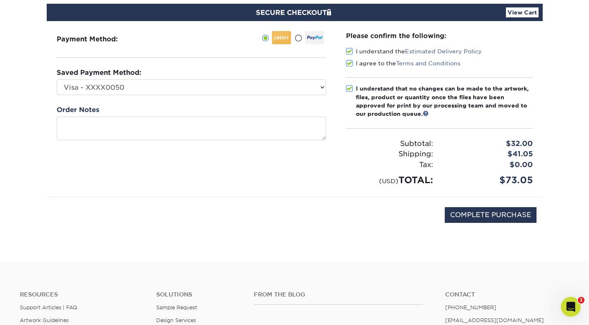
scroll to position [71, 0]
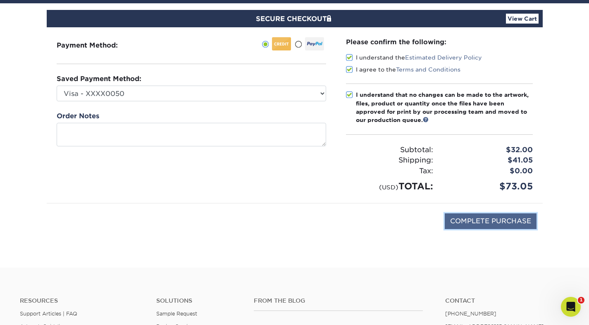
click at [459, 223] on input "COMPLETE PURCHASE" at bounding box center [491, 221] width 92 height 16
type input "PROCESSING, PLEASE WAIT..."
